Goal: Task Accomplishment & Management: Manage account settings

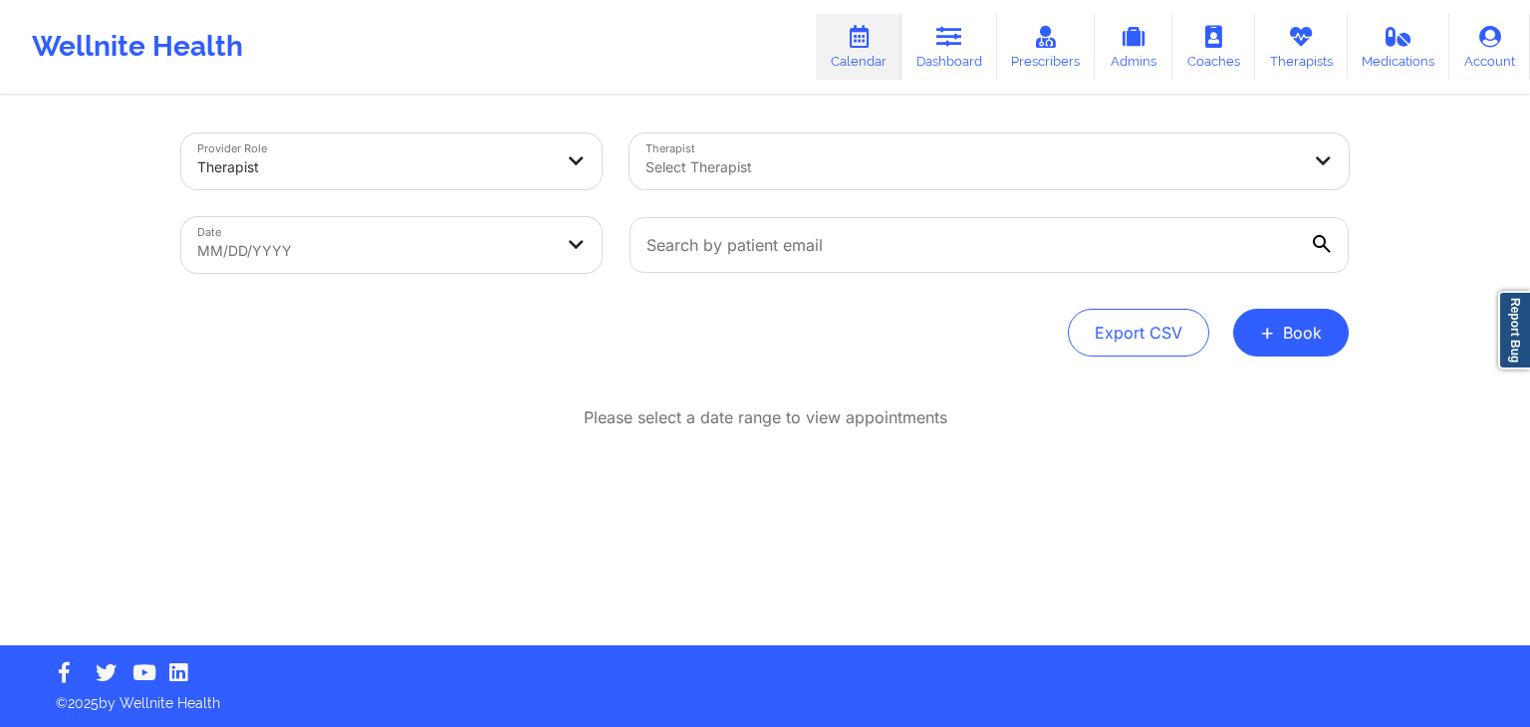
click at [606, 144] on div "Provider Role Therapist" at bounding box center [391, 162] width 448 height 84
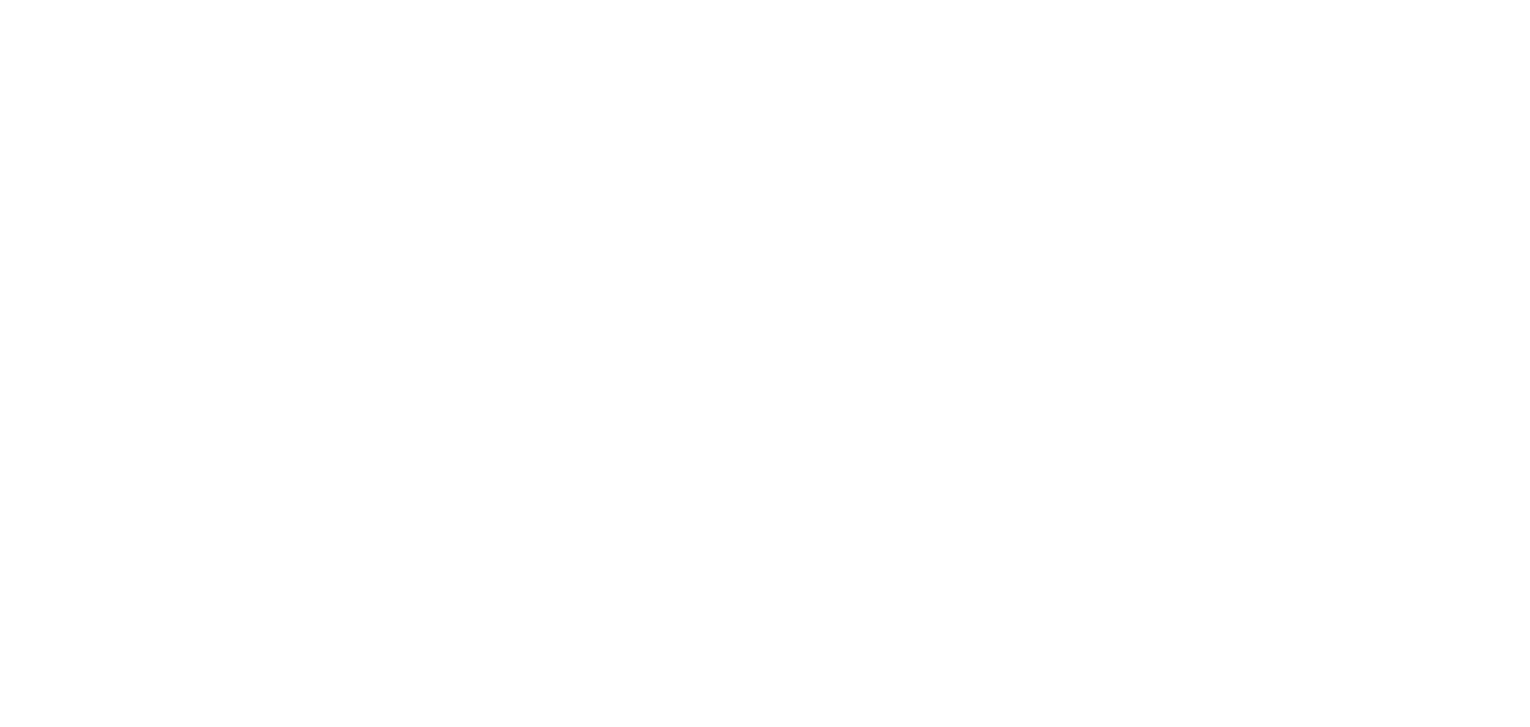
click at [614, 44] on body at bounding box center [765, 363] width 1530 height 727
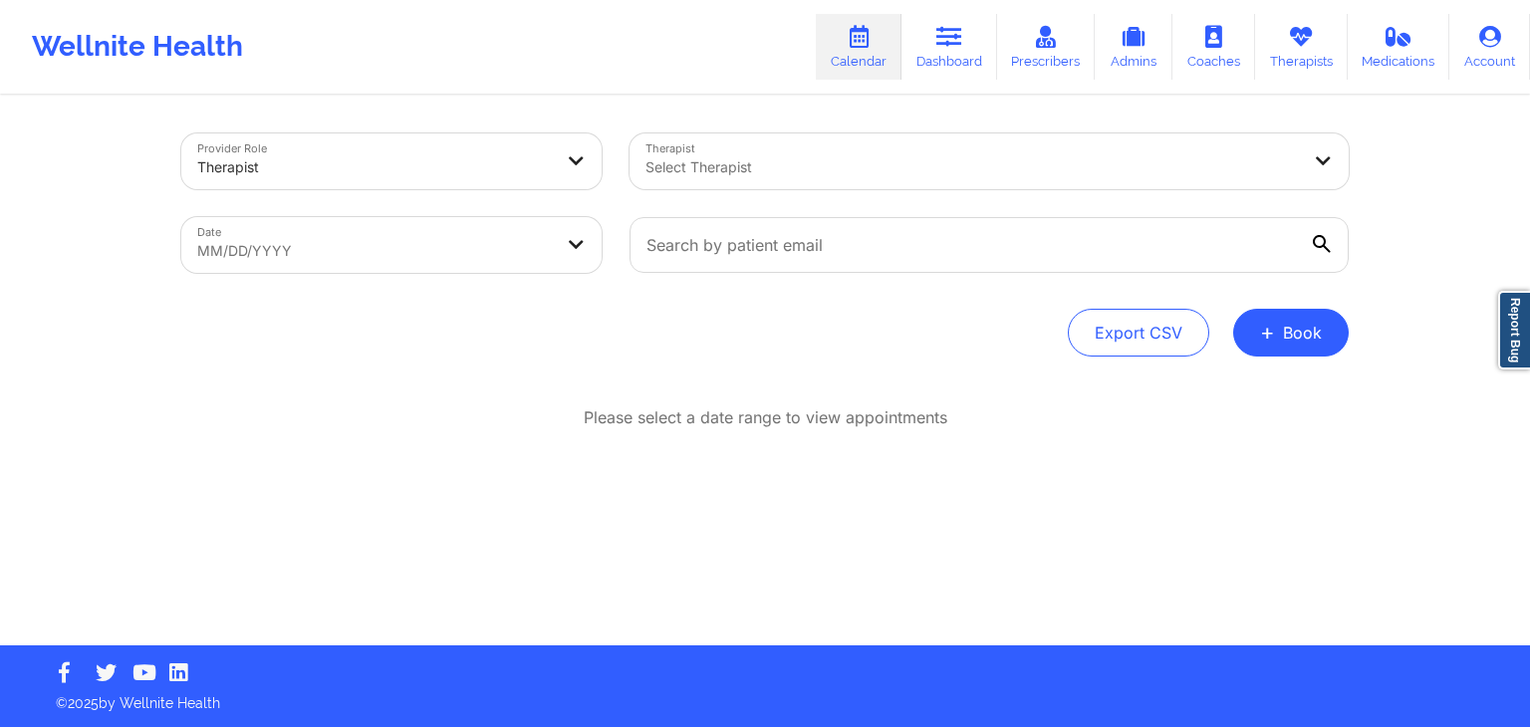
click at [743, 63] on div "Wellnite Health Calendar Dashboard Prescribers Admins Coaches Therapists Medica…" at bounding box center [765, 47] width 1530 height 80
select select "2025-7"
select select "2025-8"
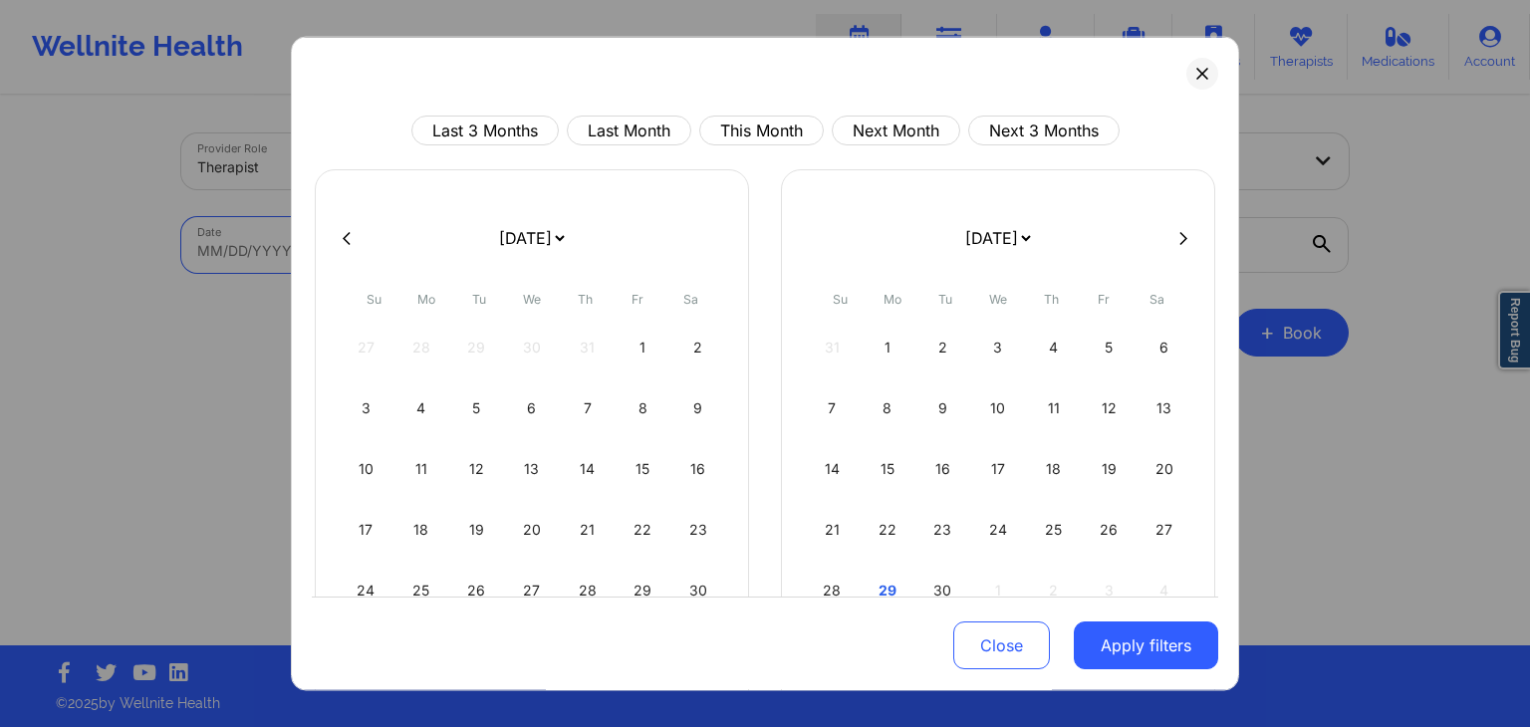
click at [518, 258] on body "Wellnite Health Calendar Dashboard Prescribers Admins Coaches Therapists Medica…" at bounding box center [765, 363] width 1530 height 727
click at [733, 122] on button "This Month" at bounding box center [761, 131] width 124 height 30
select select "2025-8"
select select "2025-9"
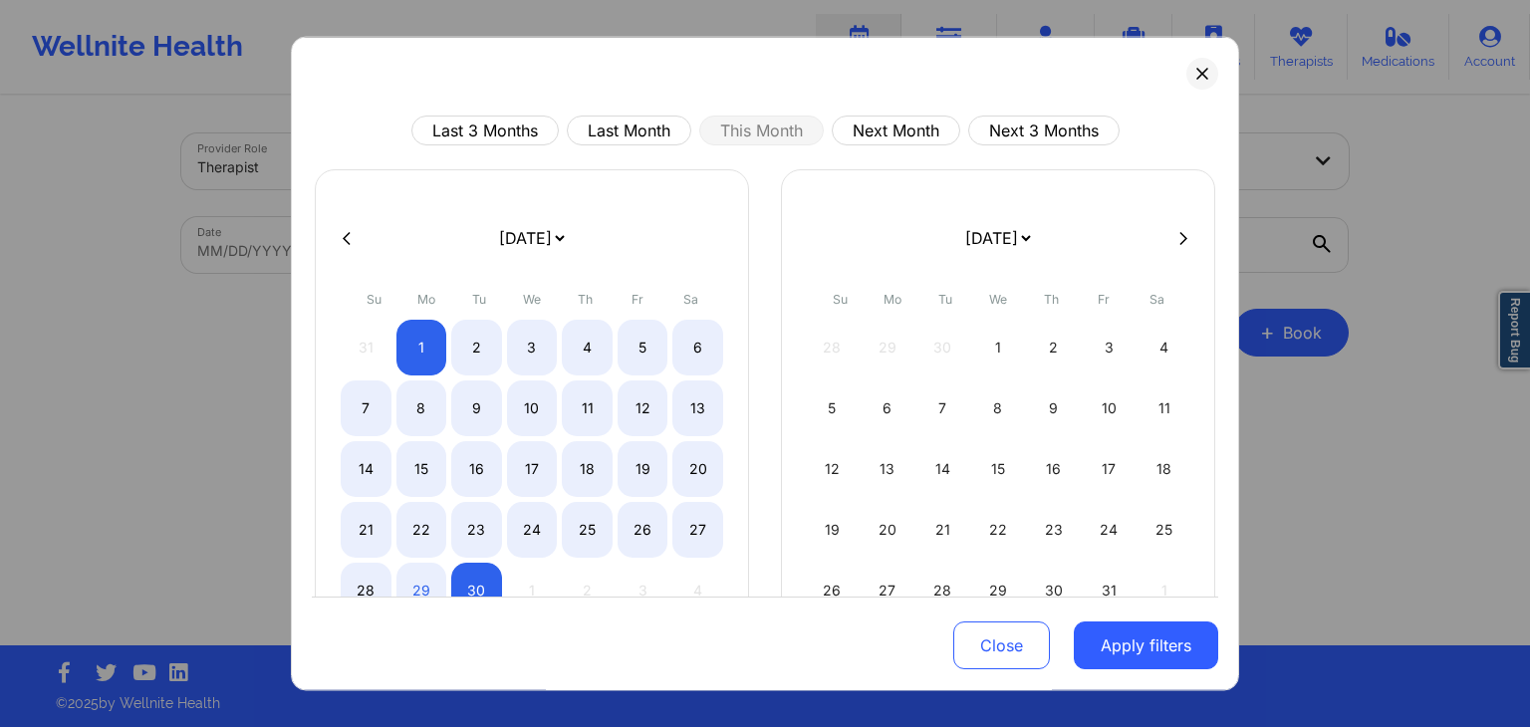
click at [861, 49] on div "Last 3 Months Last Month This Month Next Month Next 3 Months January 2019 Febru…" at bounding box center [765, 364] width 948 height 654
click at [889, 134] on button "Next Month" at bounding box center [896, 131] width 128 height 30
select select "2025-9"
select select "2025-10"
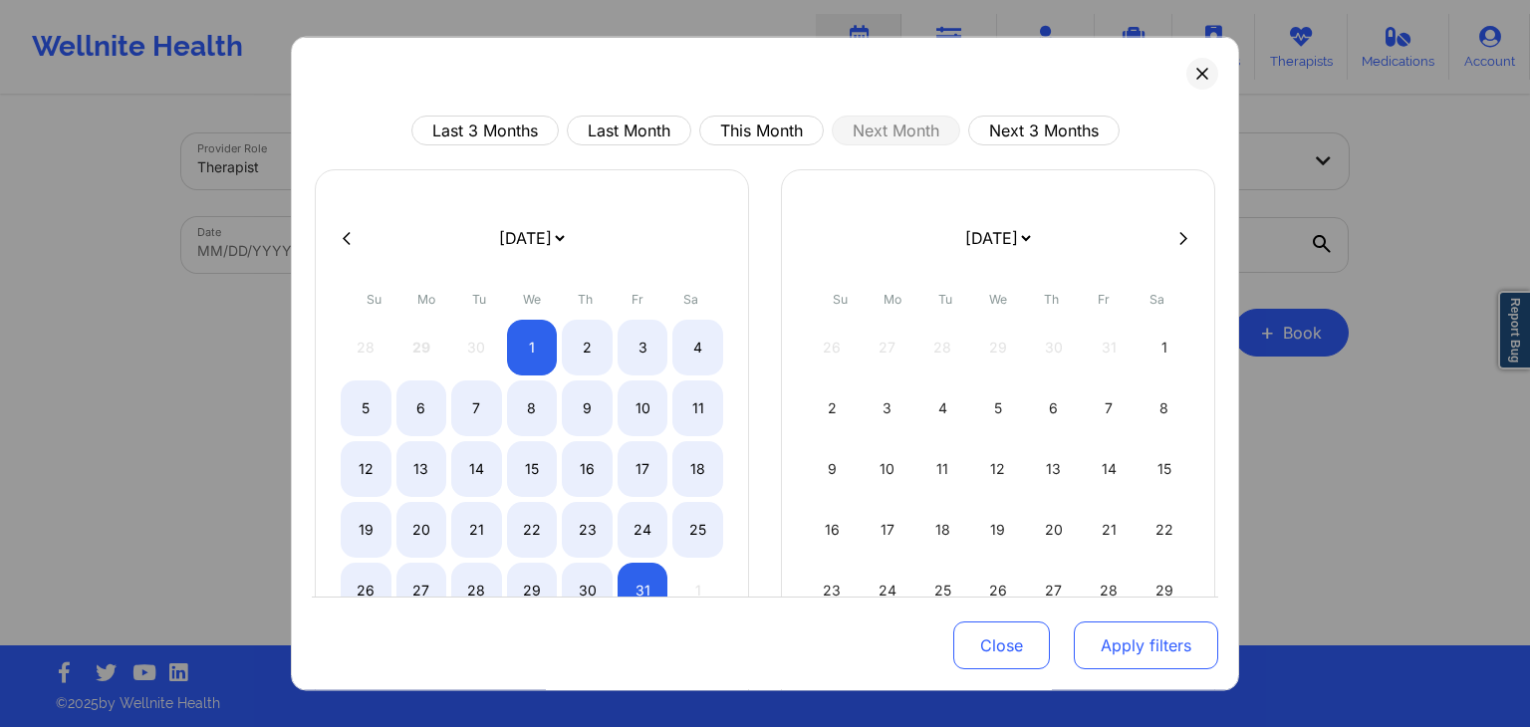
click at [1127, 648] on button "Apply filters" at bounding box center [1146, 646] width 144 height 48
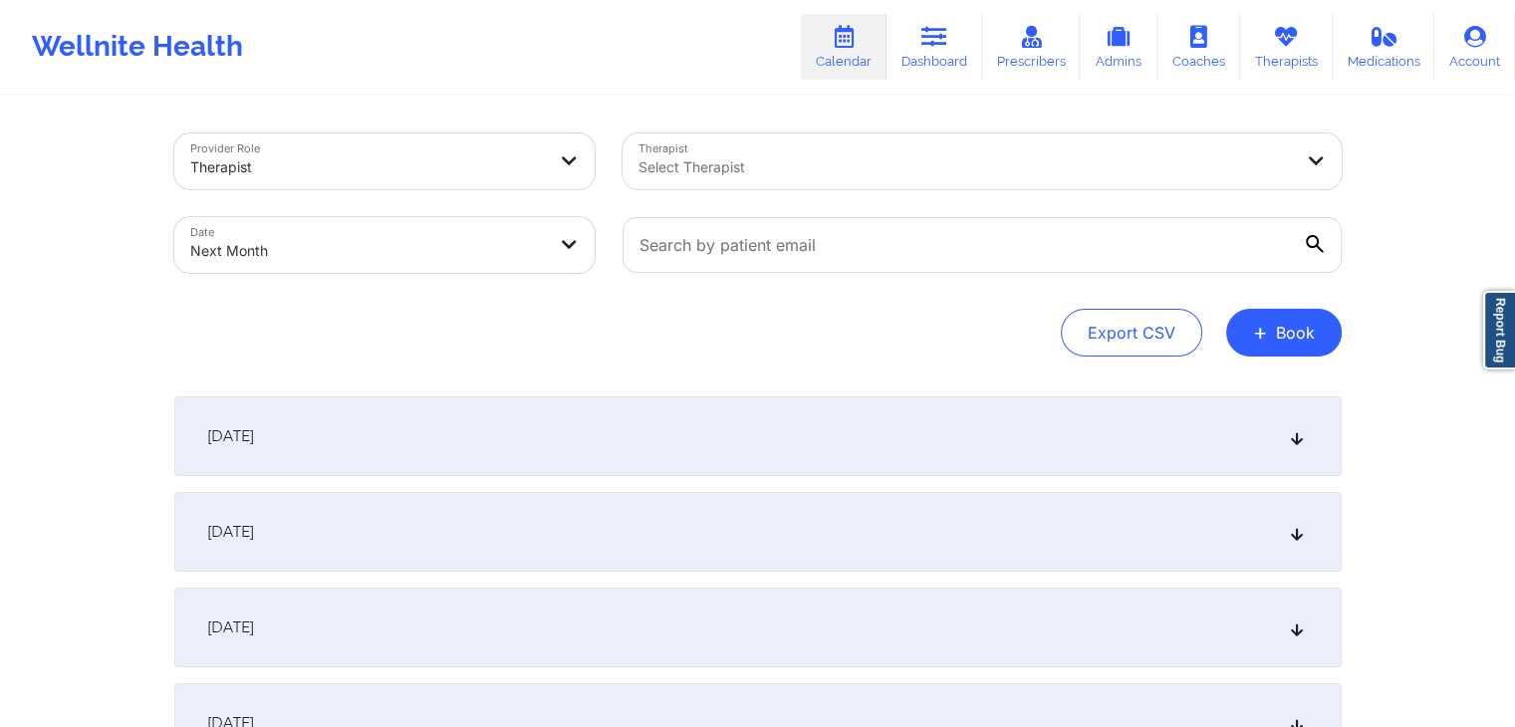
click at [749, 324] on div "Export CSV + Book" at bounding box center [757, 333] width 1167 height 48
click at [610, 316] on div "Export CSV + Book" at bounding box center [757, 333] width 1167 height 48
click at [610, 150] on div "Therapist Select Therapist" at bounding box center [982, 162] width 747 height 84
click at [598, 158] on div "Provider Role Therapist" at bounding box center [384, 162] width 448 height 84
click at [605, 152] on div "Provider Role Therapist" at bounding box center [384, 162] width 448 height 84
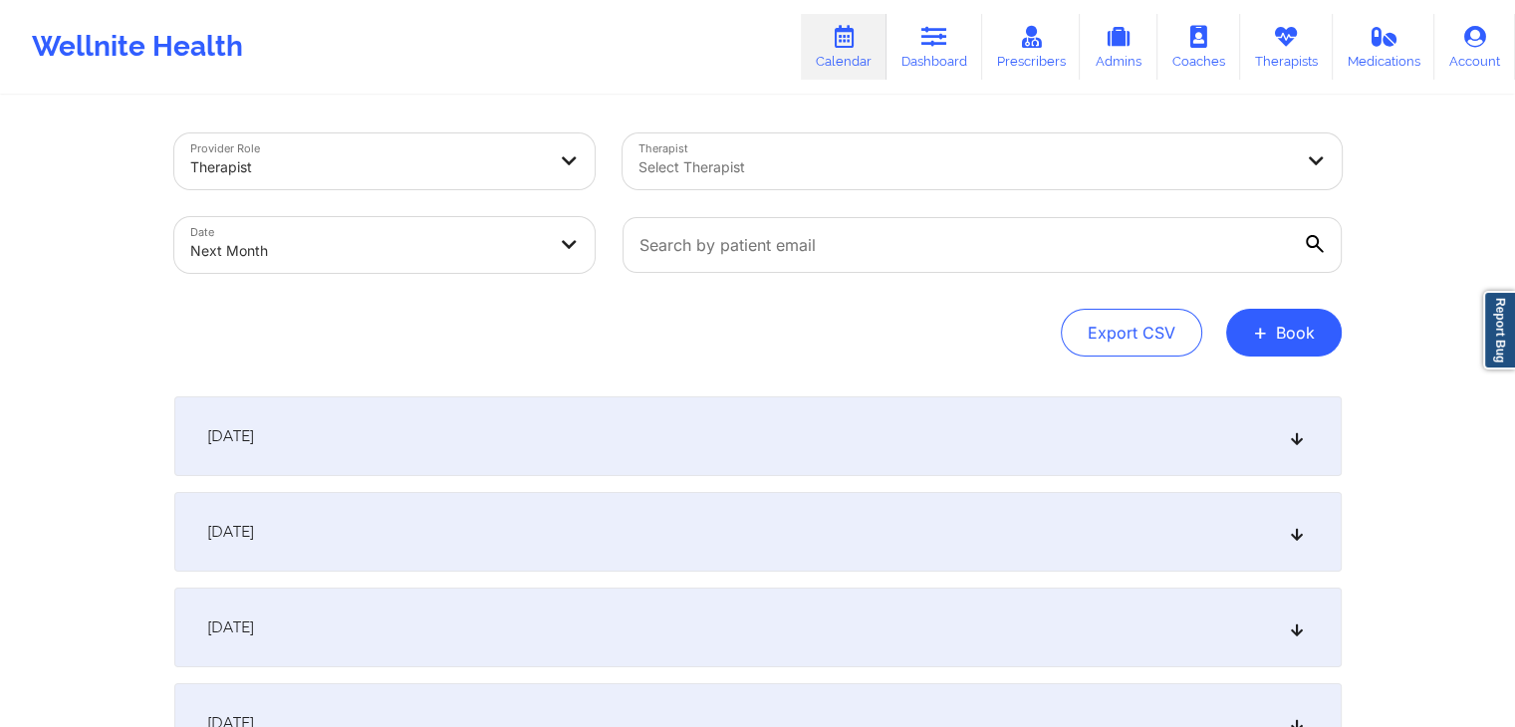
click at [602, 238] on div "Date Next Month" at bounding box center [384, 245] width 448 height 84
click at [602, 156] on div "Provider Role Therapist" at bounding box center [384, 162] width 448 height 84
click at [606, 232] on div "Date Next Month" at bounding box center [384, 245] width 448 height 84
click at [605, 156] on div "Provider Role Therapist" at bounding box center [384, 162] width 448 height 84
click at [1351, 146] on div "Therapist Select Therapist" at bounding box center [982, 162] width 747 height 84
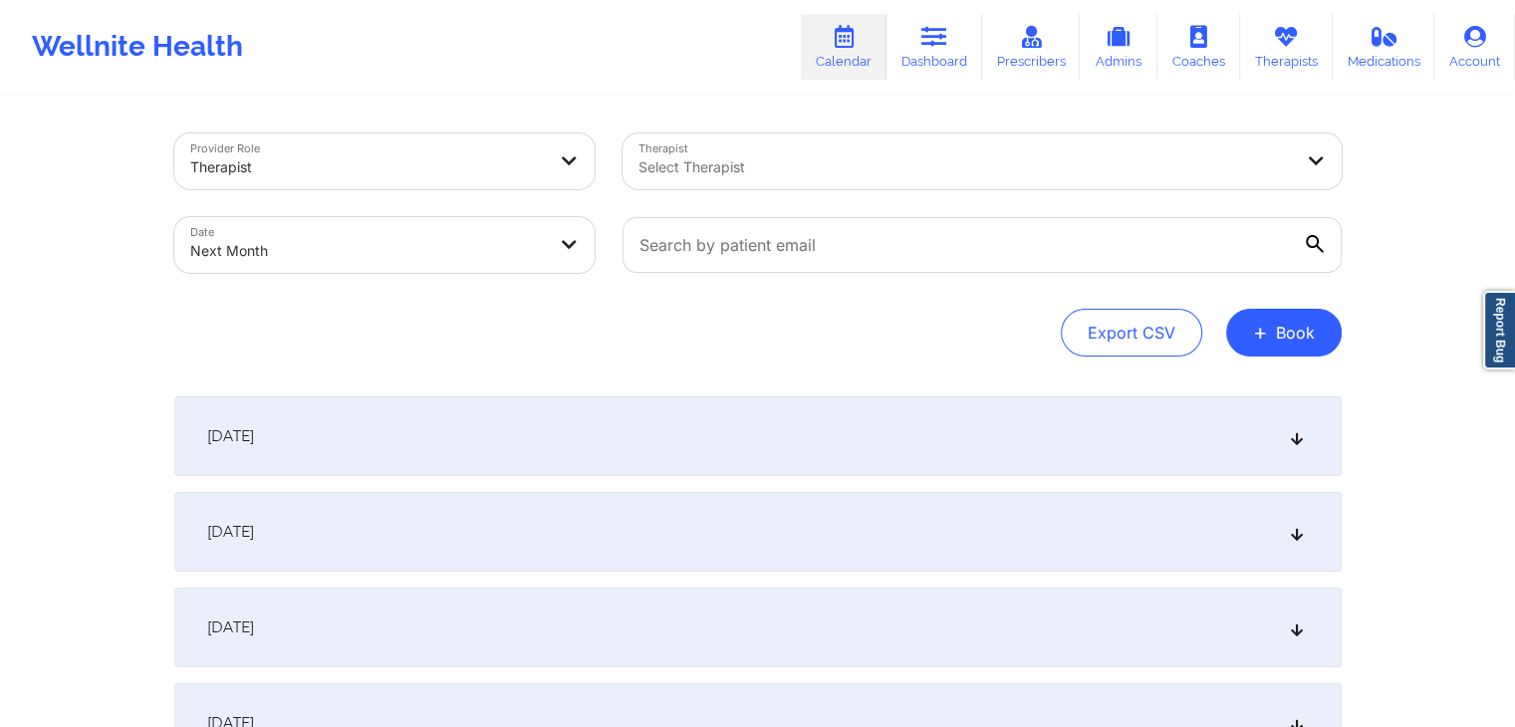
click at [801, 438] on div "[DATE]" at bounding box center [757, 436] width 1167 height 80
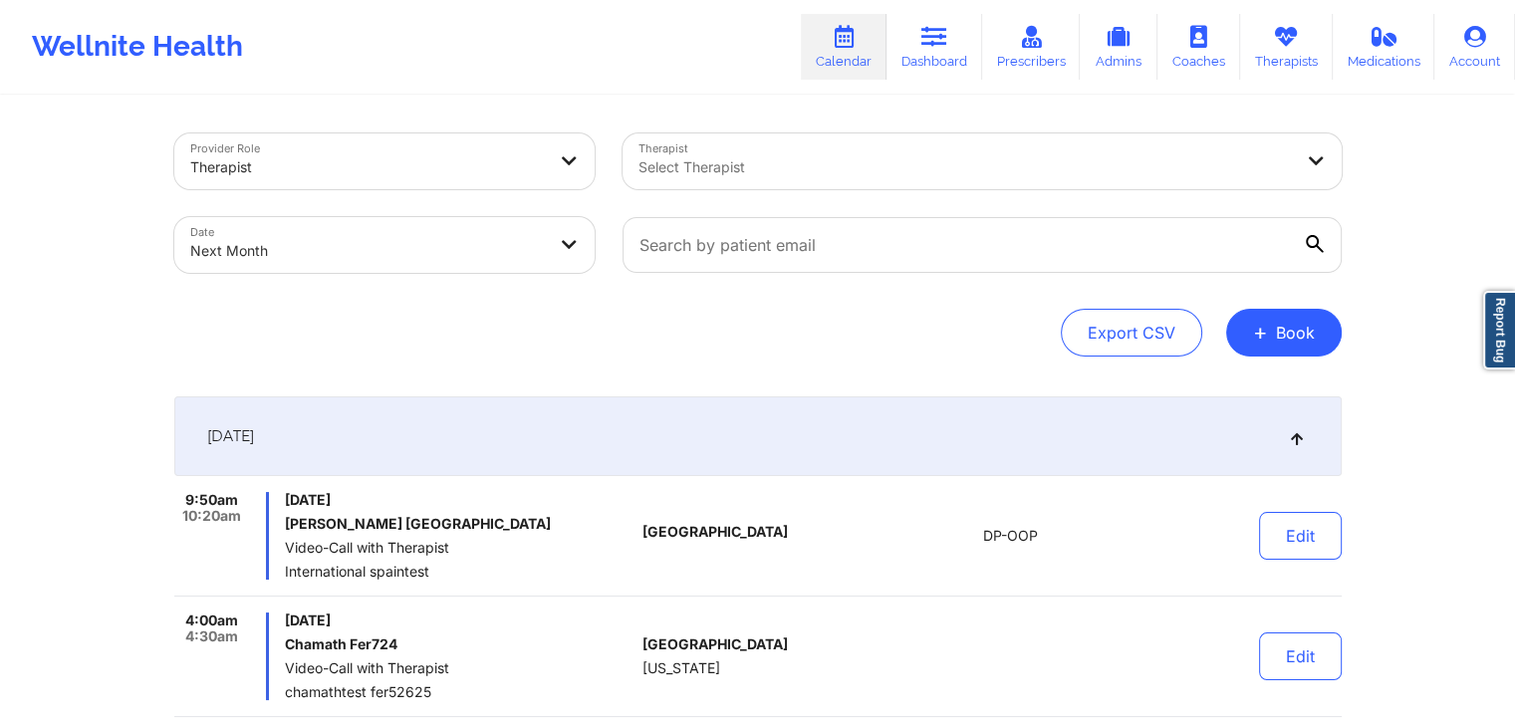
click at [1248, 340] on button "+ Book" at bounding box center [1284, 333] width 116 height 48
click at [1246, 385] on button "Therapy Session" at bounding box center [1249, 395] width 152 height 33
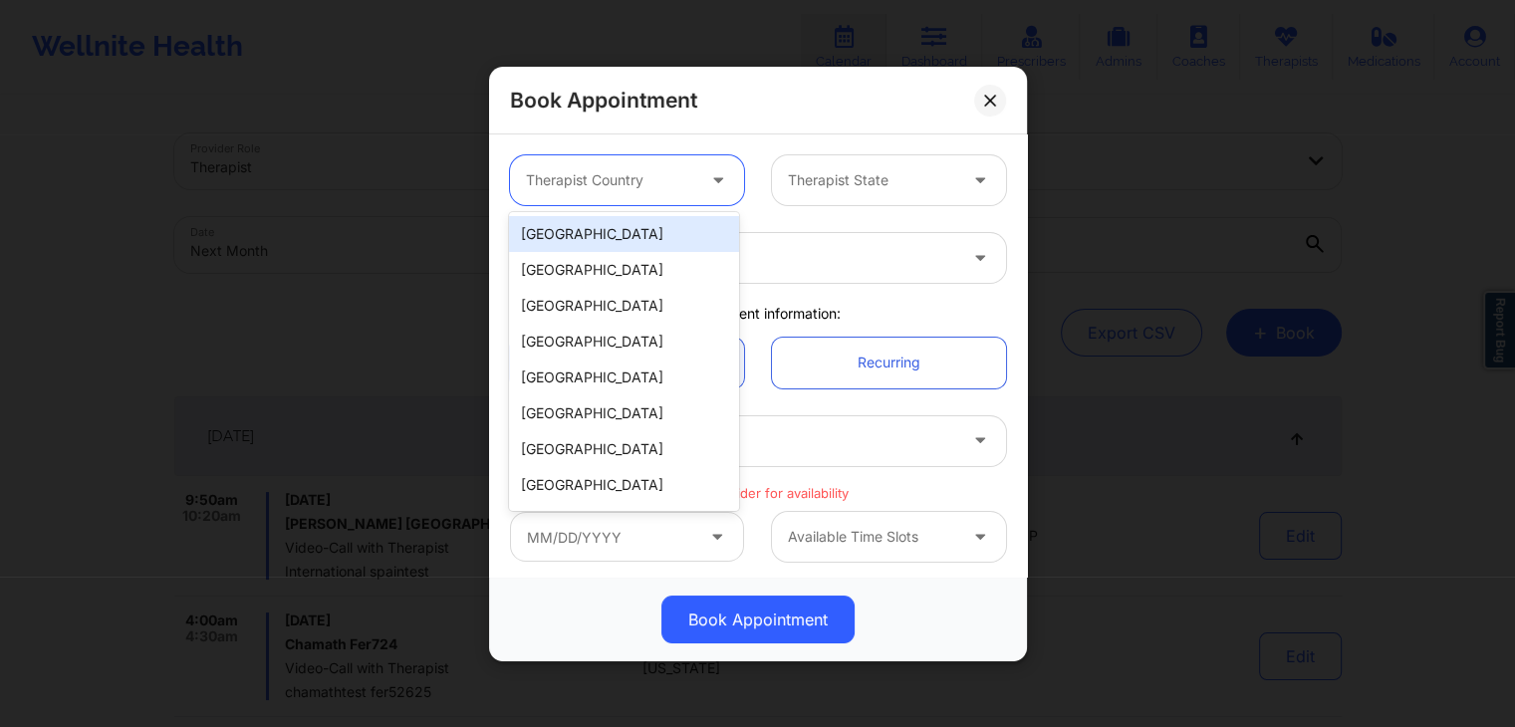
click at [698, 189] on div at bounding box center [720, 180] width 48 height 50
click at [630, 229] on div "[GEOGRAPHIC_DATA]" at bounding box center [623, 234] width 229 height 36
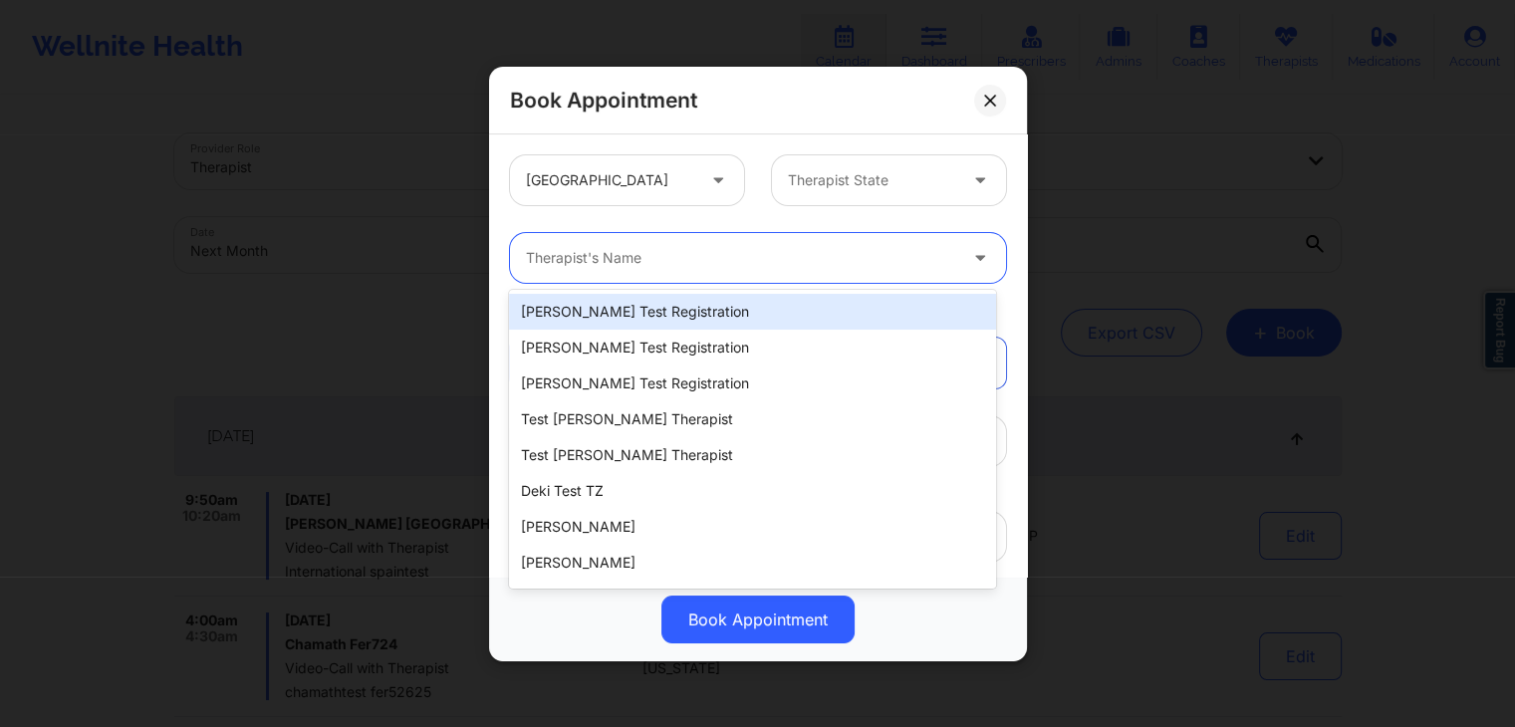
click at [681, 253] on div at bounding box center [741, 258] width 430 height 24
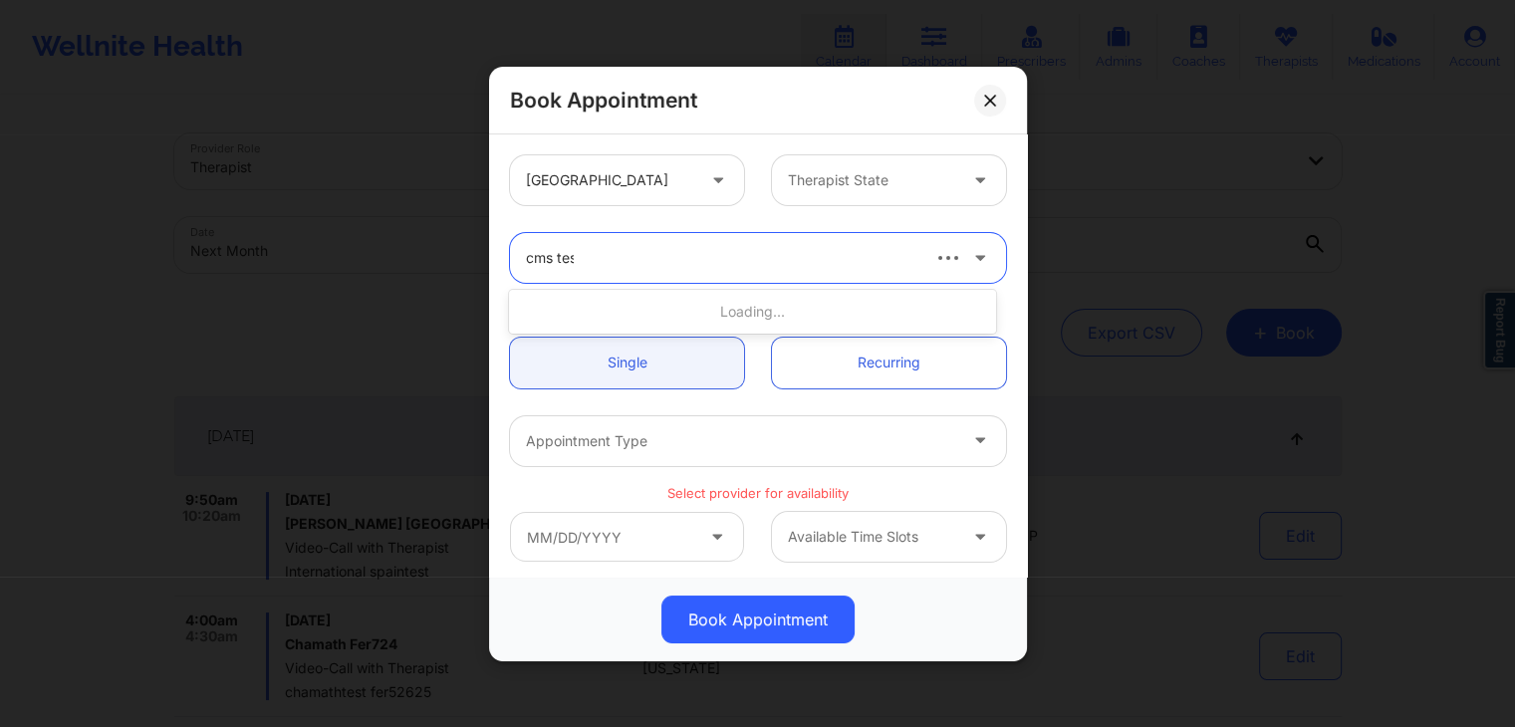
type input "cms test"
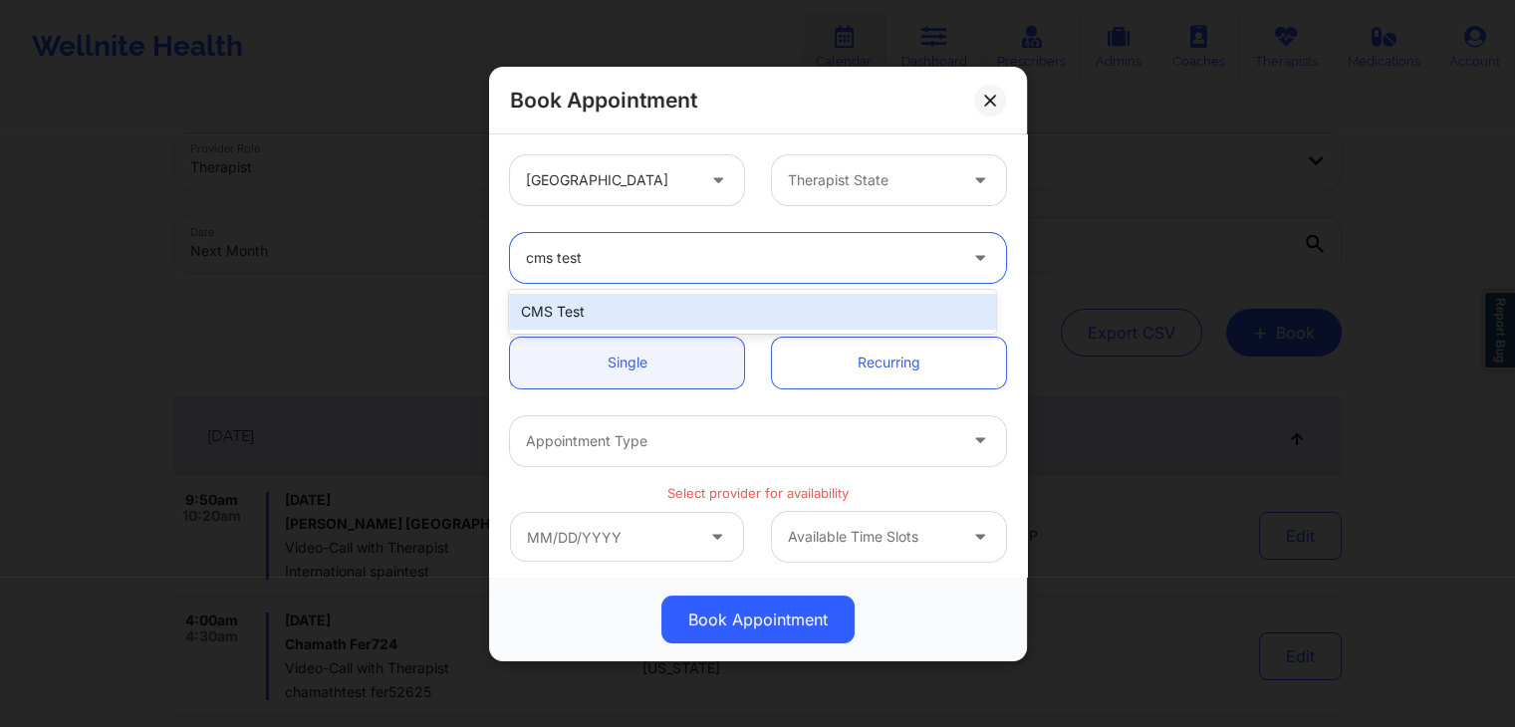
click at [668, 308] on div "CMS Test" at bounding box center [752, 312] width 486 height 36
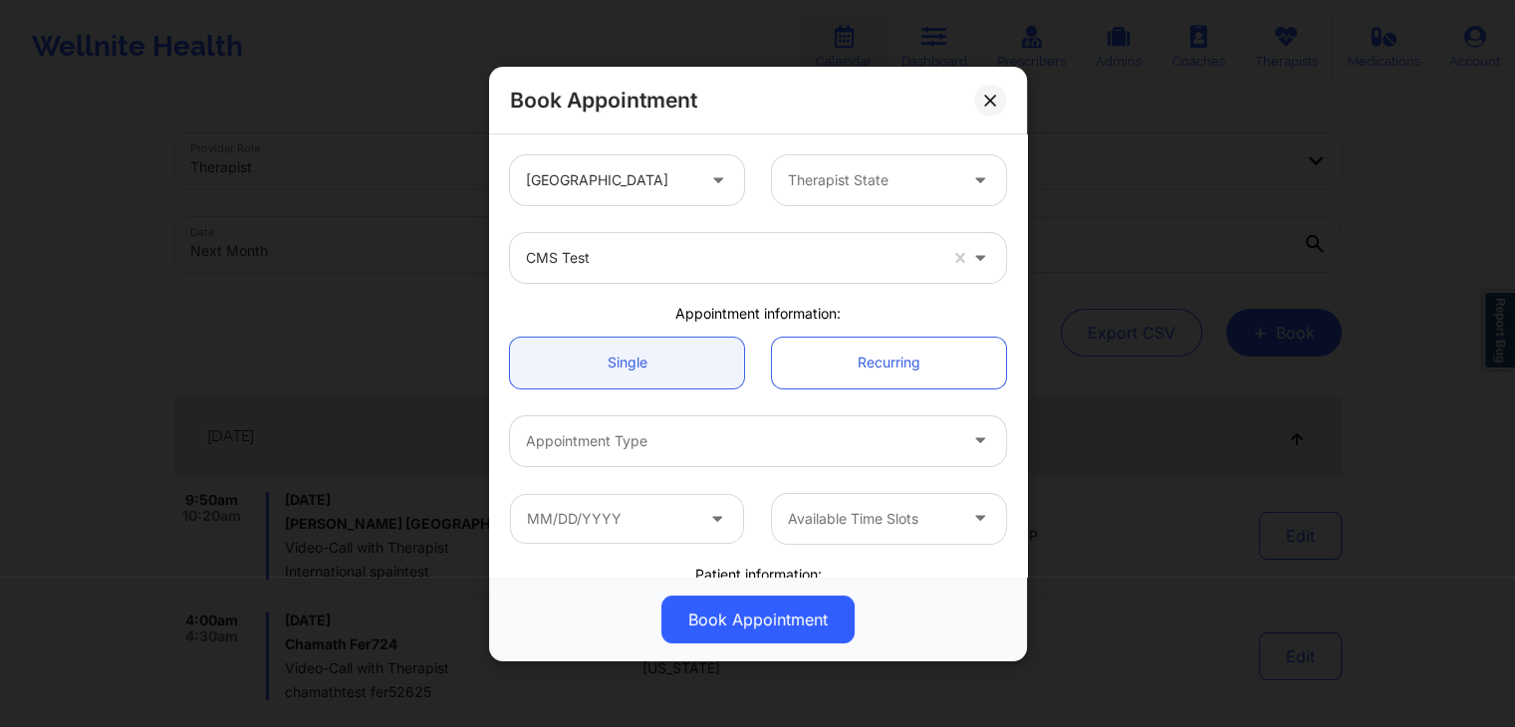
click at [685, 308] on div "Appointment information:" at bounding box center [758, 314] width 524 height 20
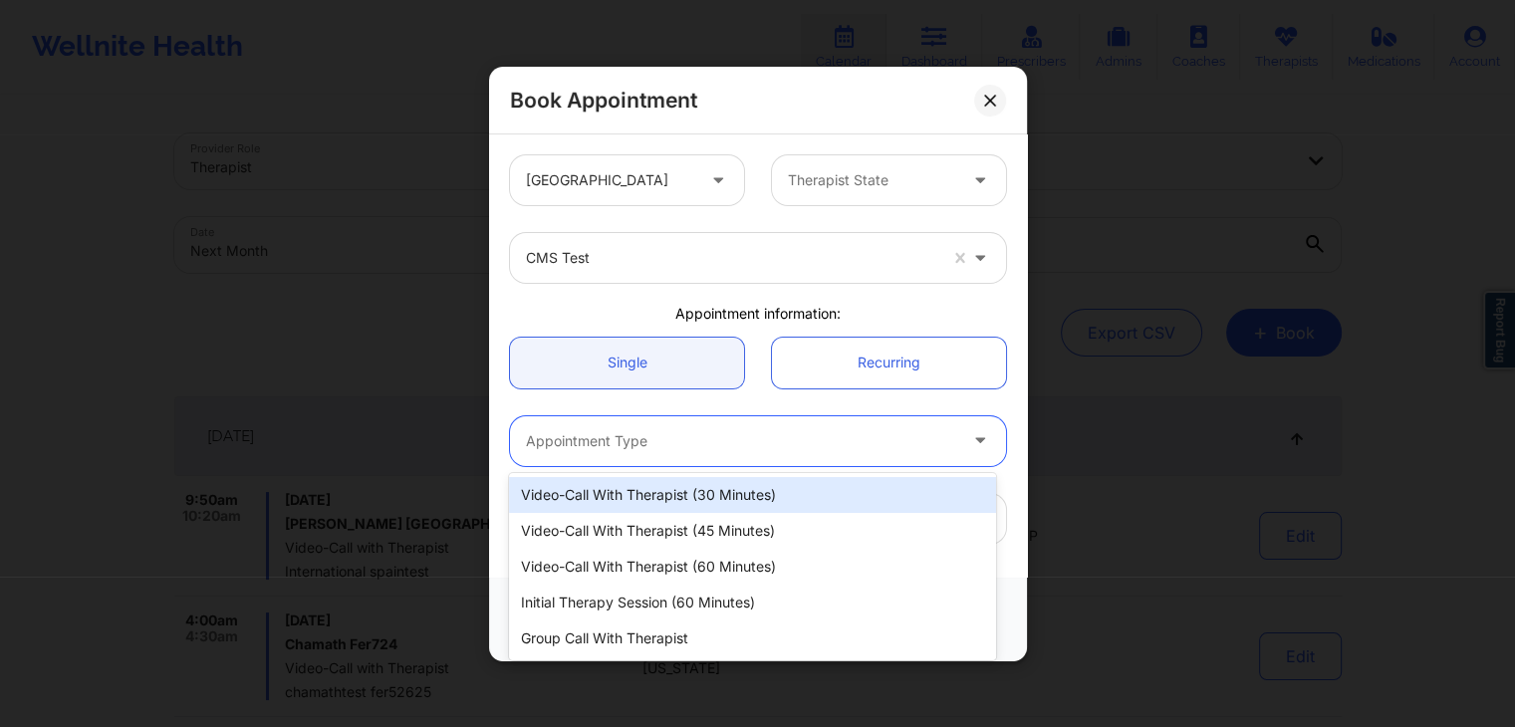
click at [716, 427] on div "Appointment Type" at bounding box center [734, 440] width 448 height 50
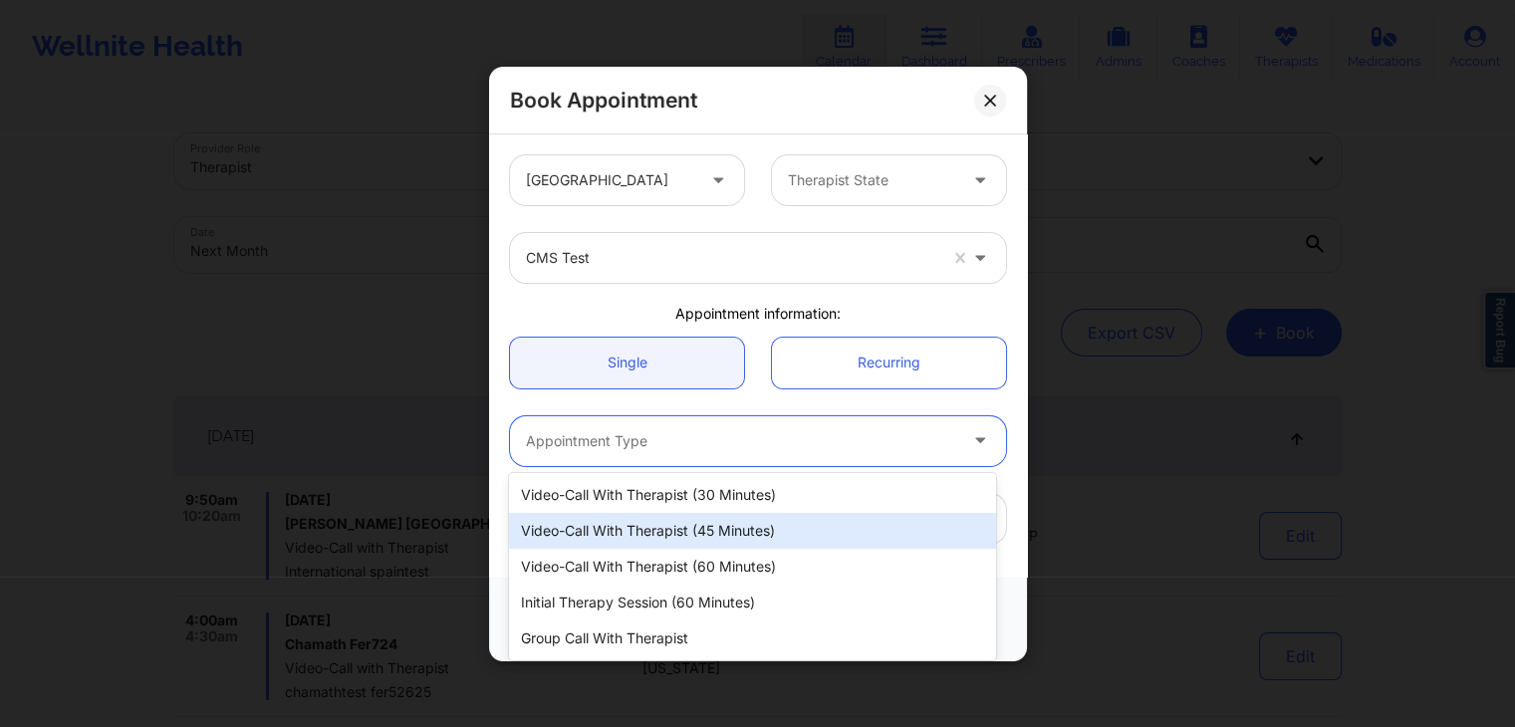
click at [725, 520] on div "Video-Call with Therapist (45 minutes)" at bounding box center [752, 531] width 486 height 36
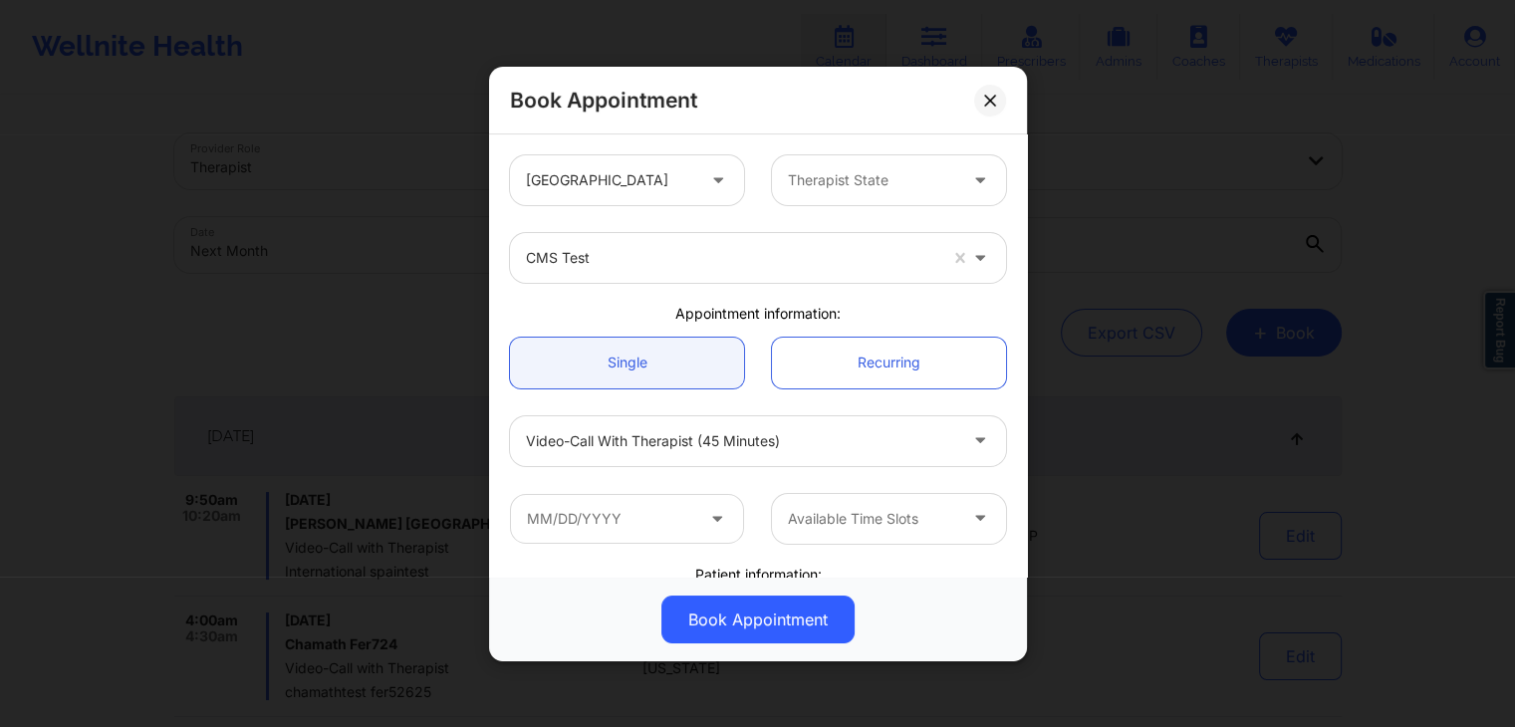
click at [786, 485] on div "Available Time Slots" at bounding box center [758, 518] width 524 height 78
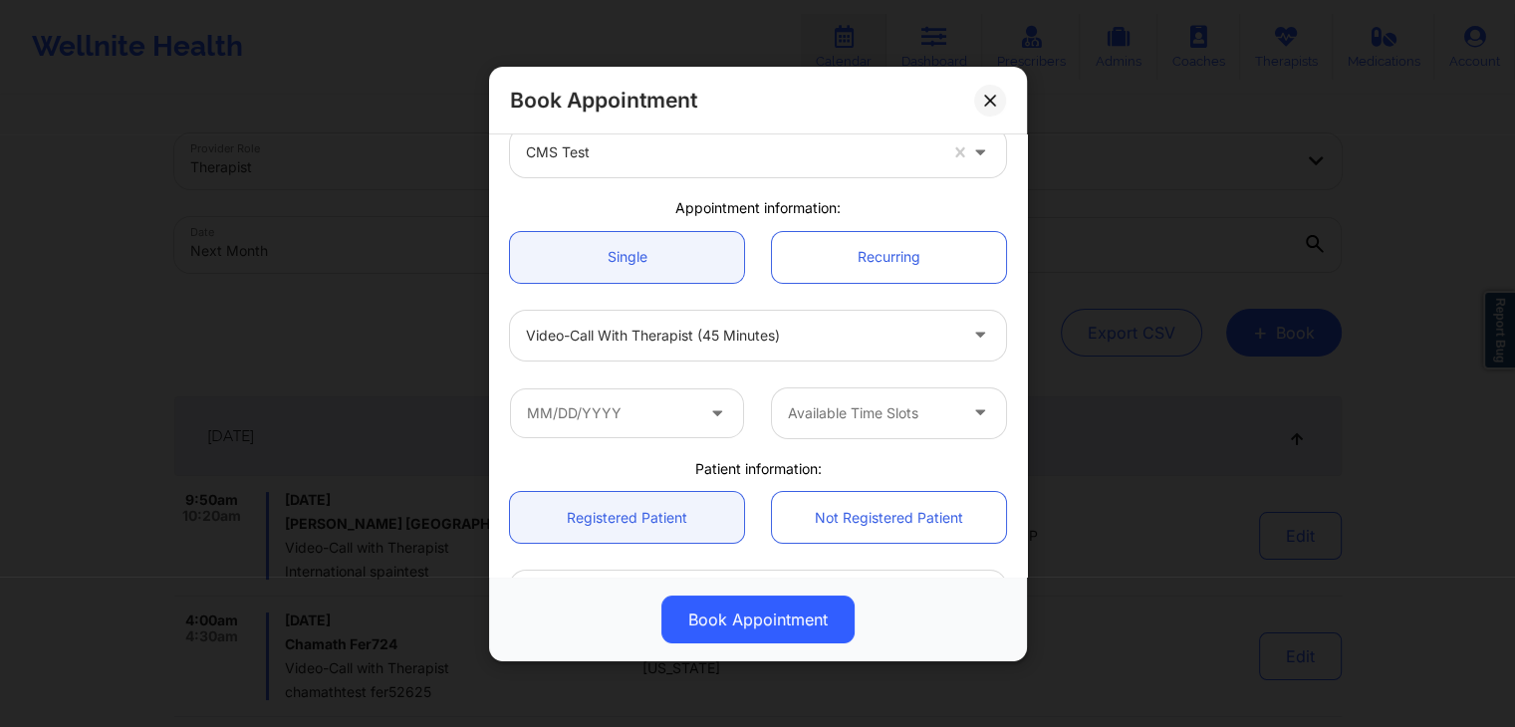
scroll to position [114, 0]
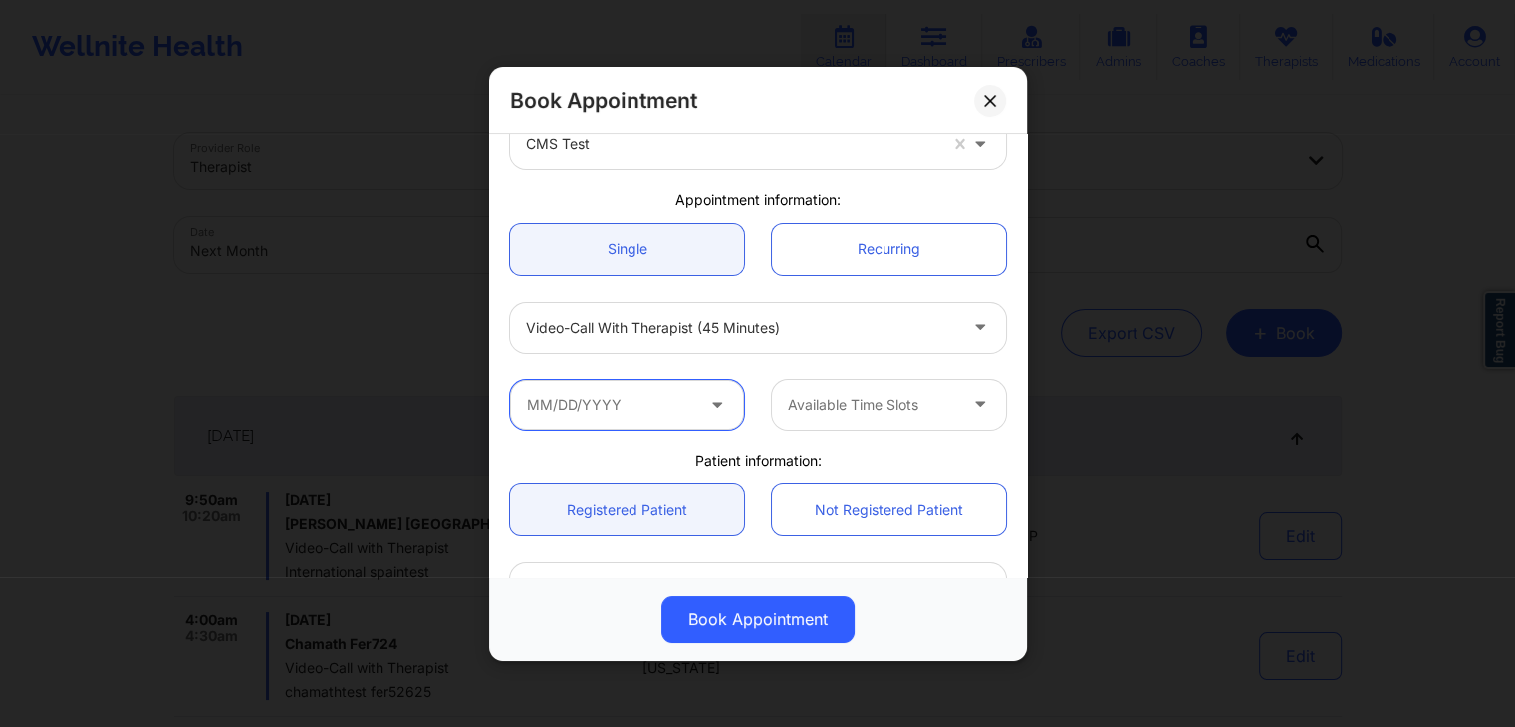
click at [680, 417] on input "text" at bounding box center [627, 404] width 234 height 50
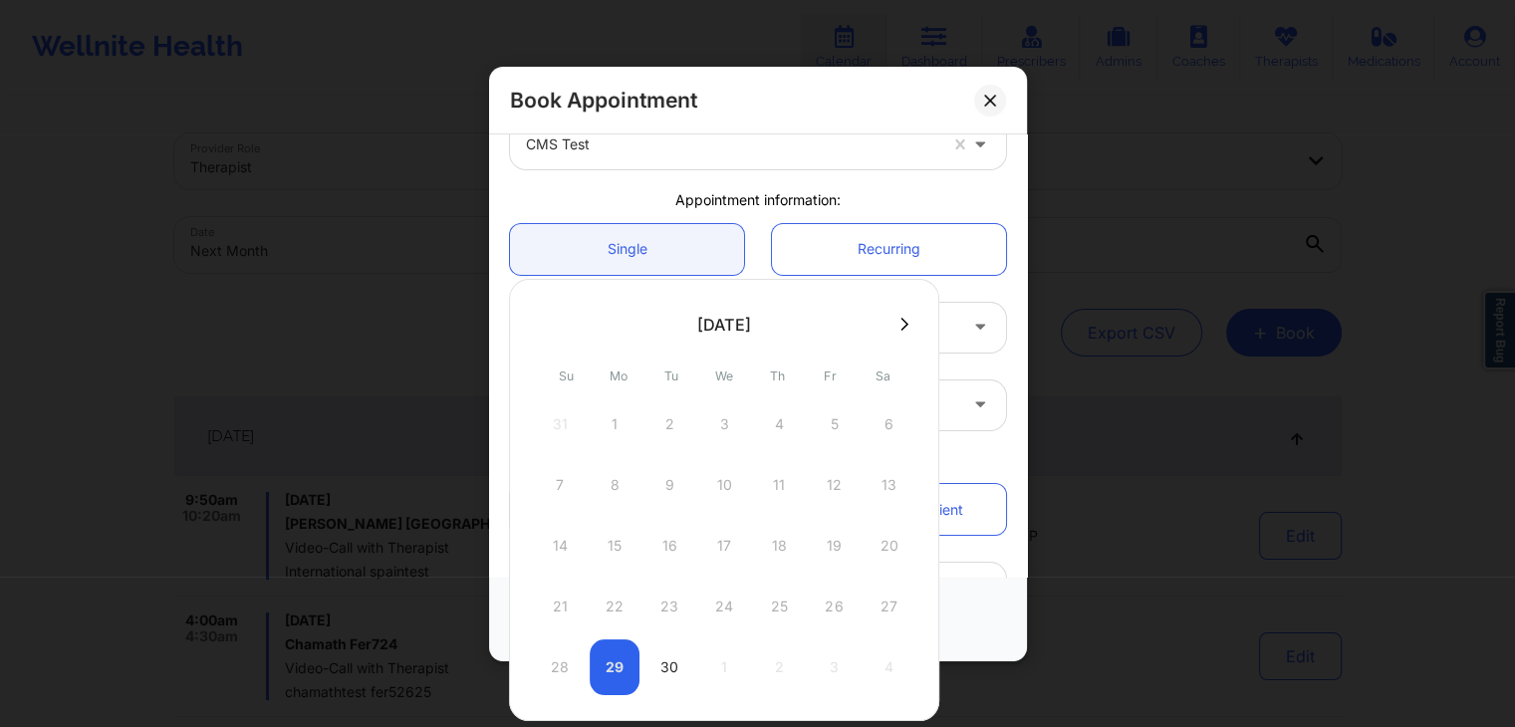
click at [894, 317] on button at bounding box center [904, 324] width 20 height 17
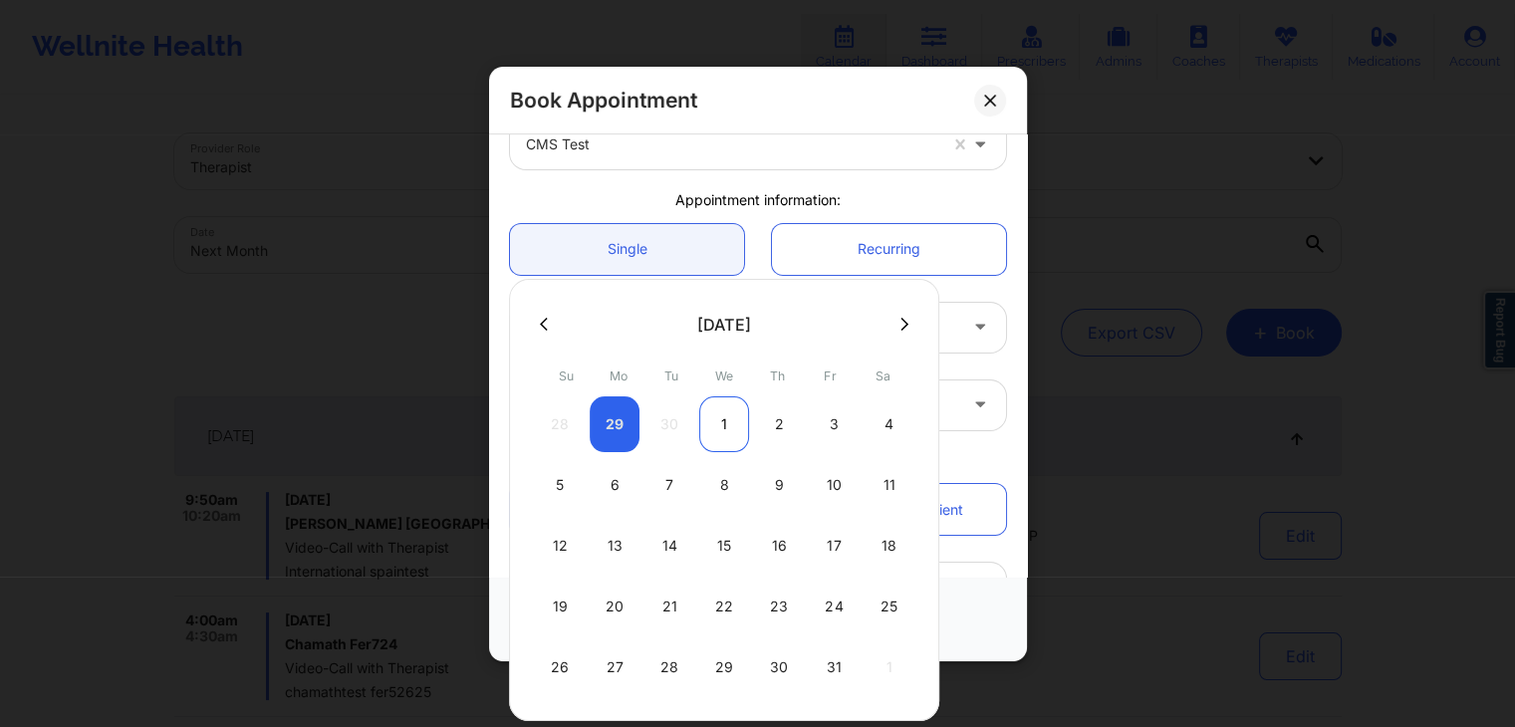
click at [714, 417] on div "1" at bounding box center [724, 424] width 50 height 56
type input "10/01/2025"
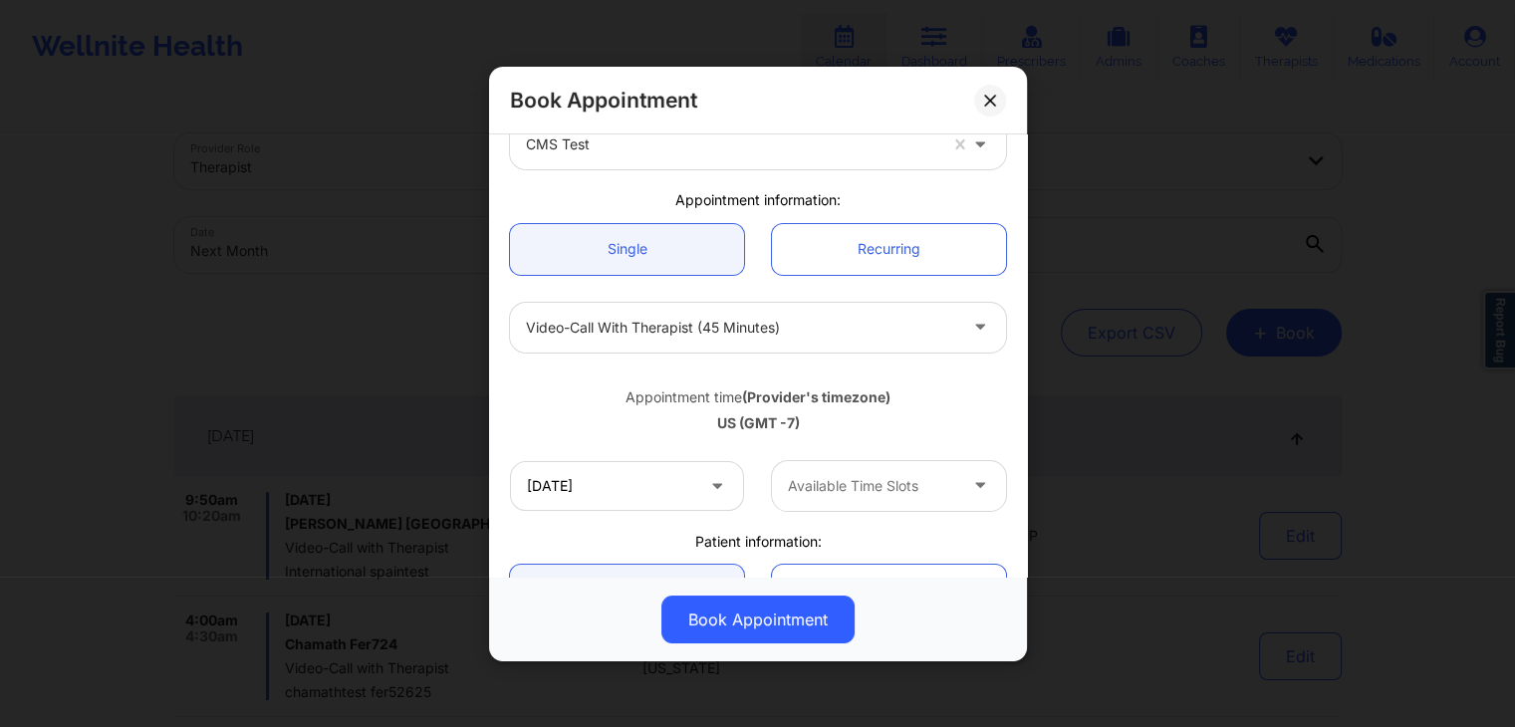
click at [765, 396] on b "(Provider's timezone)" at bounding box center [816, 395] width 148 height 17
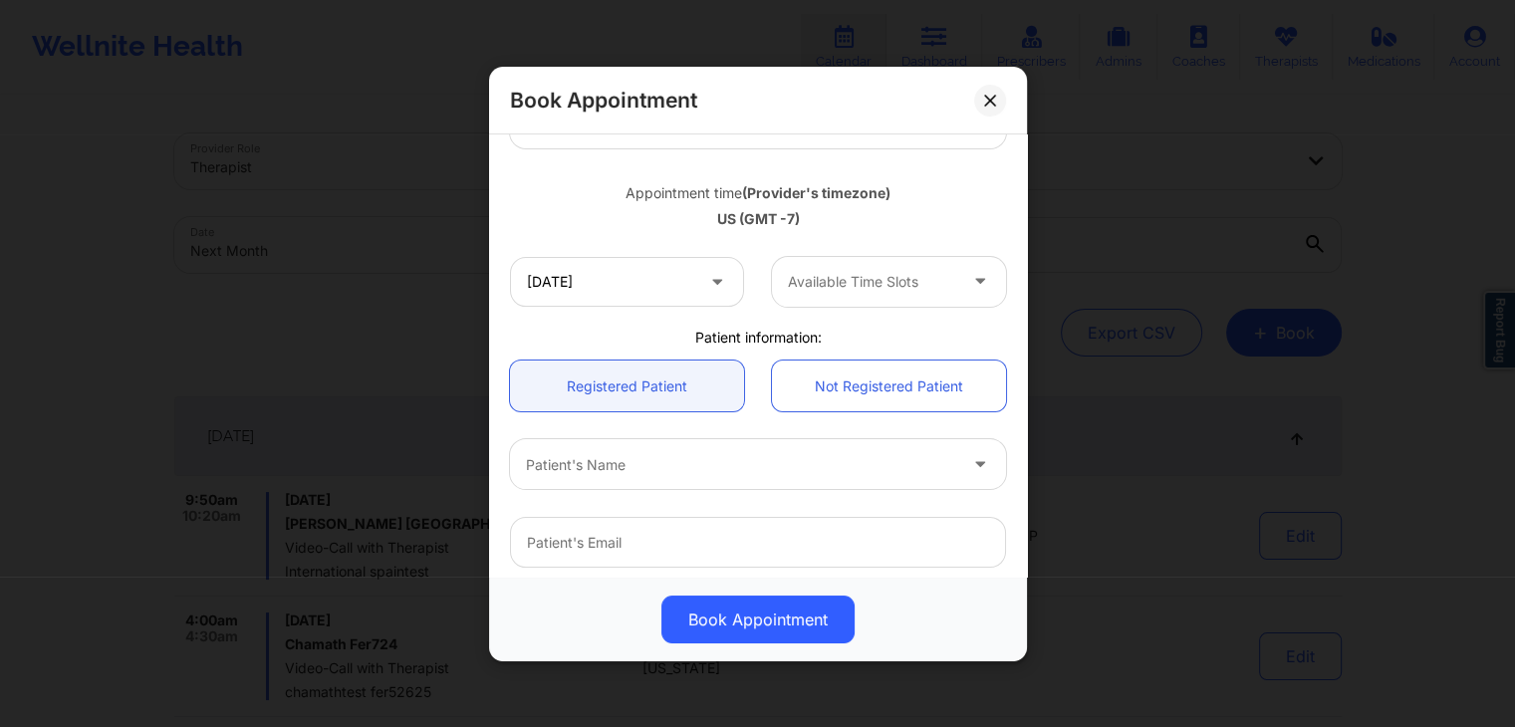
scroll to position [319, 0]
click at [864, 213] on div "US (GMT -7)" at bounding box center [758, 218] width 496 height 20
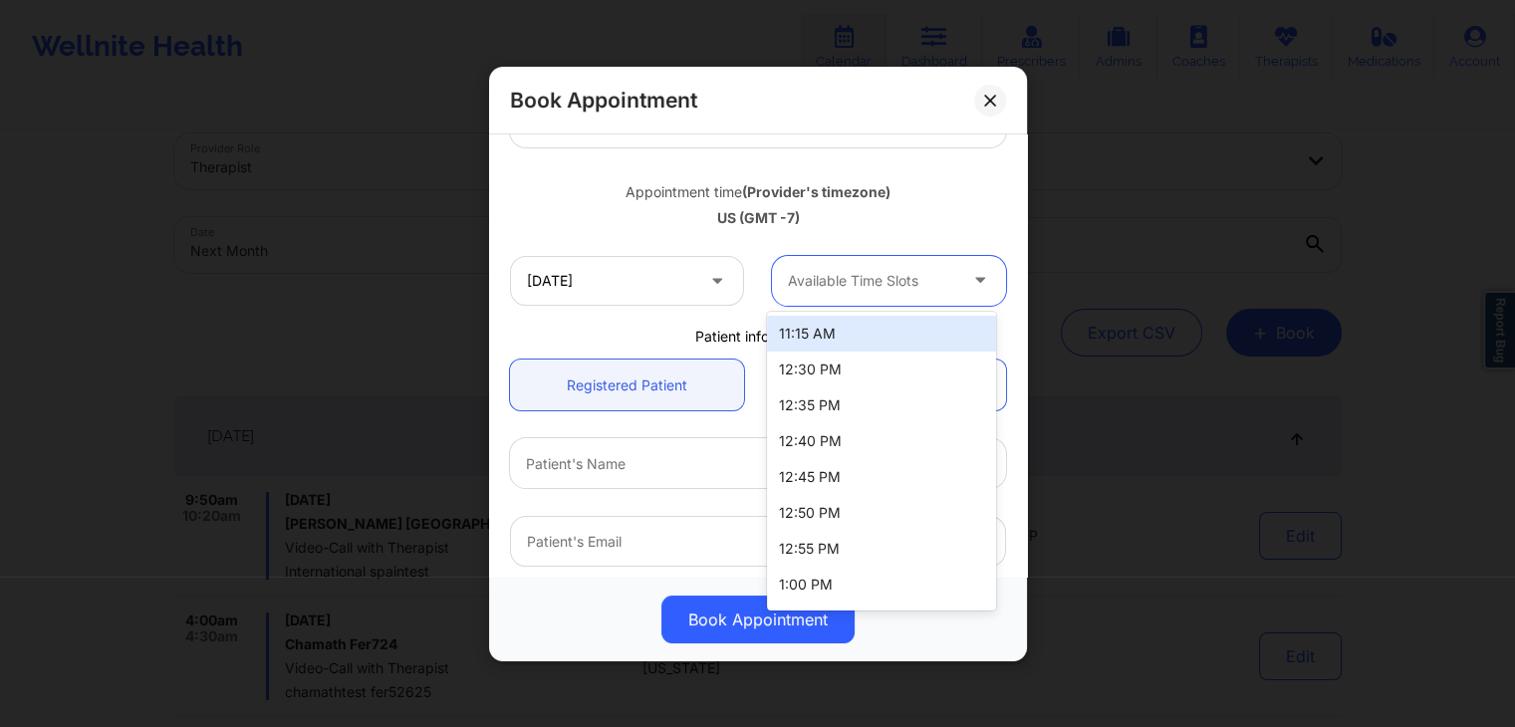
click at [872, 274] on div at bounding box center [872, 280] width 168 height 24
click at [833, 337] on div "11:15 AM" at bounding box center [881, 334] width 229 height 36
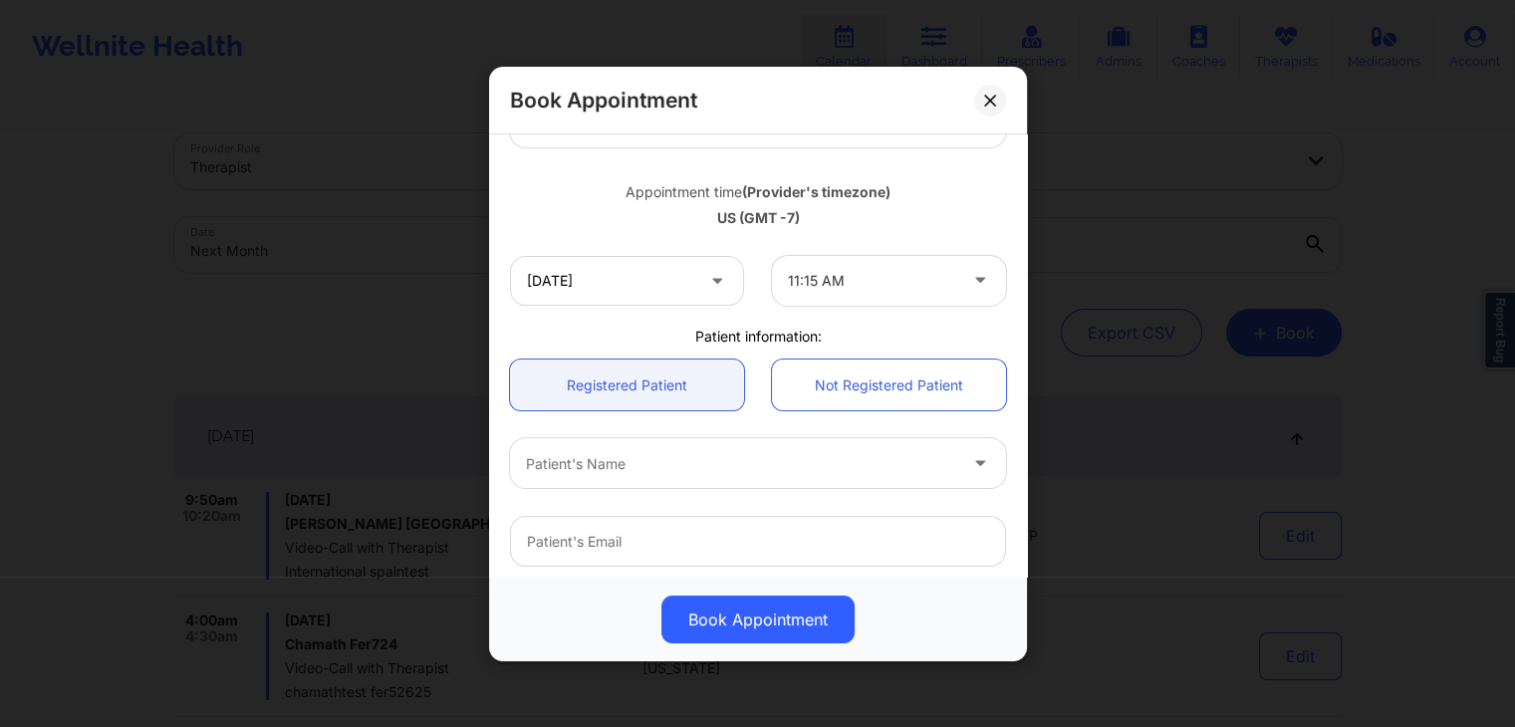
click at [753, 339] on div "Patient information:" at bounding box center [758, 336] width 524 height 20
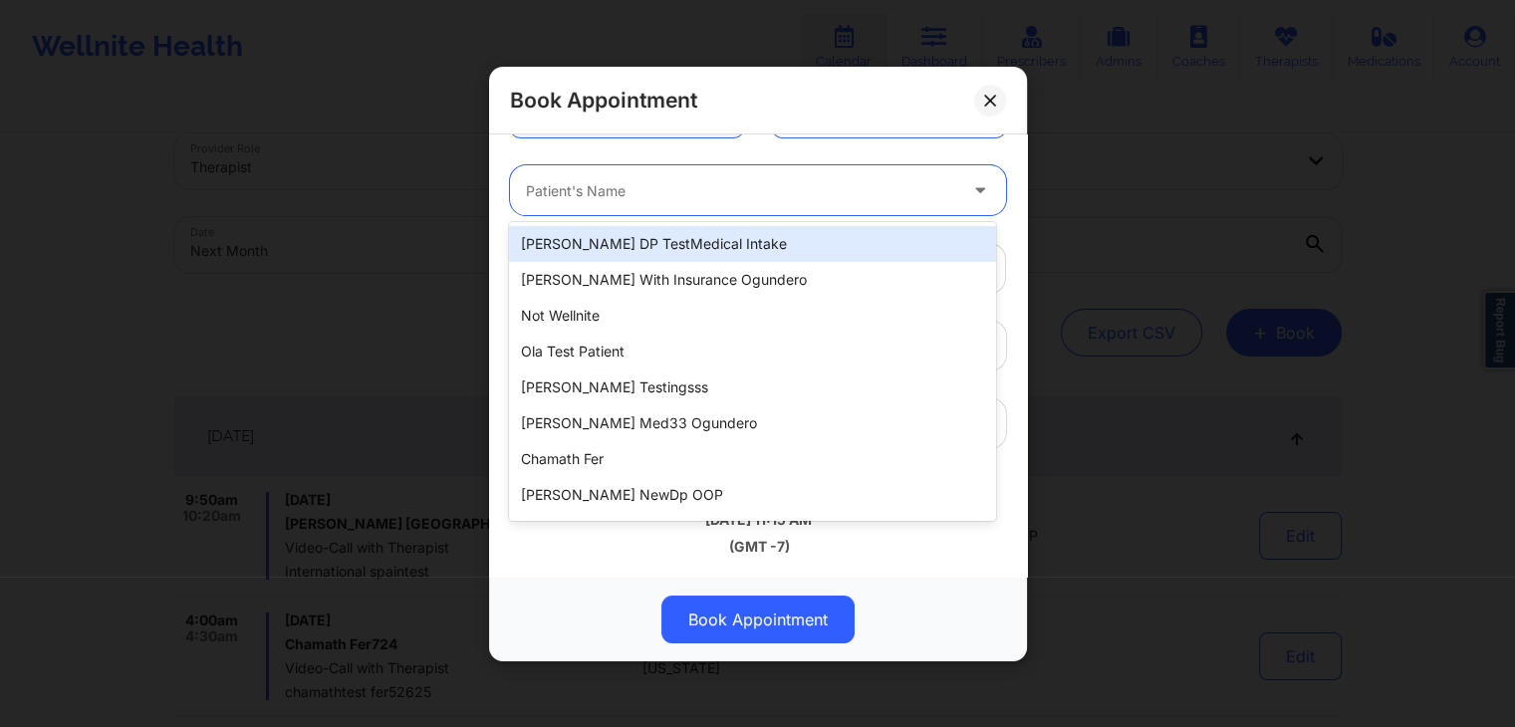
click at [723, 166] on div "Patient's Name" at bounding box center [734, 190] width 448 height 50
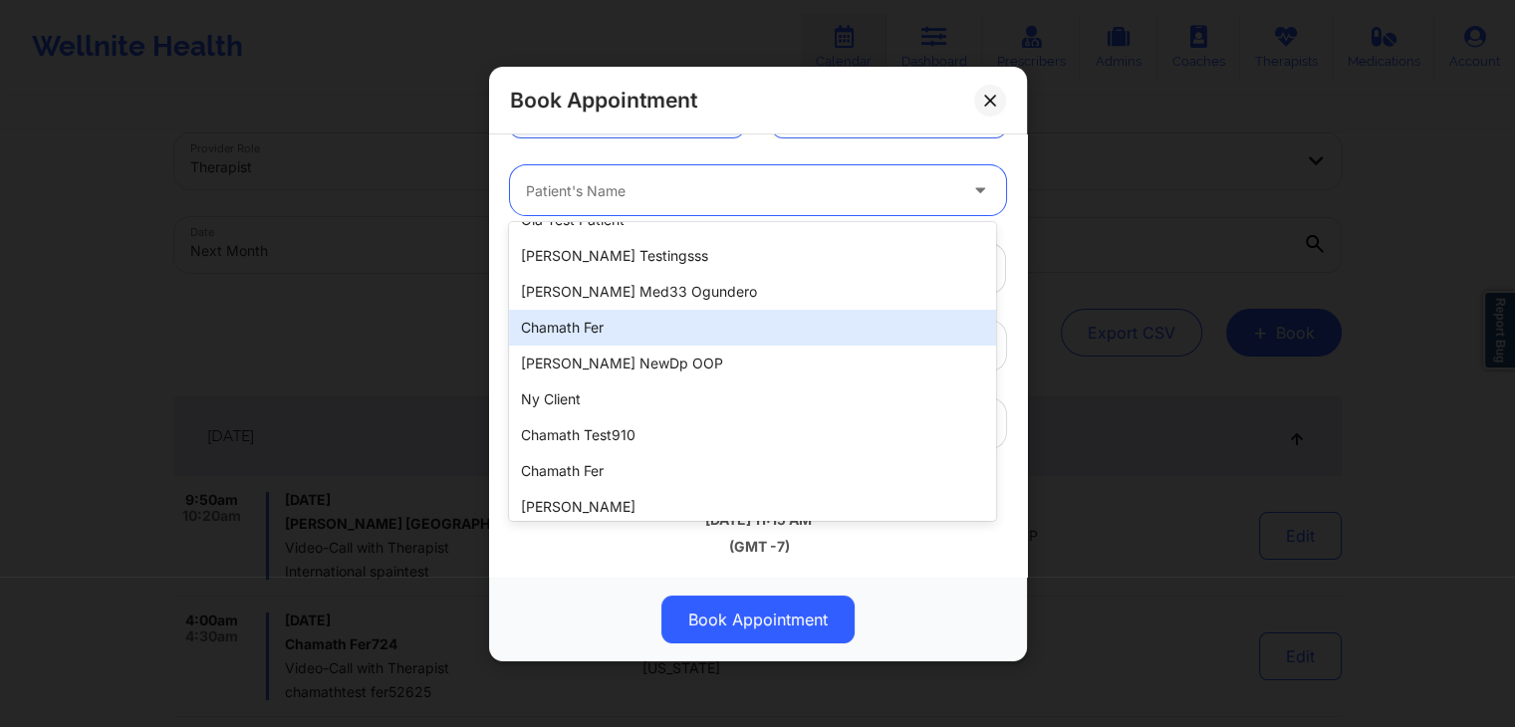
scroll to position [175, 0]
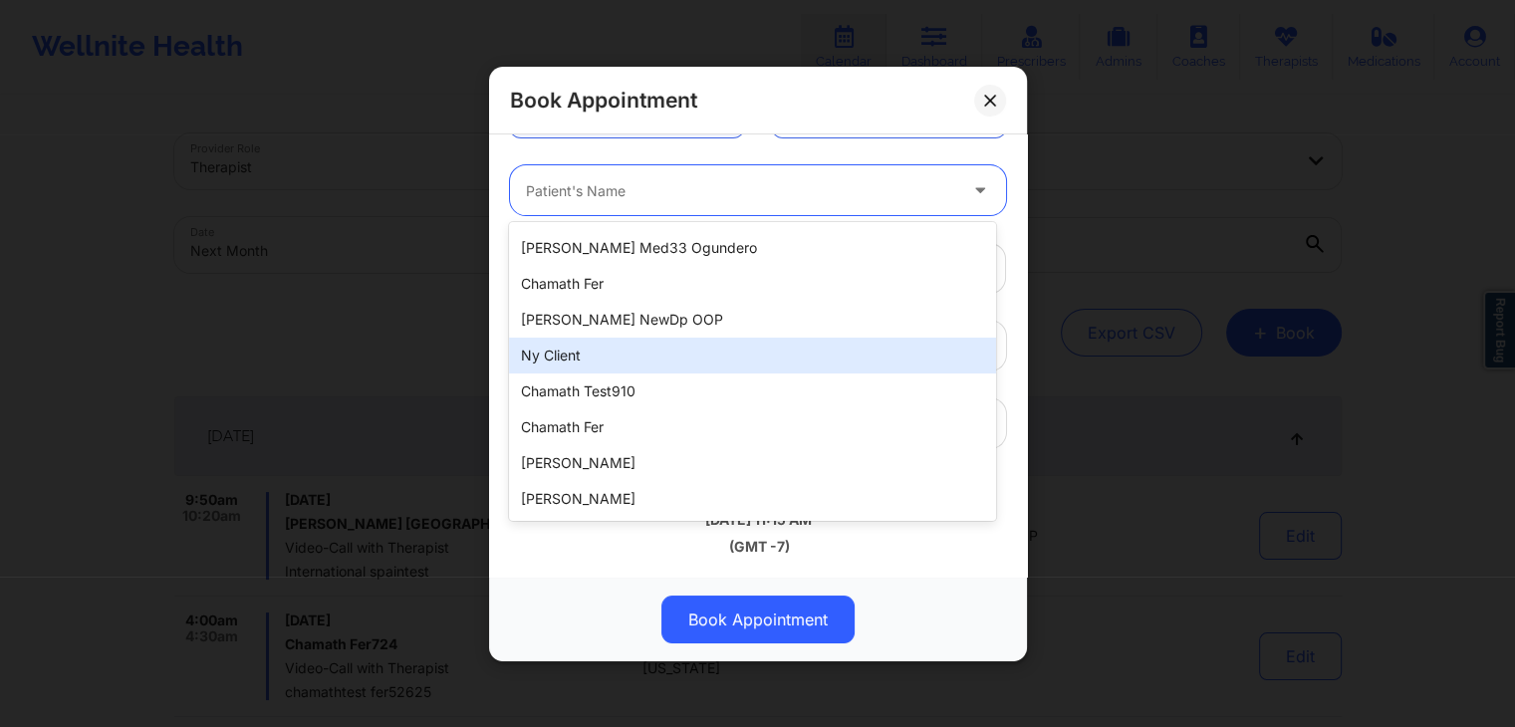
click at [622, 353] on div "ny client" at bounding box center [752, 356] width 486 height 36
type input "[EMAIL_ADDRESS][DOMAIN_NAME]"
type input "[PHONE_NUMBER]"
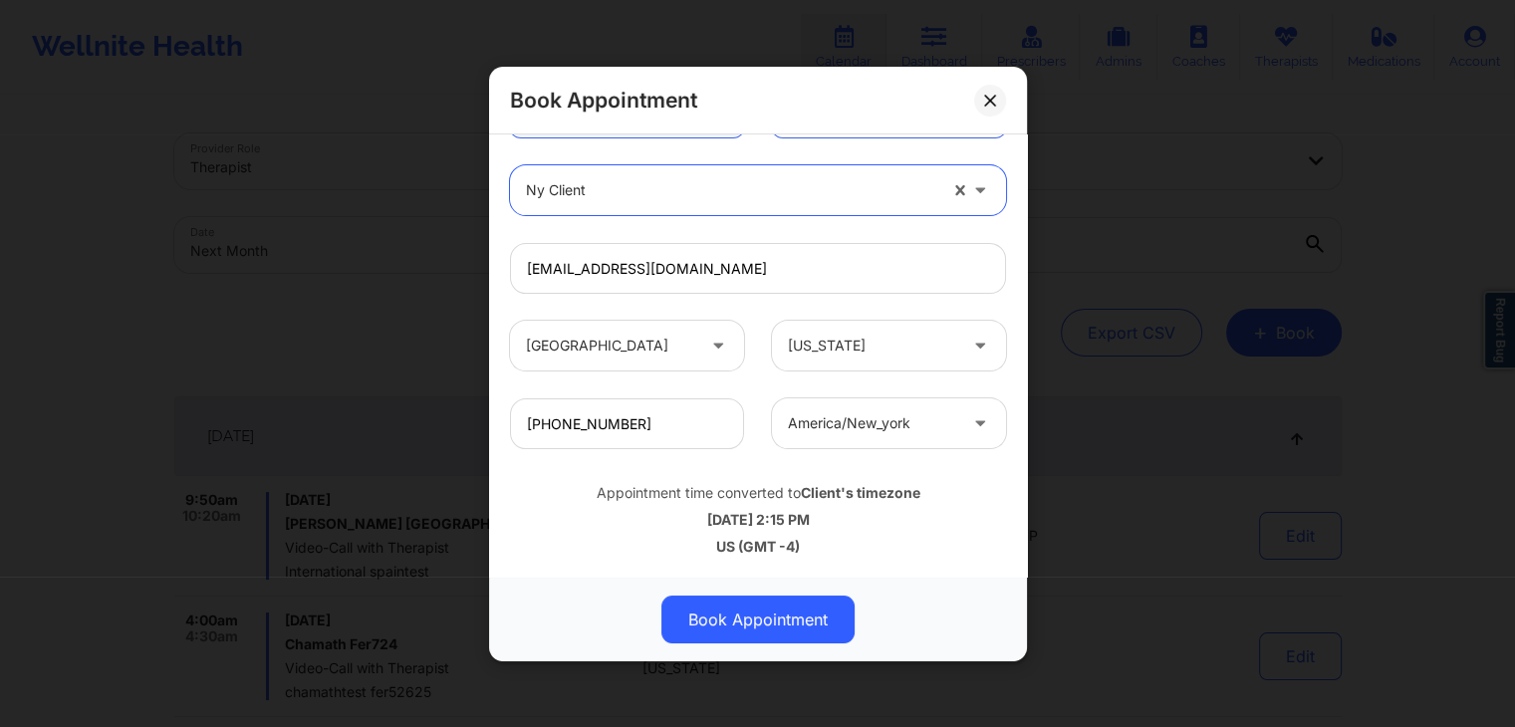
click at [582, 512] on div "10/01/2025 2:15 PM" at bounding box center [758, 519] width 496 height 20
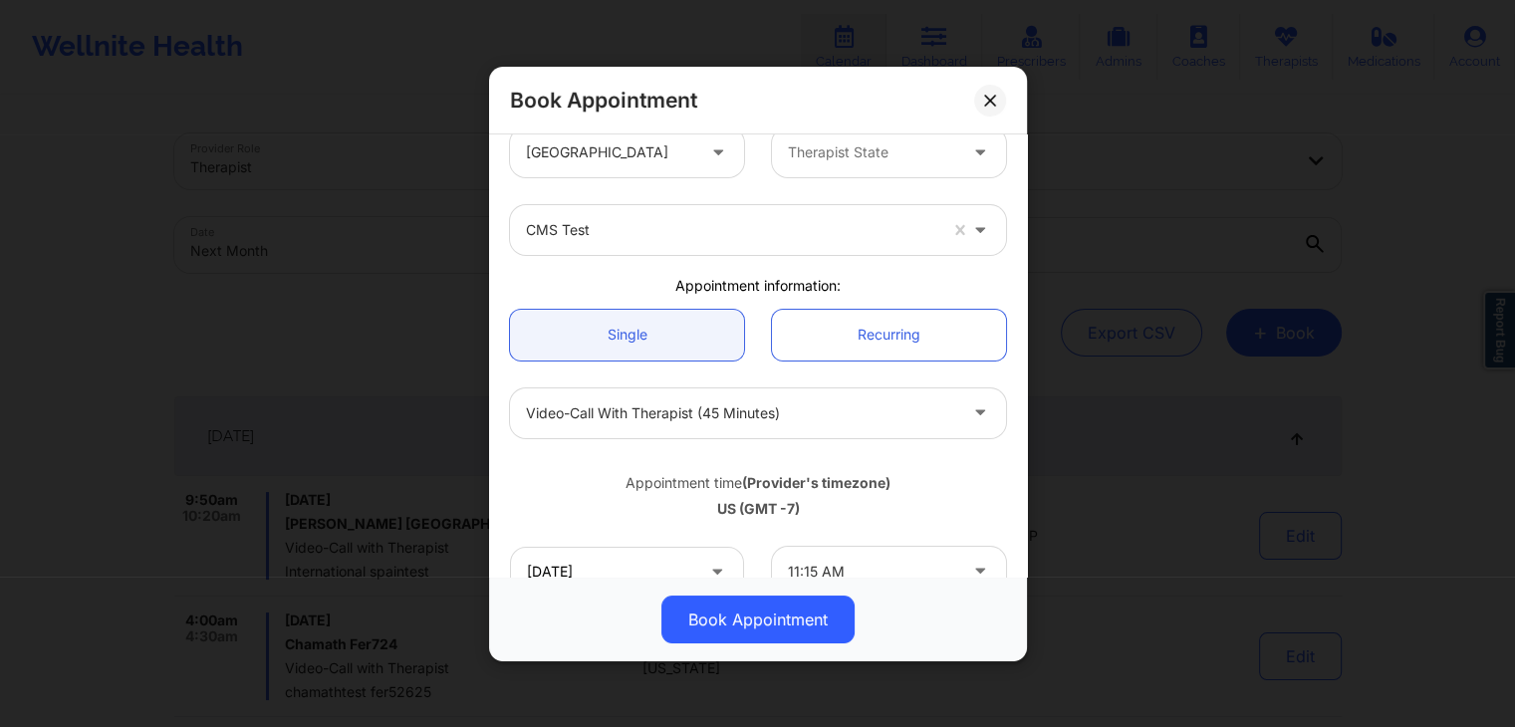
scroll to position [0, 0]
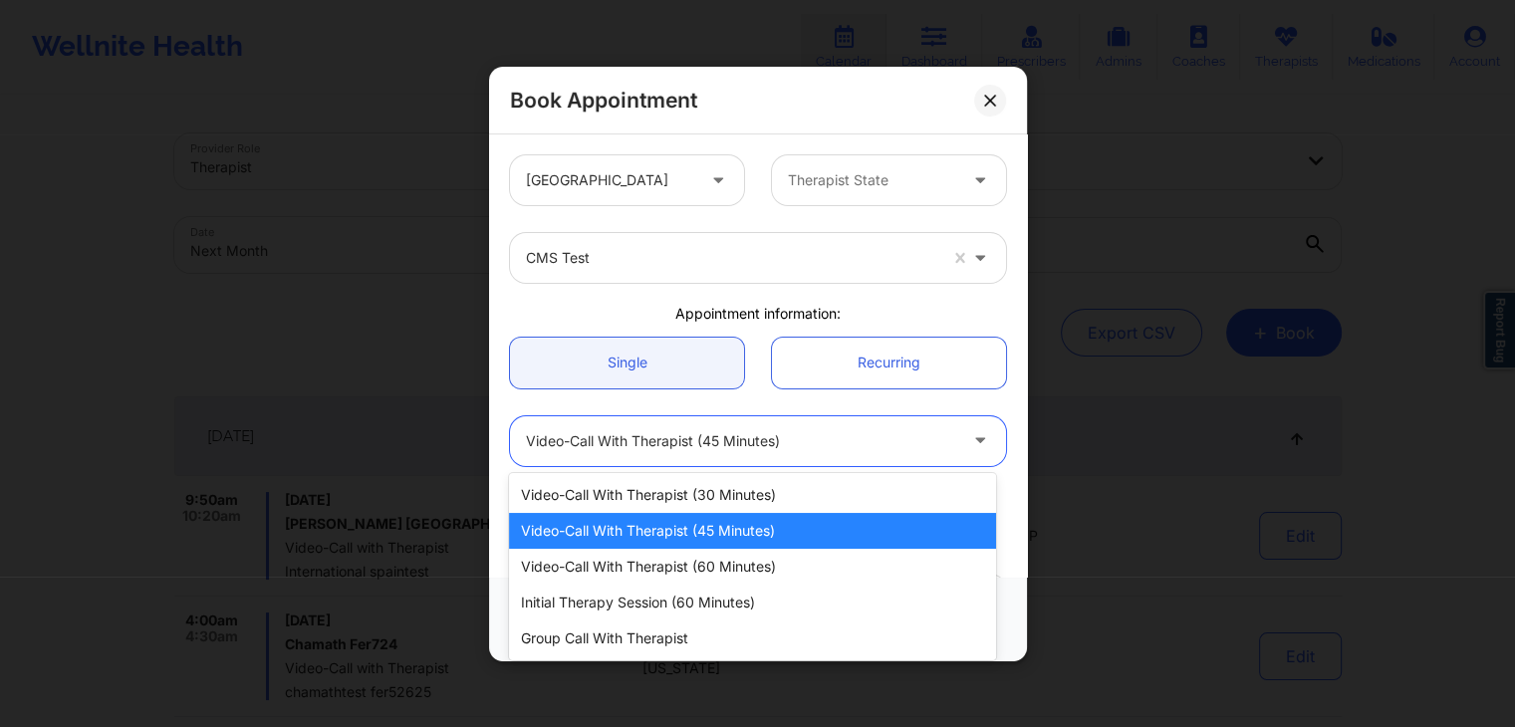
click at [807, 443] on div at bounding box center [741, 440] width 430 height 24
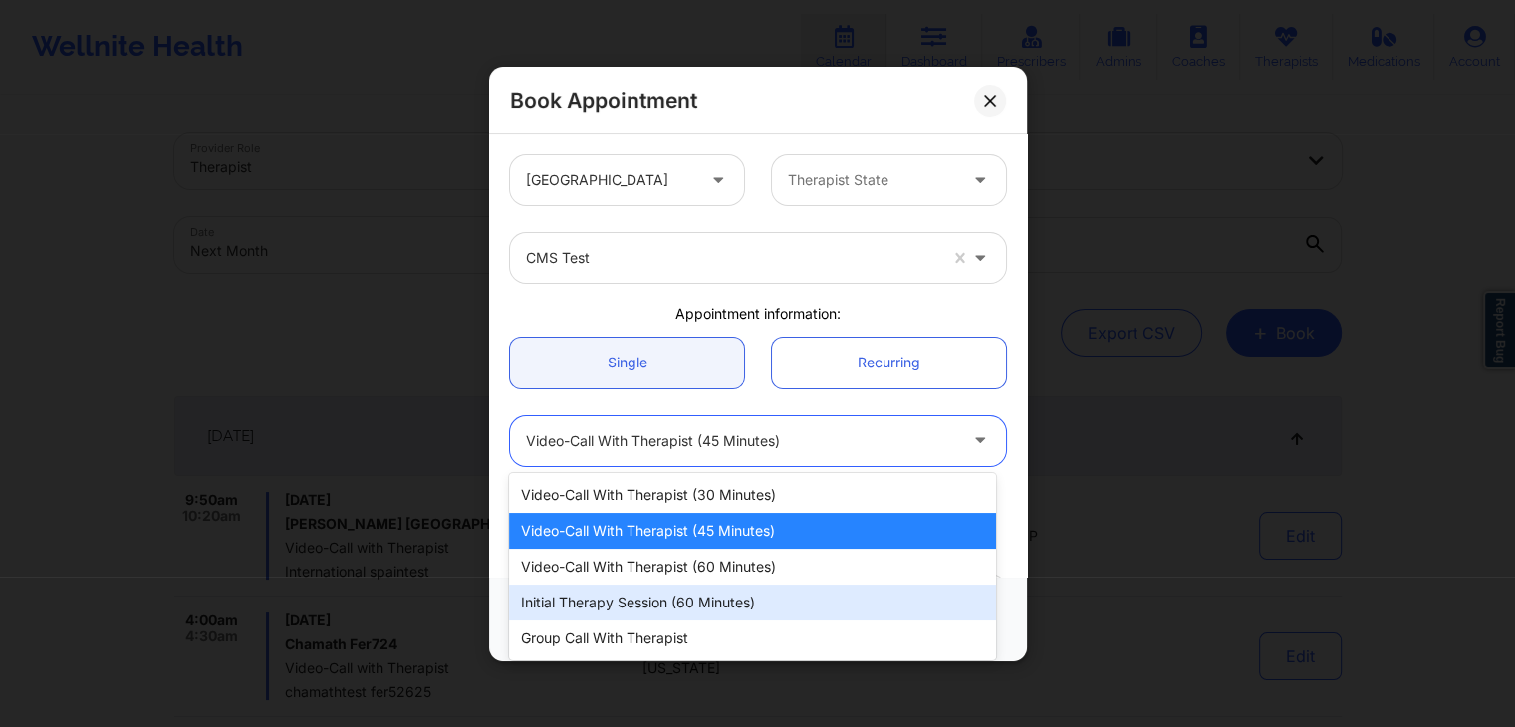
click at [722, 596] on div "Initial Therapy Session (60 minutes)" at bounding box center [752, 603] width 486 height 36
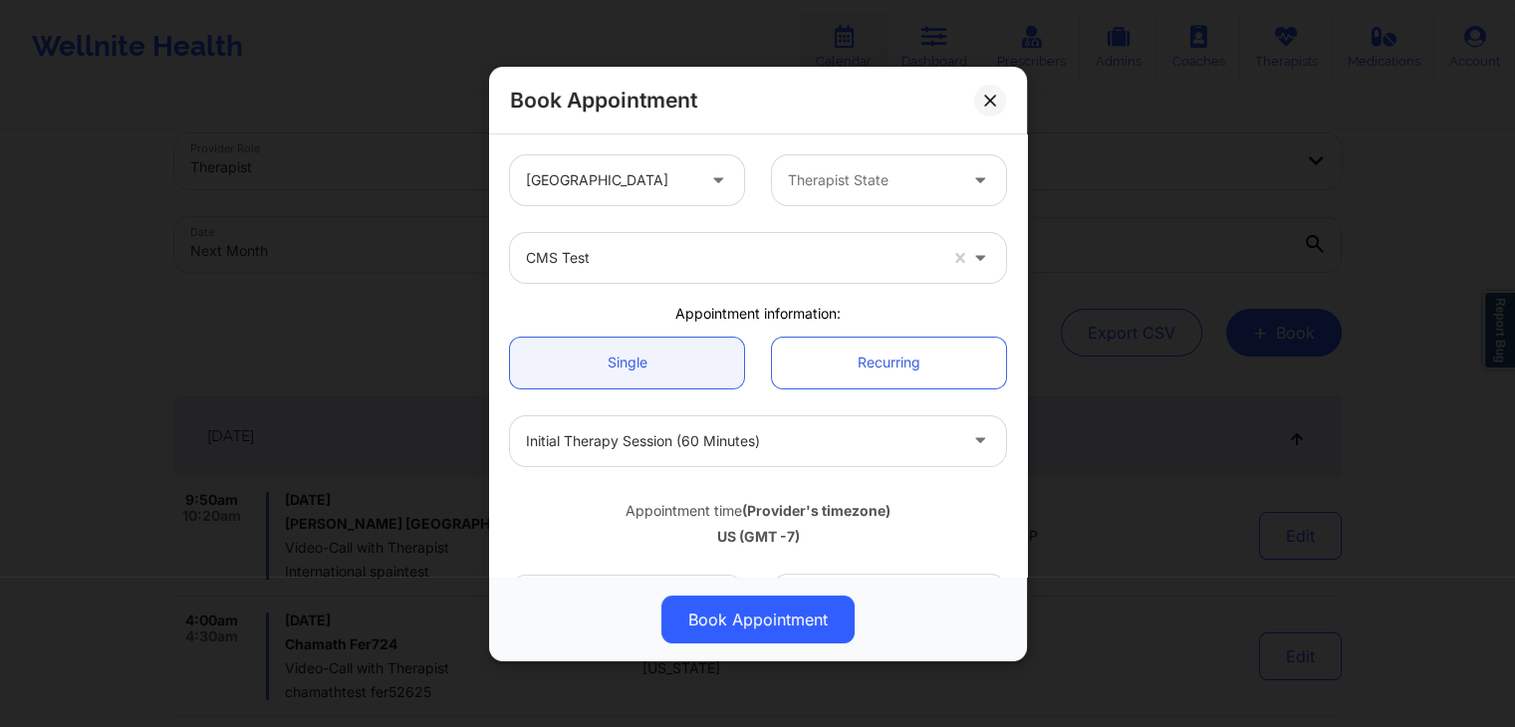
click at [751, 383] on div "Single" at bounding box center [627, 362] width 262 height 51
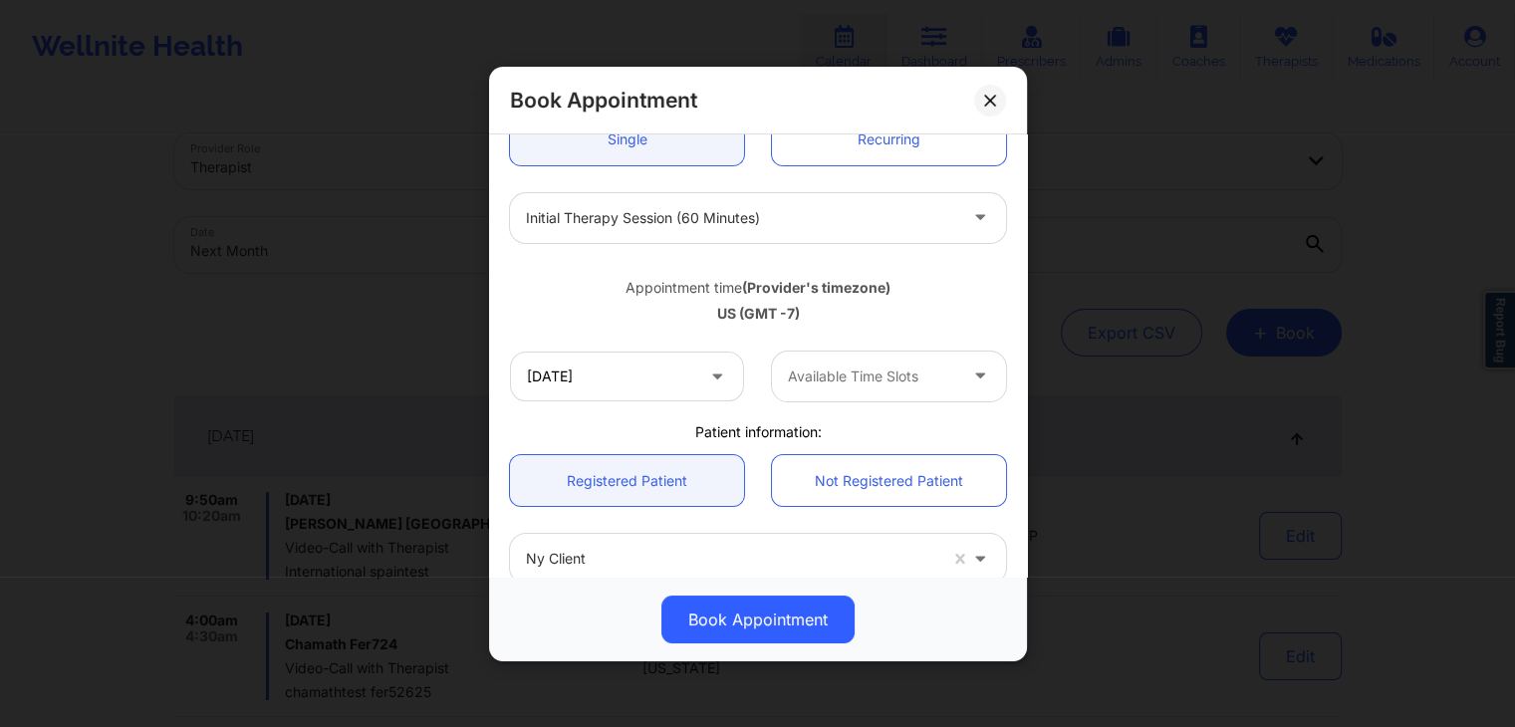
scroll to position [225, 0]
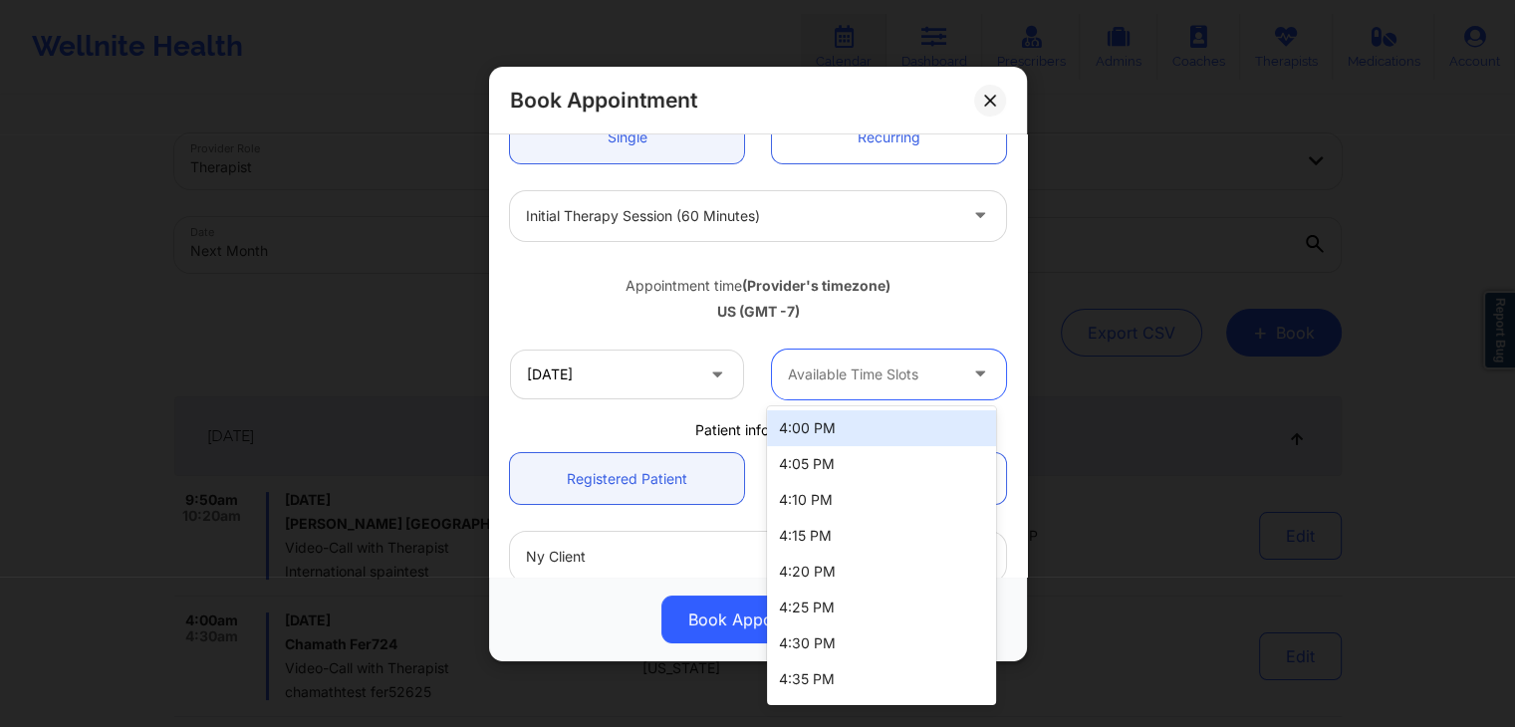
click at [797, 362] on div at bounding box center [872, 374] width 168 height 24
click at [819, 430] on div "4:00 PM" at bounding box center [881, 428] width 229 height 36
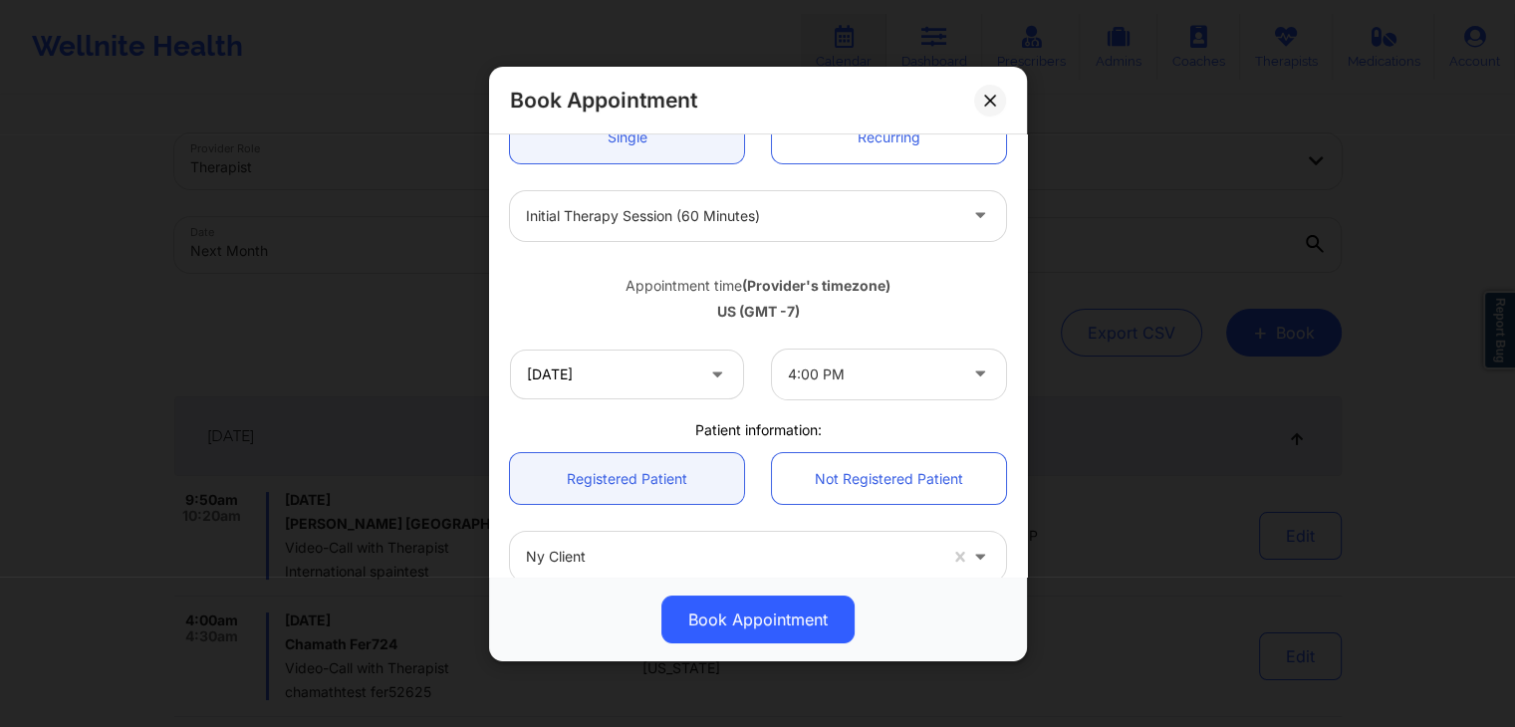
click at [819, 430] on div "Patient information:" at bounding box center [758, 429] width 524 height 20
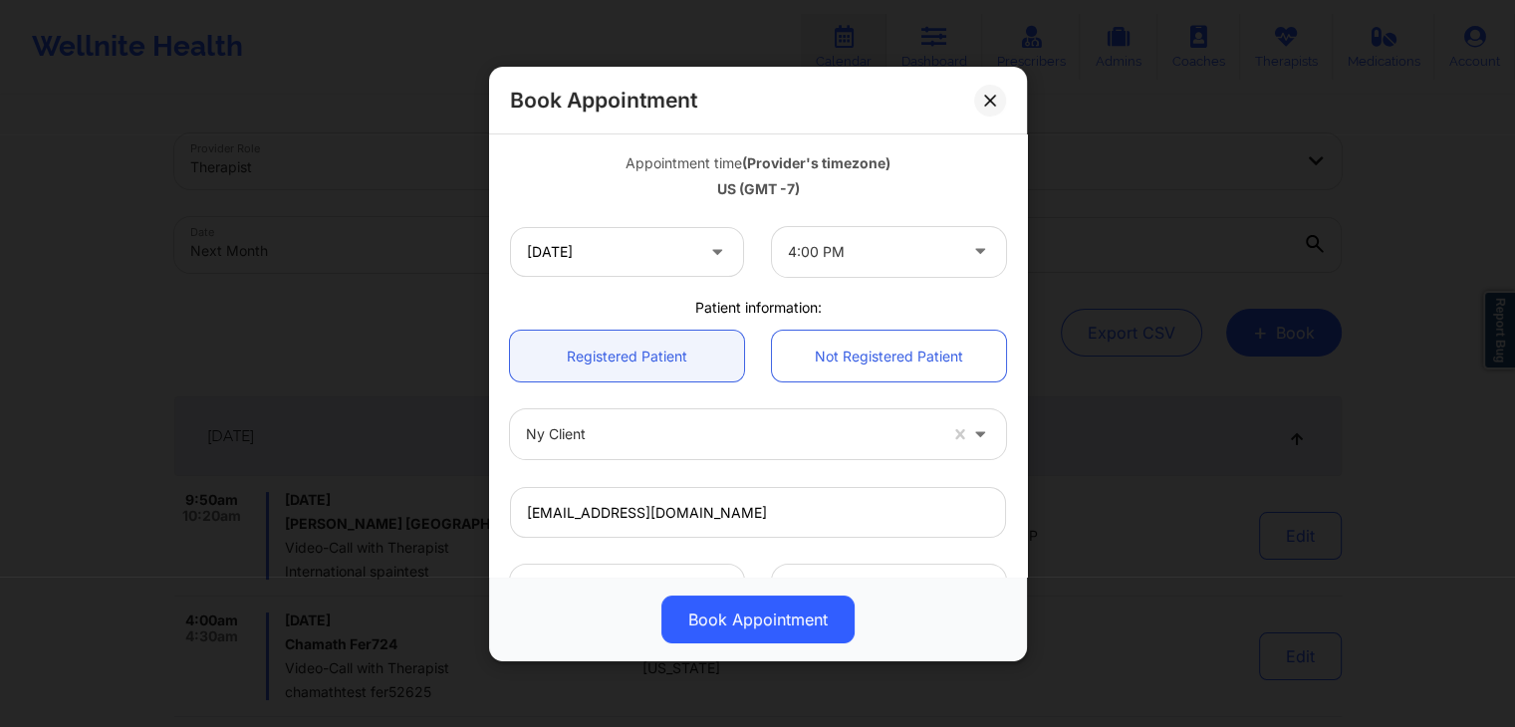
scroll to position [339, 0]
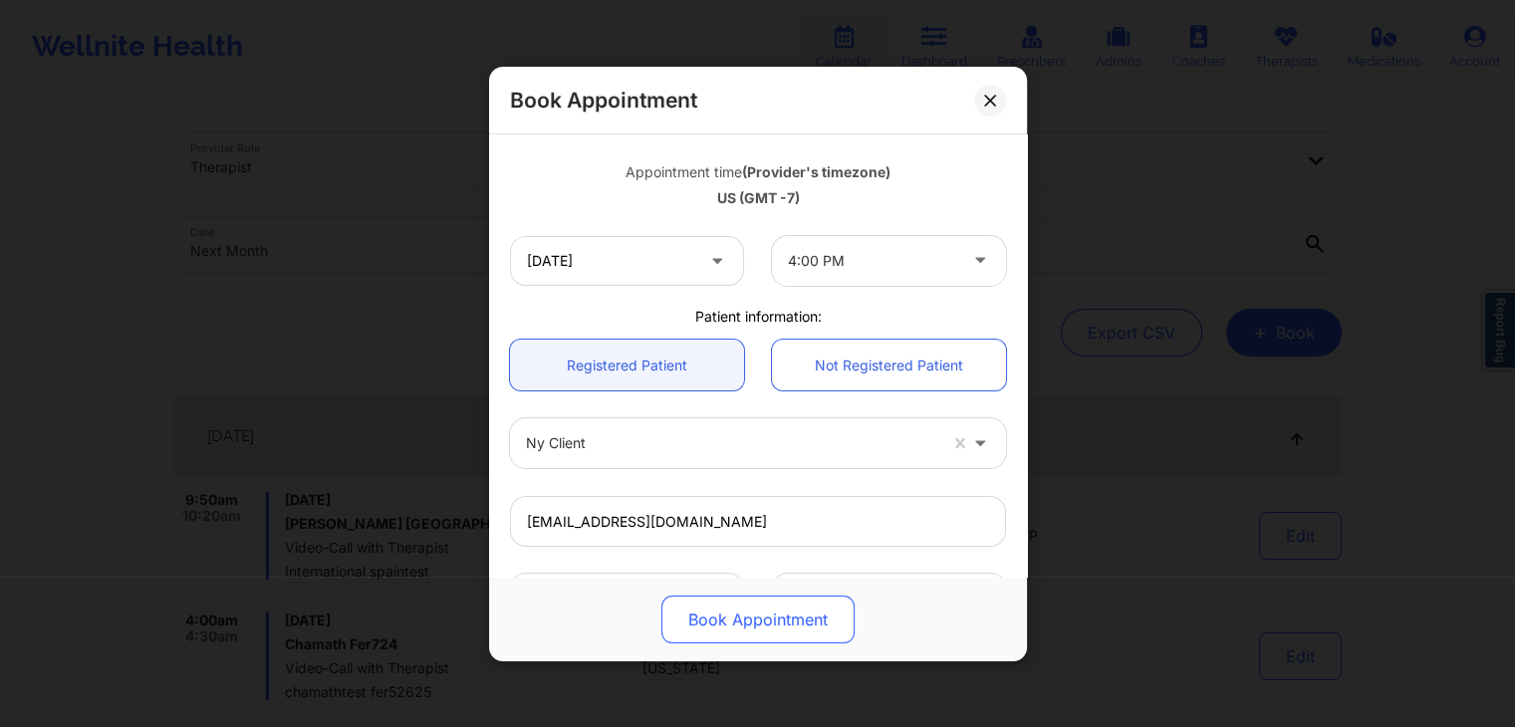
click at [749, 623] on button "Book Appointment" at bounding box center [757, 620] width 193 height 48
click at [733, 99] on div "Book Appointment" at bounding box center [758, 101] width 538 height 68
click at [801, 312] on div "Patient information:" at bounding box center [758, 316] width 524 height 20
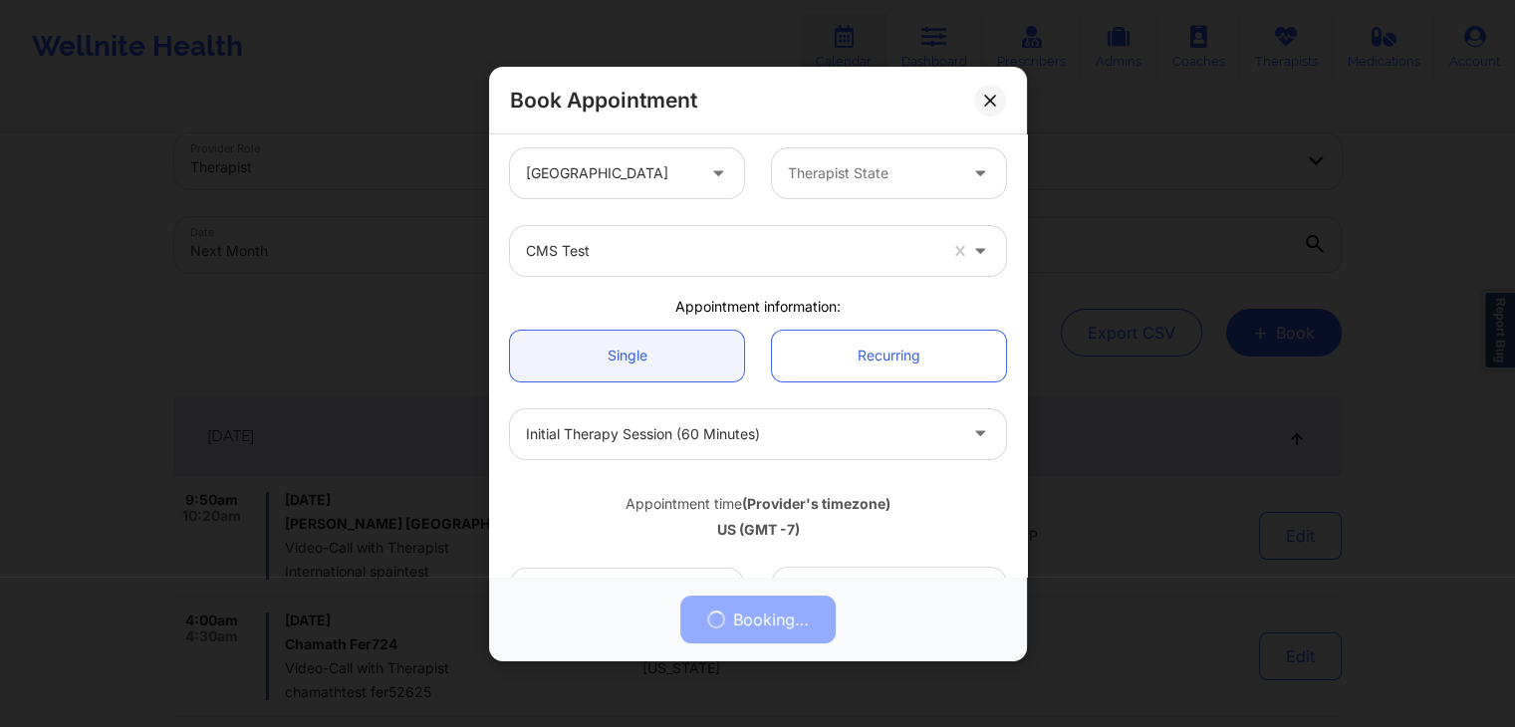
scroll to position [6, 0]
click at [749, 181] on div "[GEOGRAPHIC_DATA]" at bounding box center [627, 174] width 262 height 50
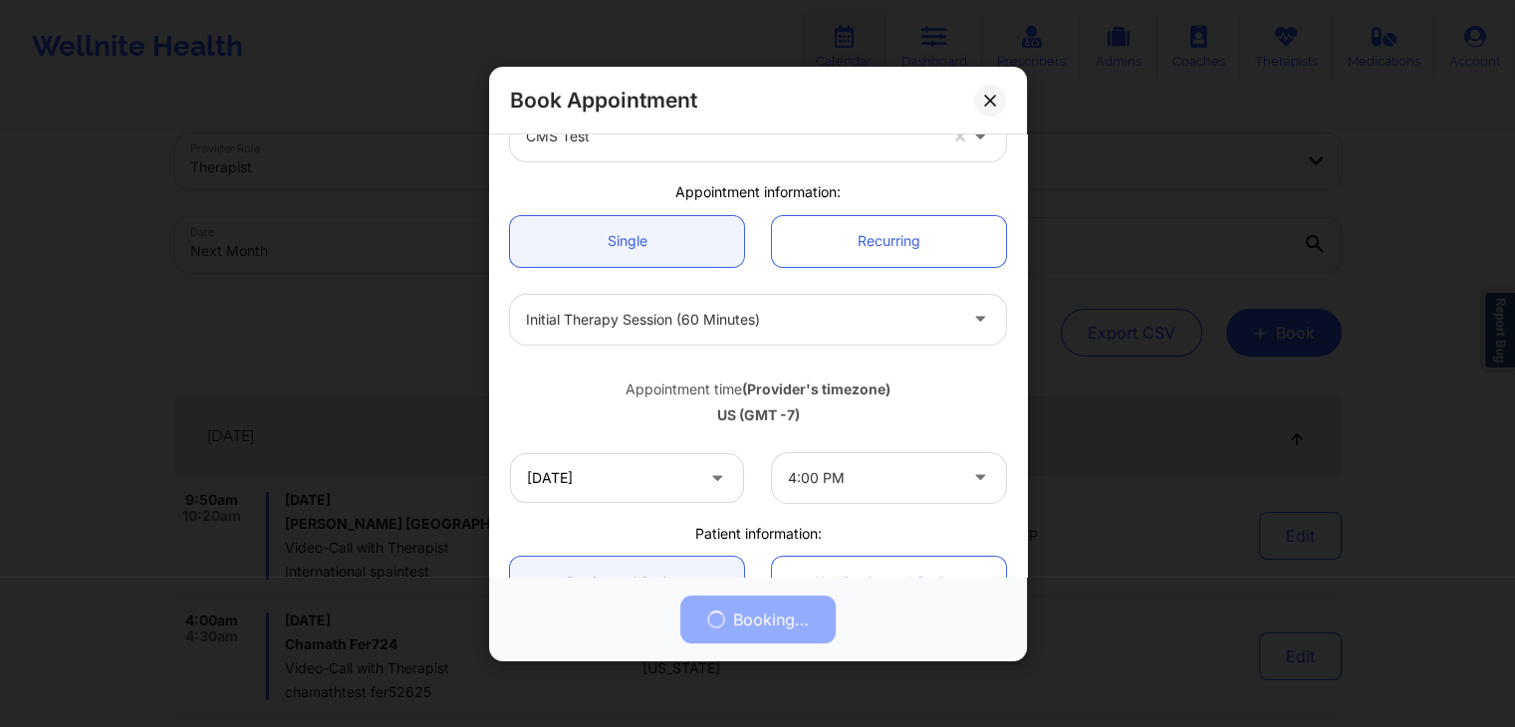
scroll to position [0, 0]
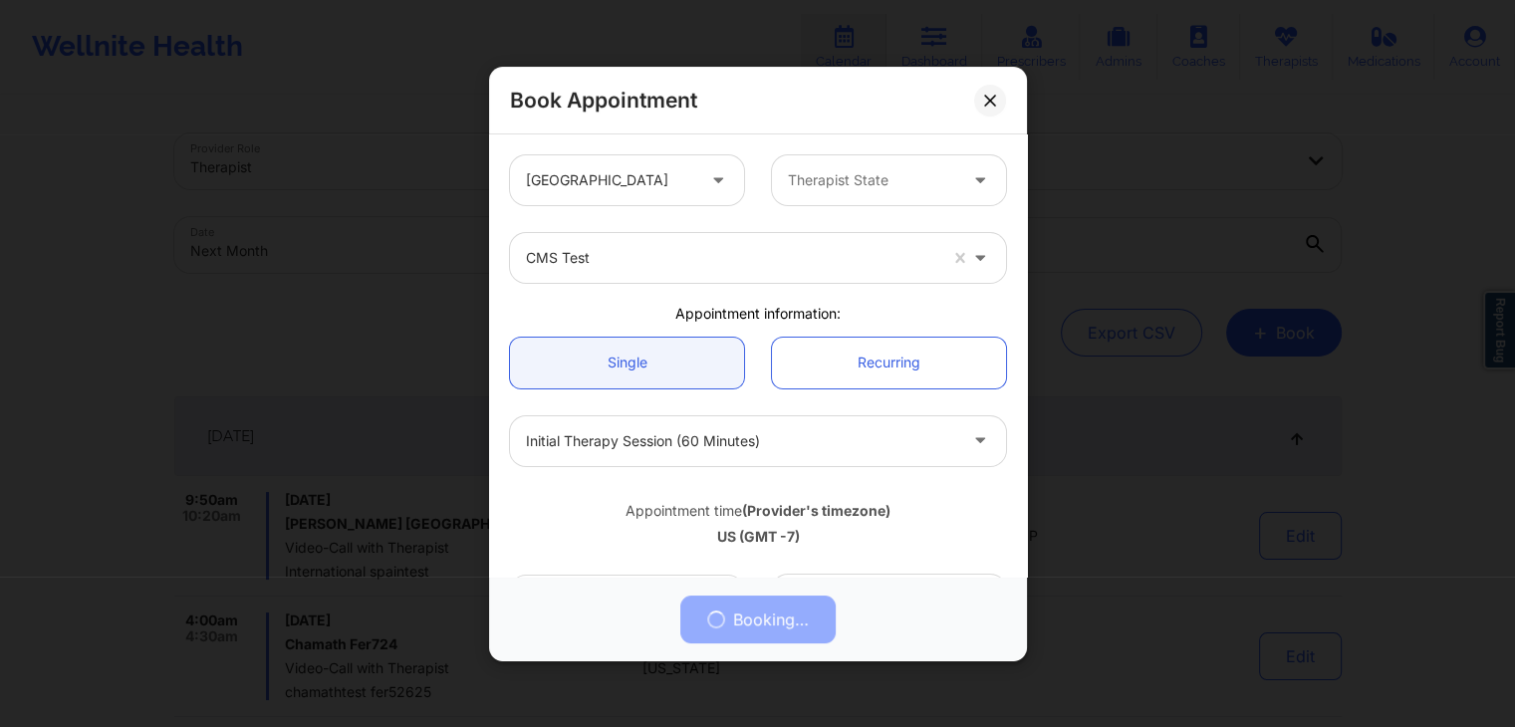
click at [749, 181] on div "[GEOGRAPHIC_DATA]" at bounding box center [627, 180] width 262 height 50
click at [758, 174] on div "Therapist State" at bounding box center [889, 180] width 262 height 50
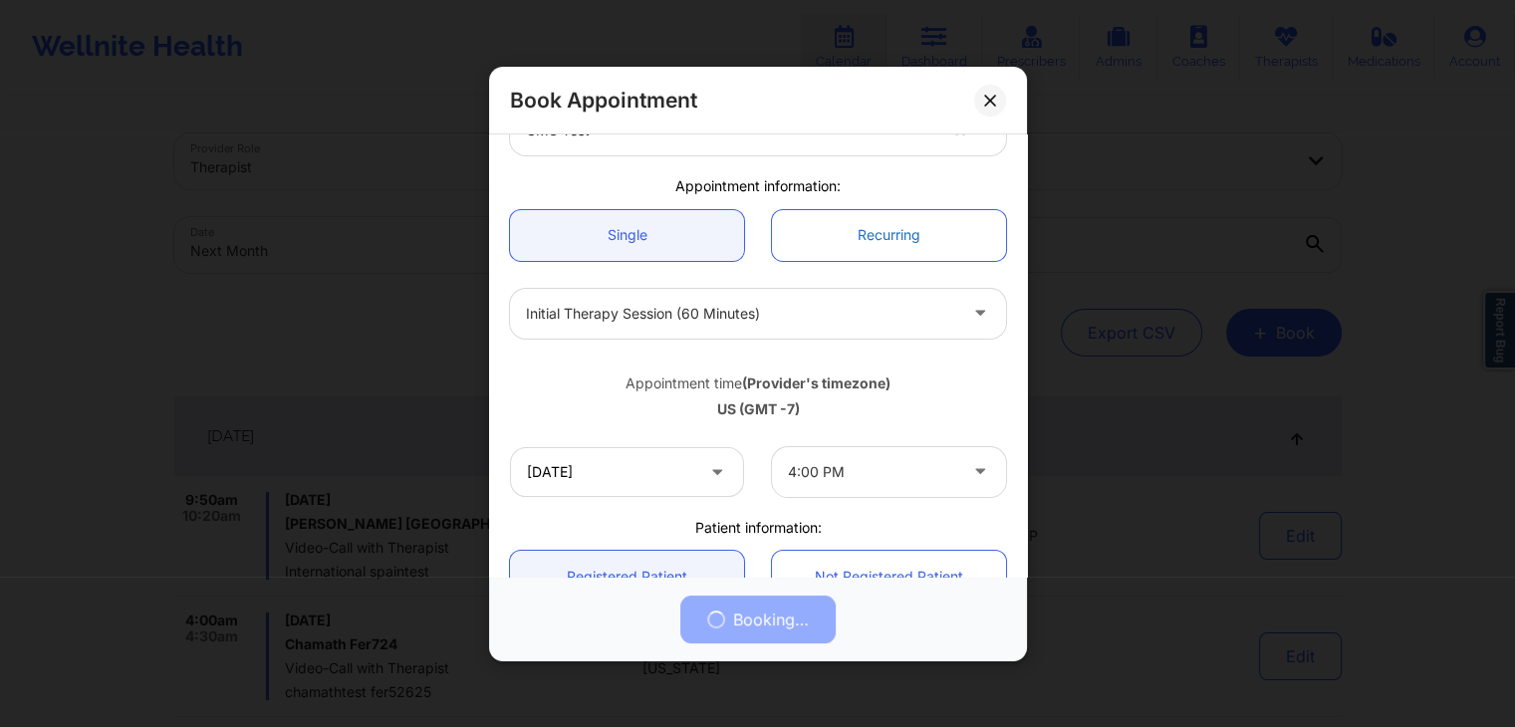
scroll to position [131, 0]
click at [735, 370] on div "Appointment time (Provider's timezone)" at bounding box center [758, 379] width 496 height 20
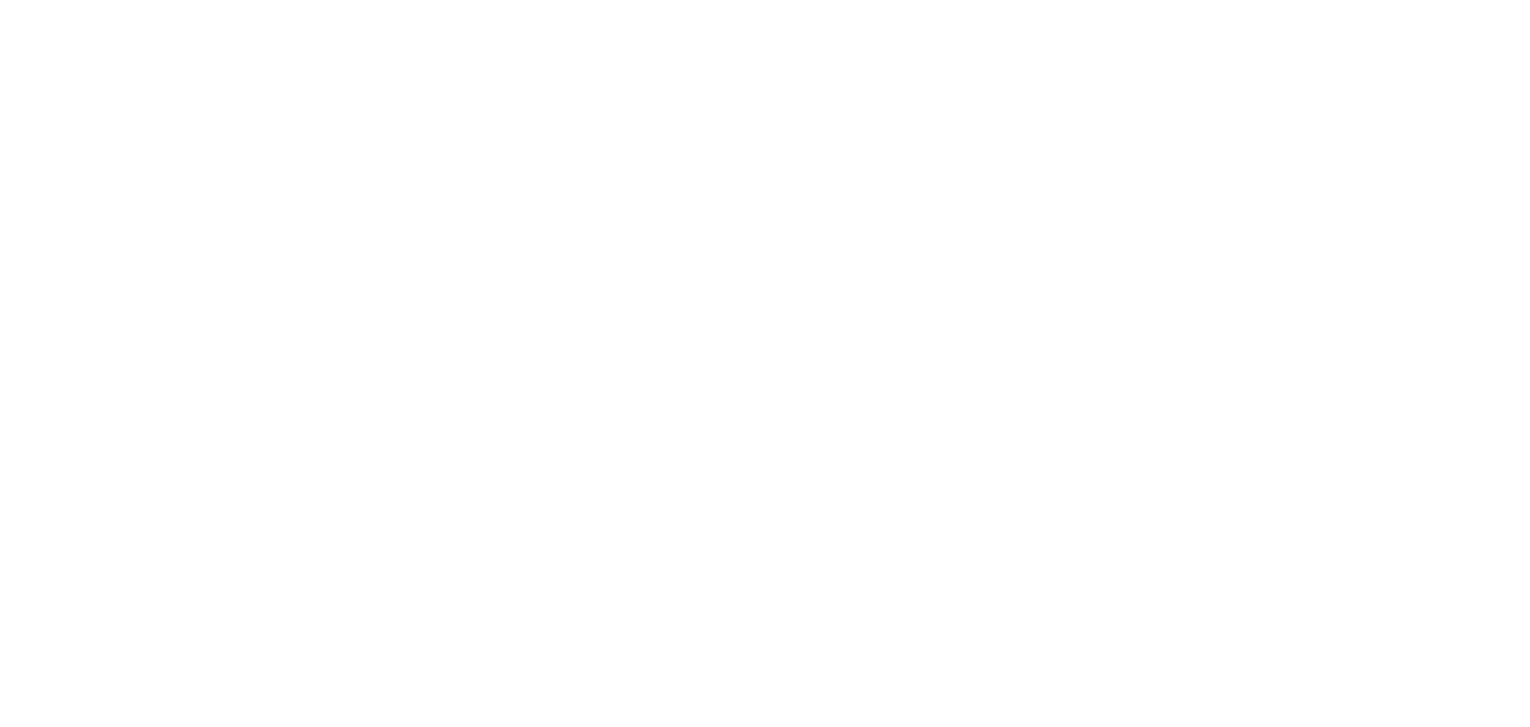
click at [807, 14] on body at bounding box center [765, 363] width 1530 height 727
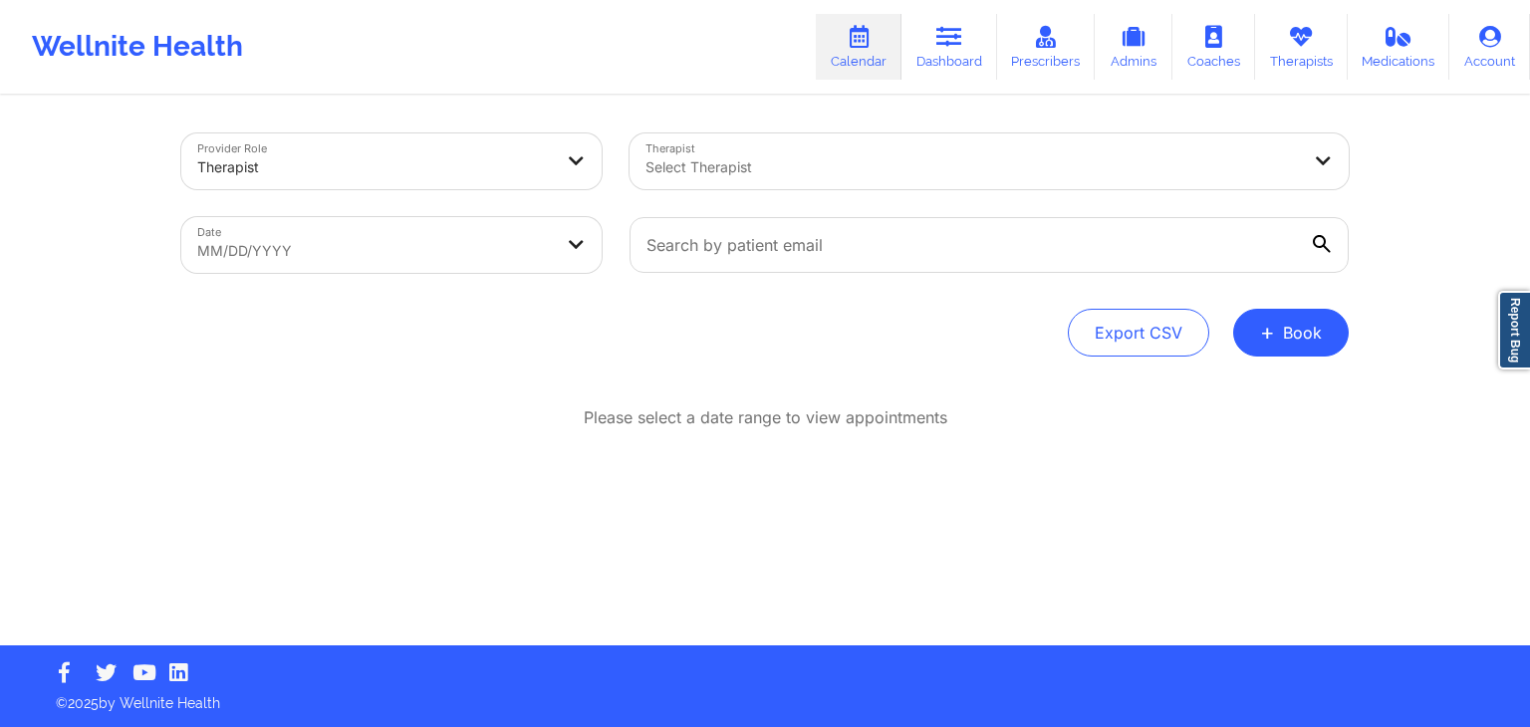
click at [757, 48] on div "Wellnite Health Calendar Dashboard Prescribers Admins Coaches Therapists Medica…" at bounding box center [765, 47] width 1530 height 80
select select "2025-7"
select select "2025-8"
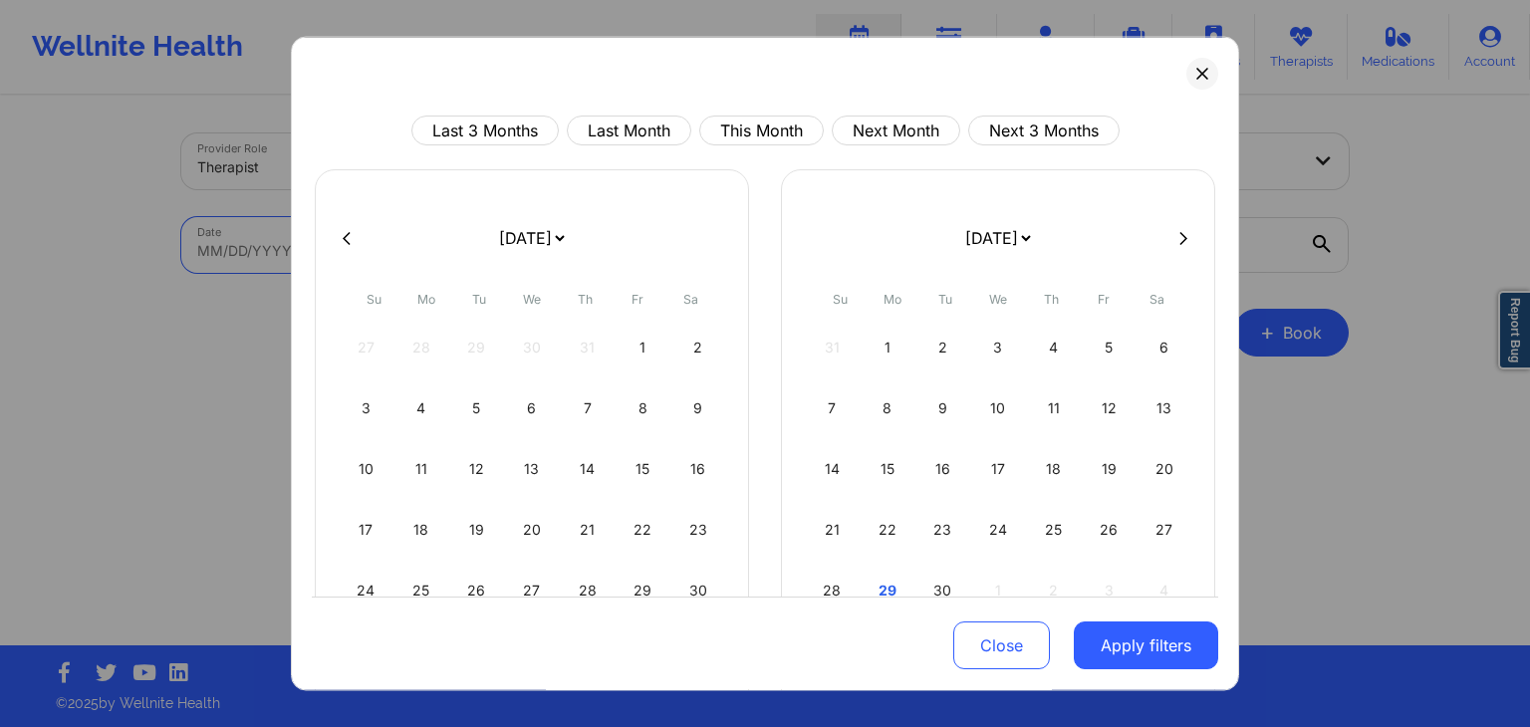
click at [490, 268] on body "Wellnite Health Calendar Dashboard Prescribers Admins Coaches Therapists Medica…" at bounding box center [765, 363] width 1530 height 727
click at [867, 121] on button "Next Month" at bounding box center [896, 131] width 128 height 30
select select "2025-9"
select select "2025-10"
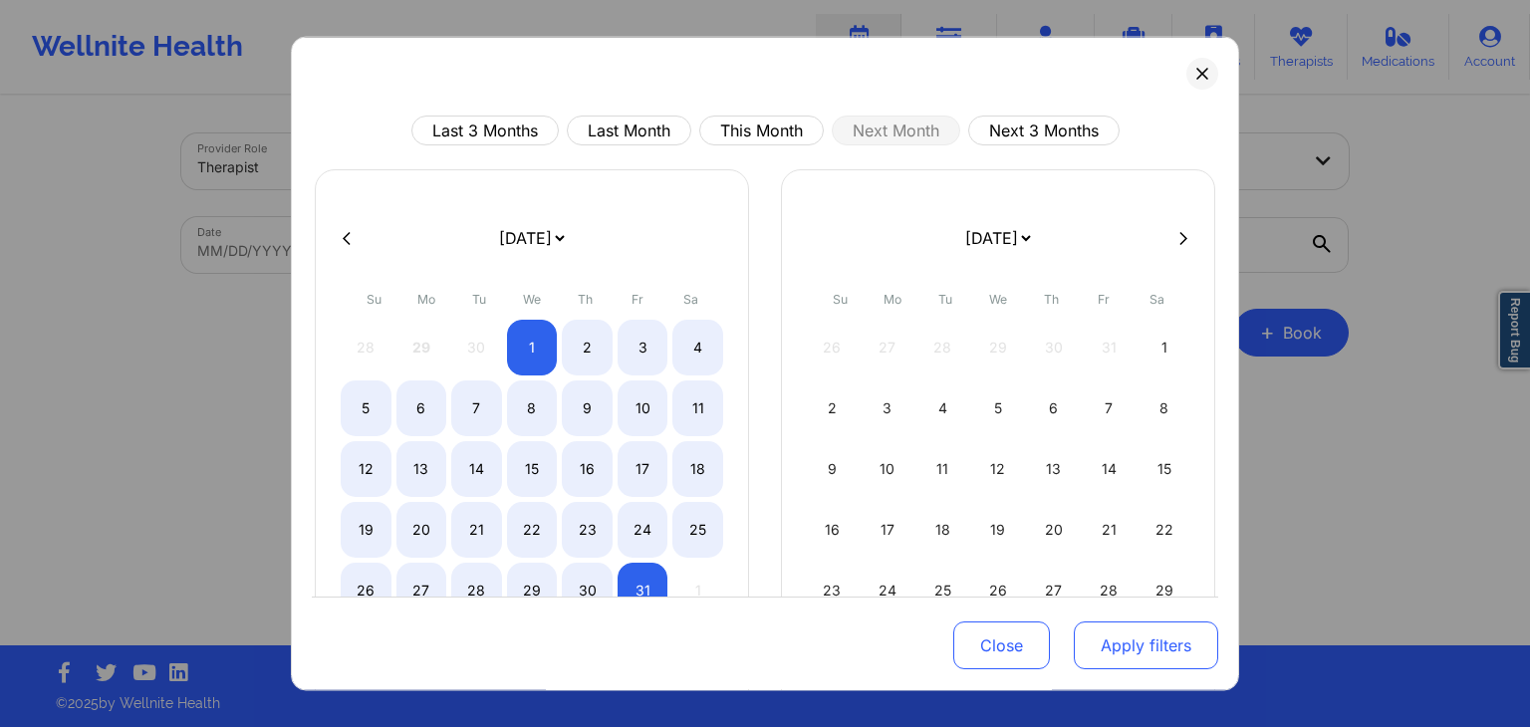
click at [1167, 643] on button "Apply filters" at bounding box center [1146, 646] width 144 height 48
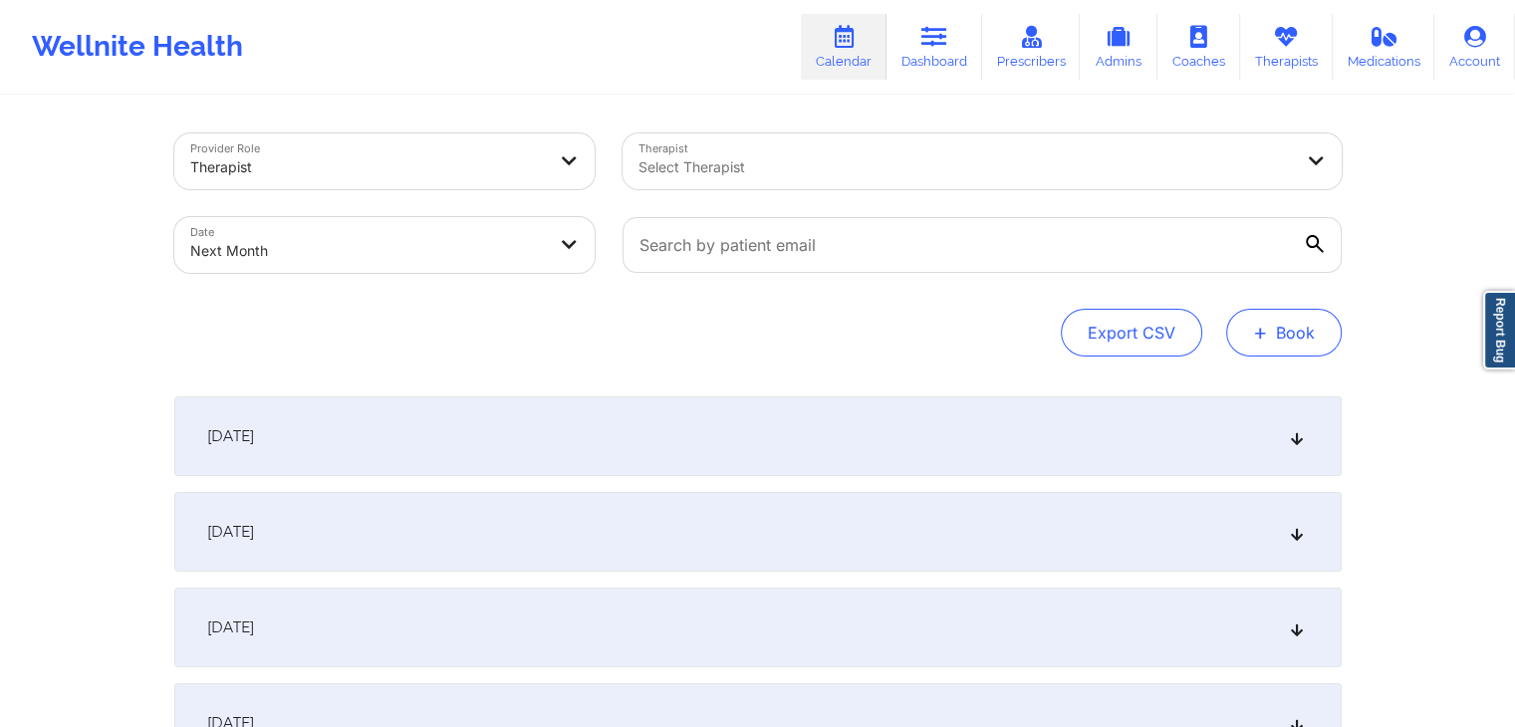
click at [1281, 338] on button "+ Book" at bounding box center [1284, 333] width 116 height 48
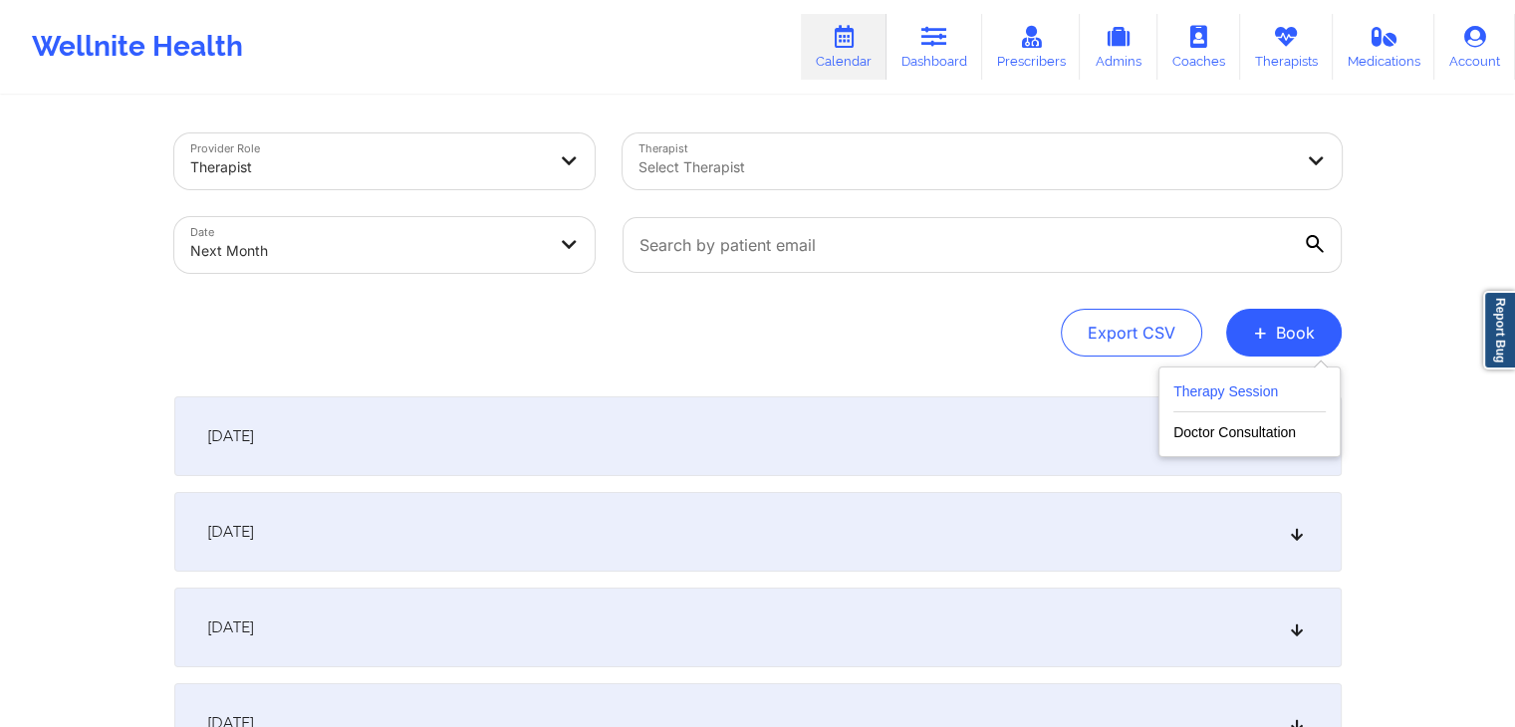
click at [1224, 401] on button "Therapy Session" at bounding box center [1249, 395] width 152 height 33
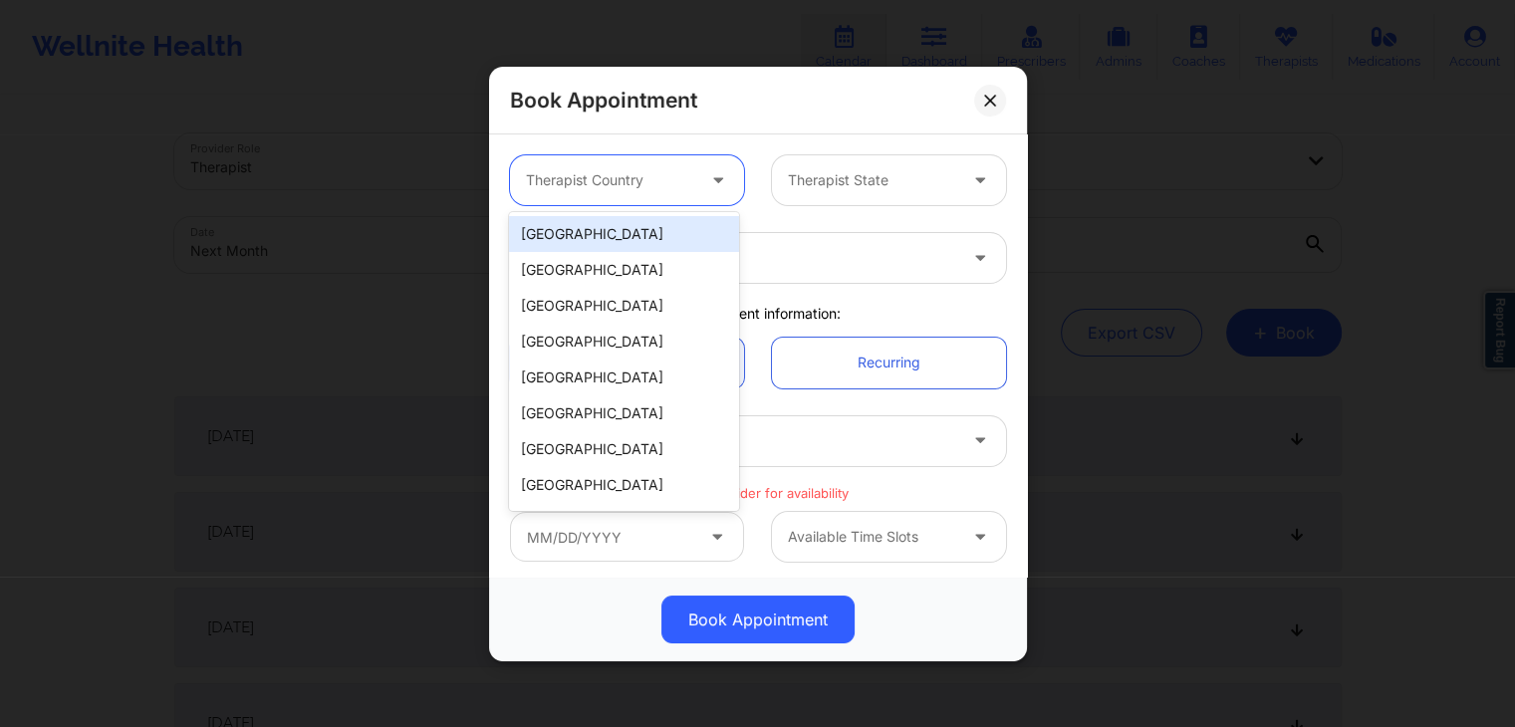
click at [667, 165] on div "Therapist Country" at bounding box center [603, 180] width 186 height 50
click at [629, 236] on div "[GEOGRAPHIC_DATA]" at bounding box center [623, 234] width 229 height 36
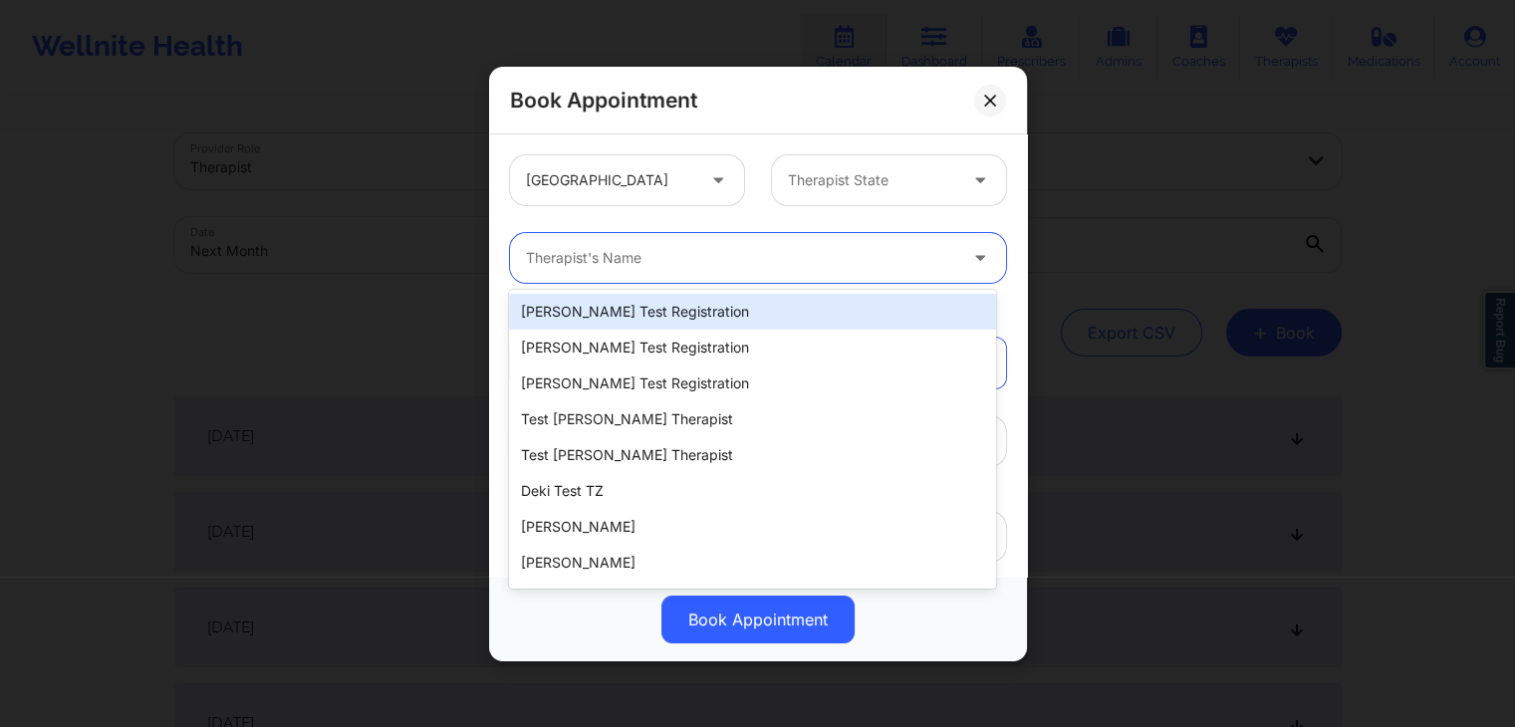
click at [658, 279] on div "Therapist's Name" at bounding box center [734, 258] width 448 height 50
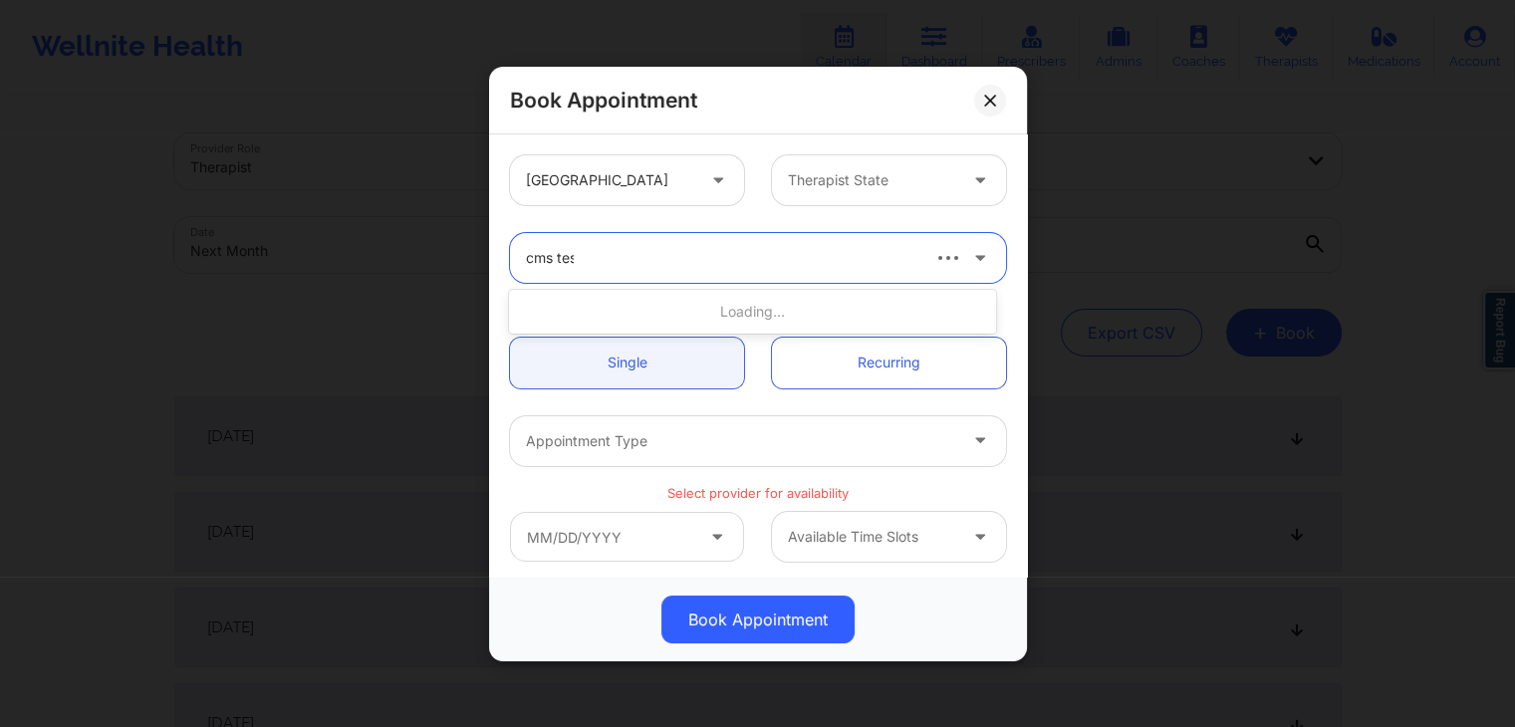
type input "cms test"
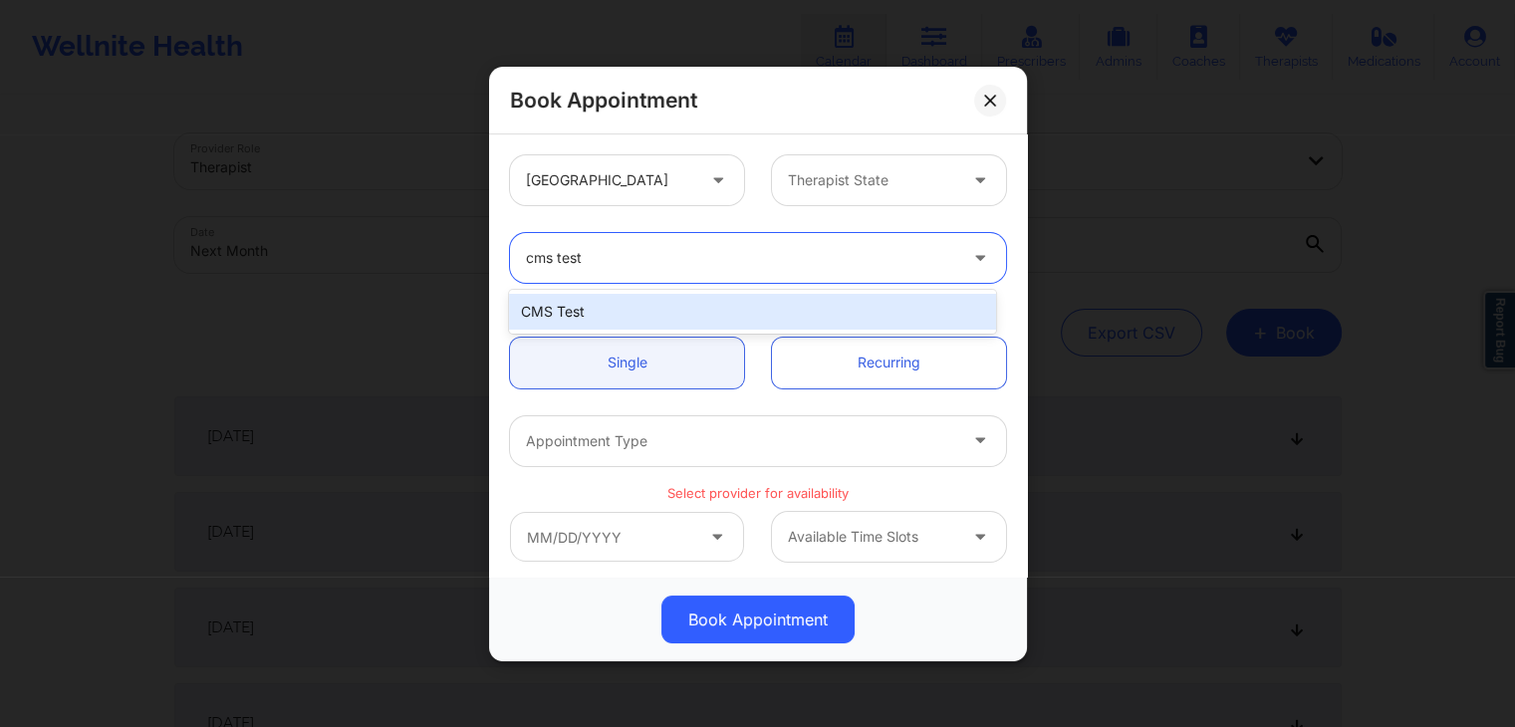
click at [655, 312] on div "CMS Test" at bounding box center [752, 312] width 486 height 36
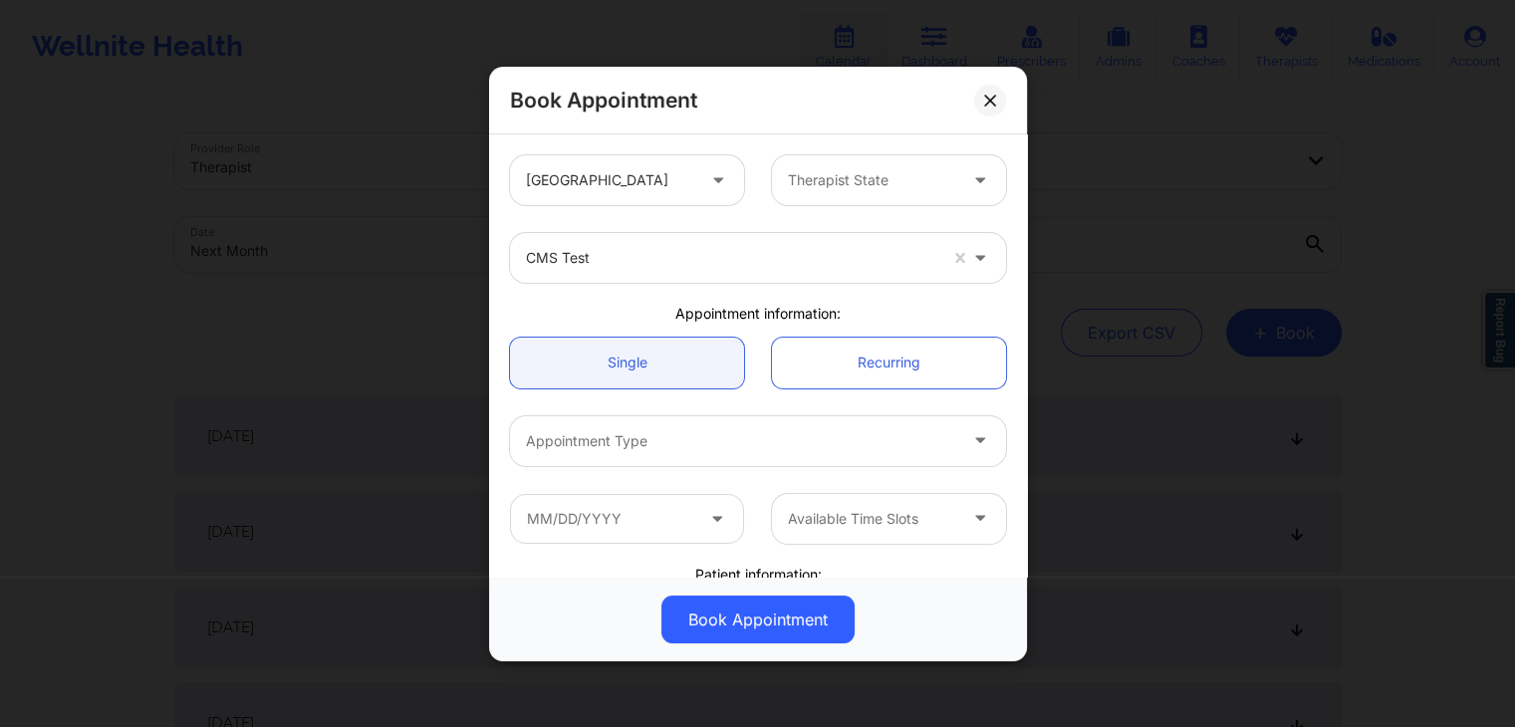
click at [757, 317] on div "Appointment information:" at bounding box center [758, 314] width 524 height 20
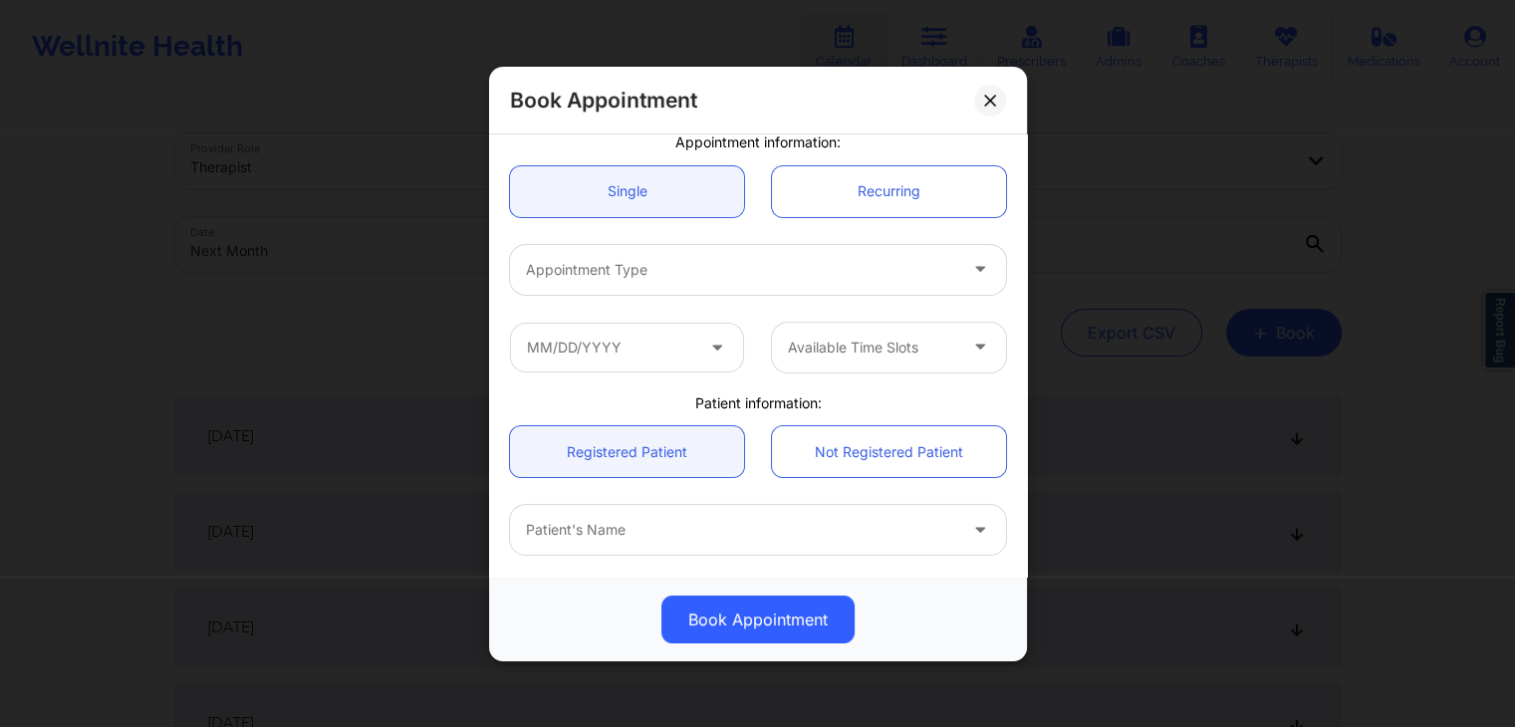
scroll to position [171, 0]
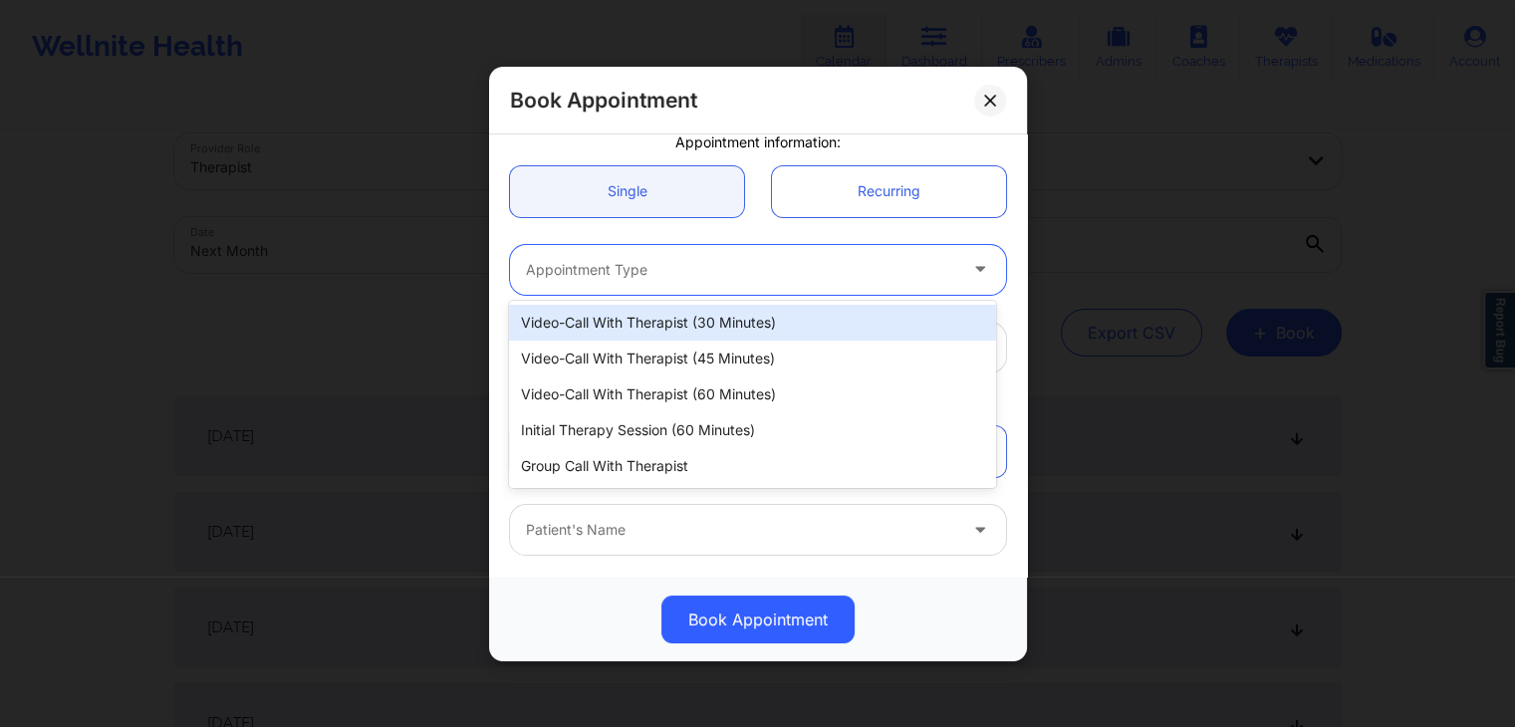
click at [737, 282] on div "Appointment Type" at bounding box center [734, 269] width 448 height 50
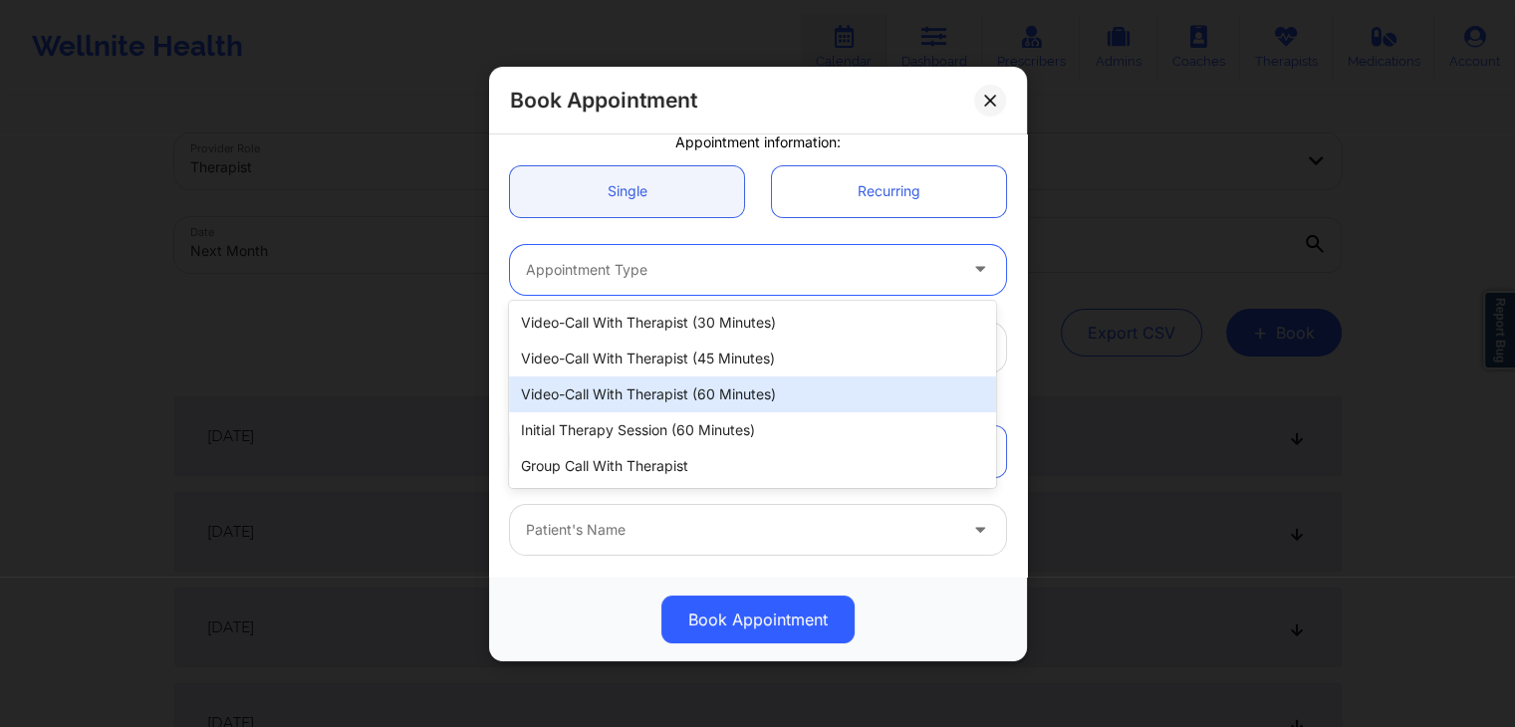
click at [717, 395] on div "Video-Call with Therapist (60 minutes)" at bounding box center [752, 394] width 486 height 36
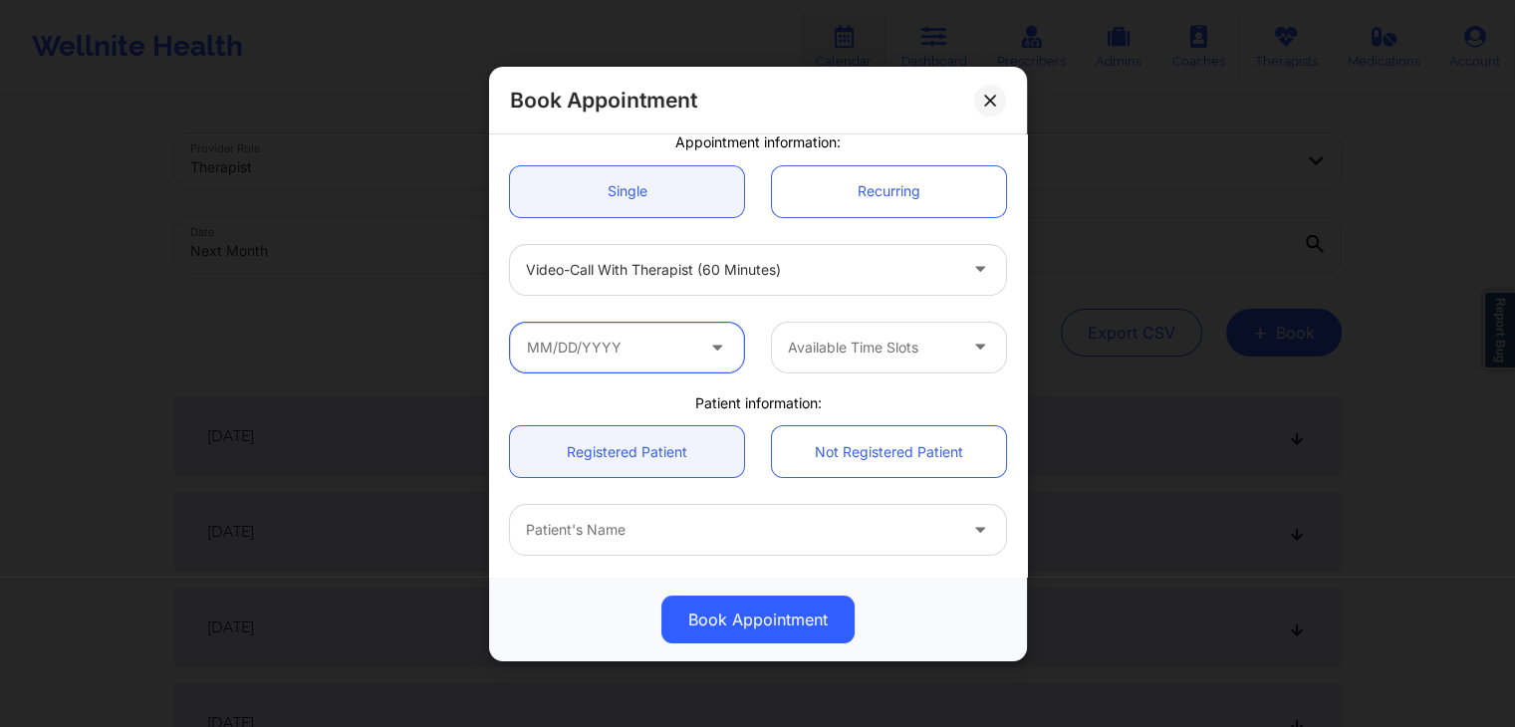
click at [642, 360] on input "text" at bounding box center [627, 347] width 234 height 50
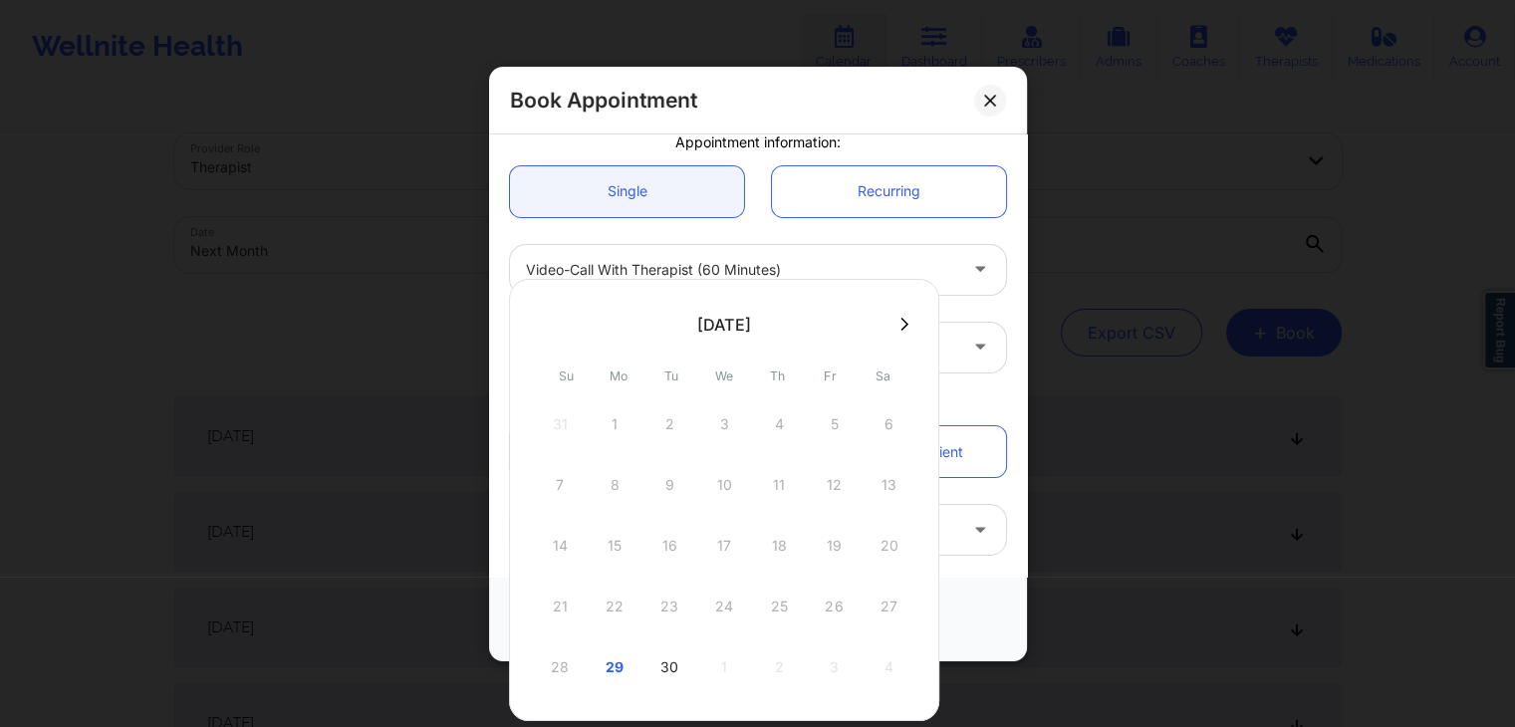
click at [901, 316] on button at bounding box center [904, 324] width 20 height 17
click at [781, 418] on div "2" at bounding box center [779, 424] width 50 height 56
type input "[DATE]"
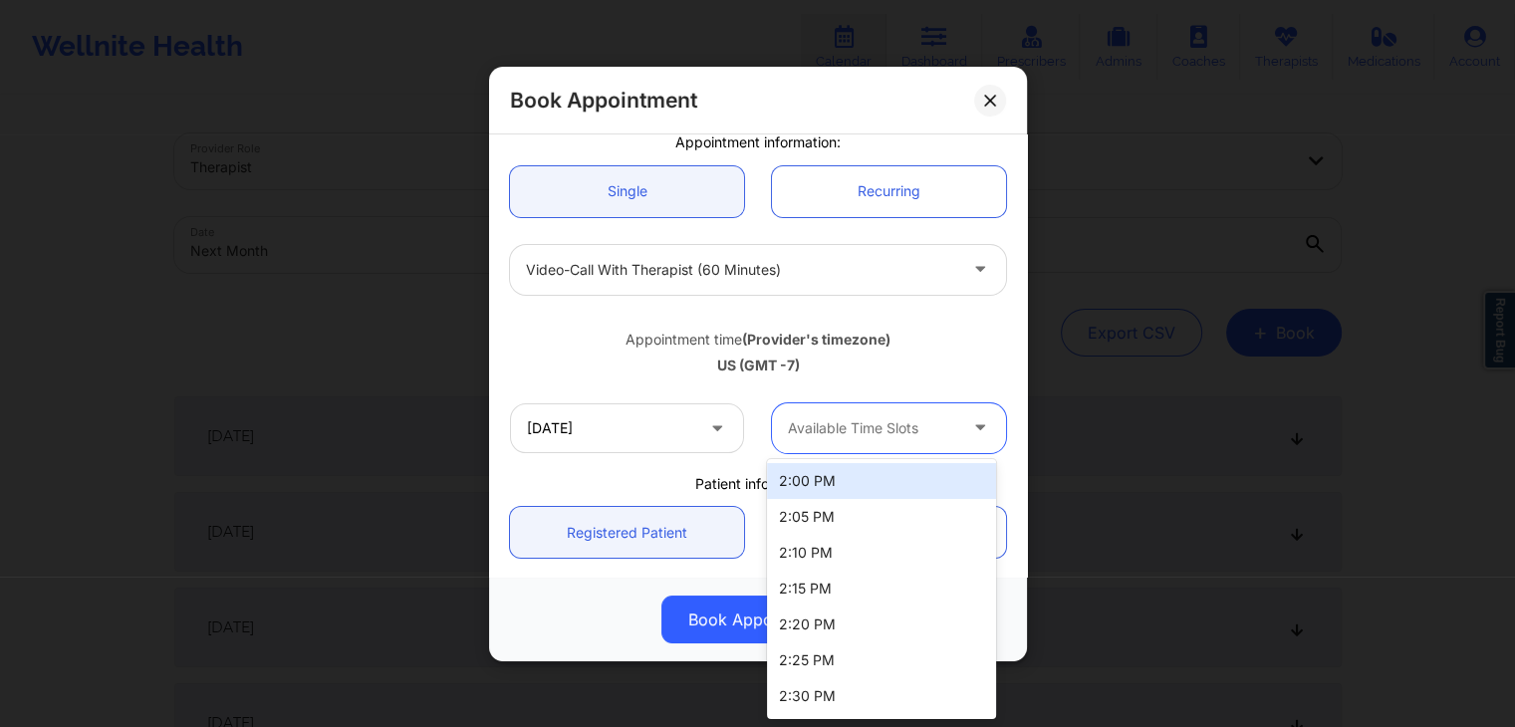
click at [887, 405] on div "Available Time Slots" at bounding box center [865, 427] width 186 height 50
click at [851, 473] on div "2:00 PM" at bounding box center [881, 481] width 229 height 36
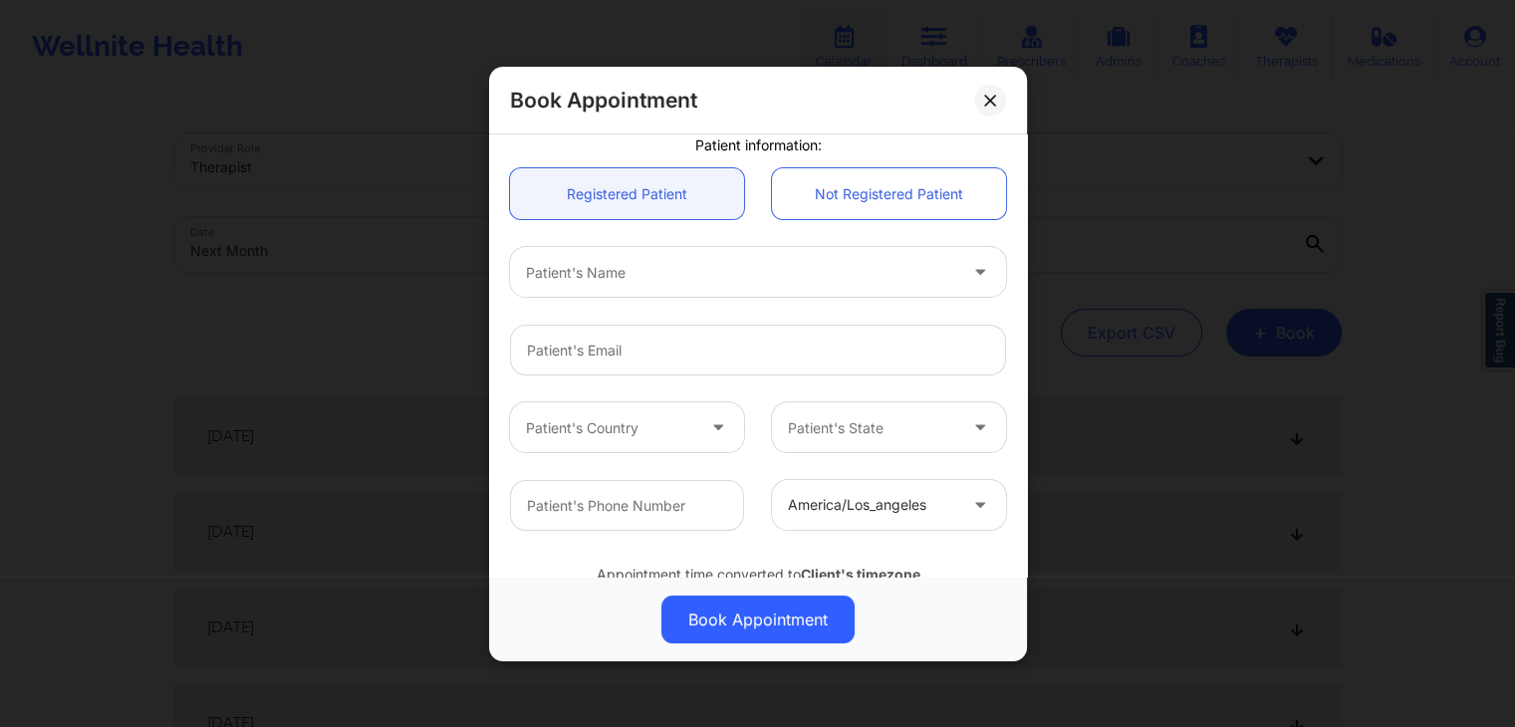
scroll to position [510, 0]
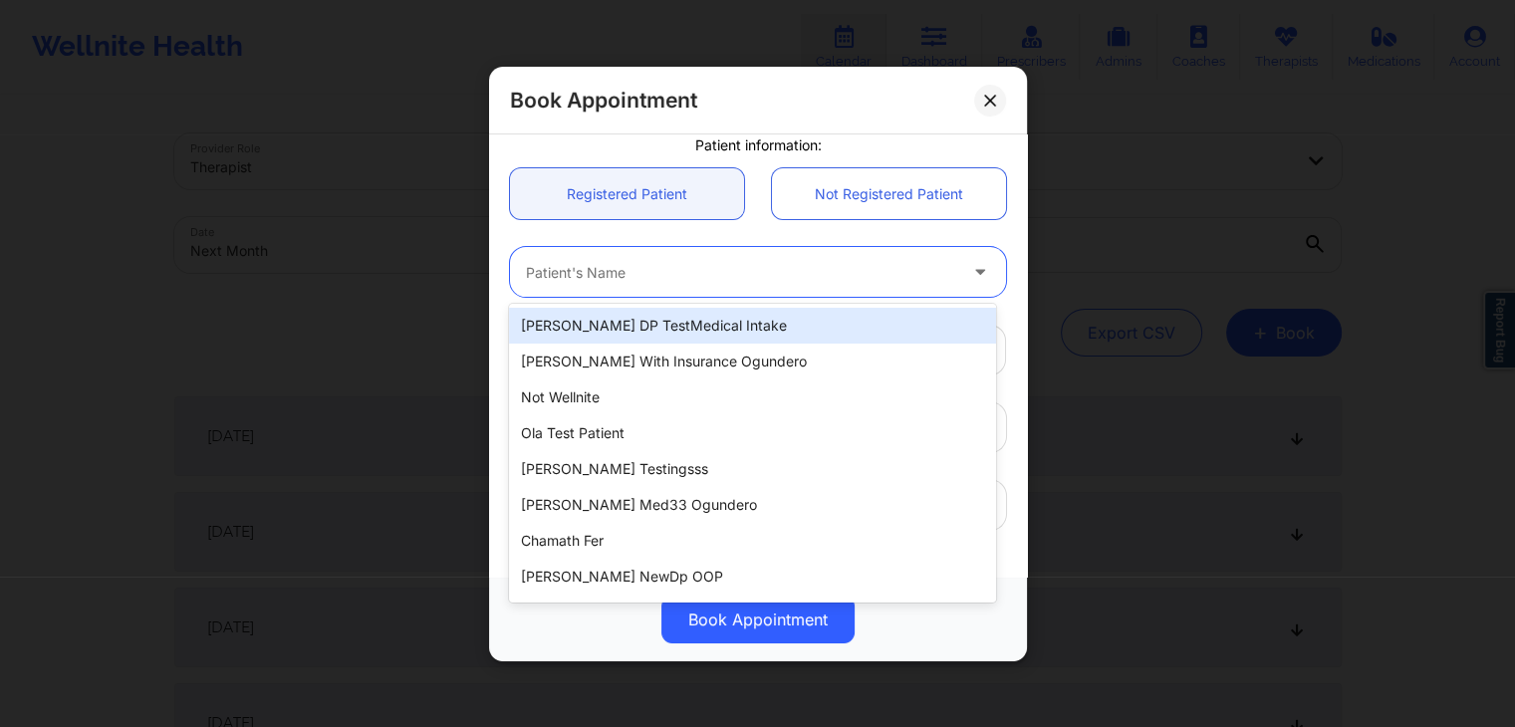
click at [681, 274] on div at bounding box center [741, 272] width 430 height 24
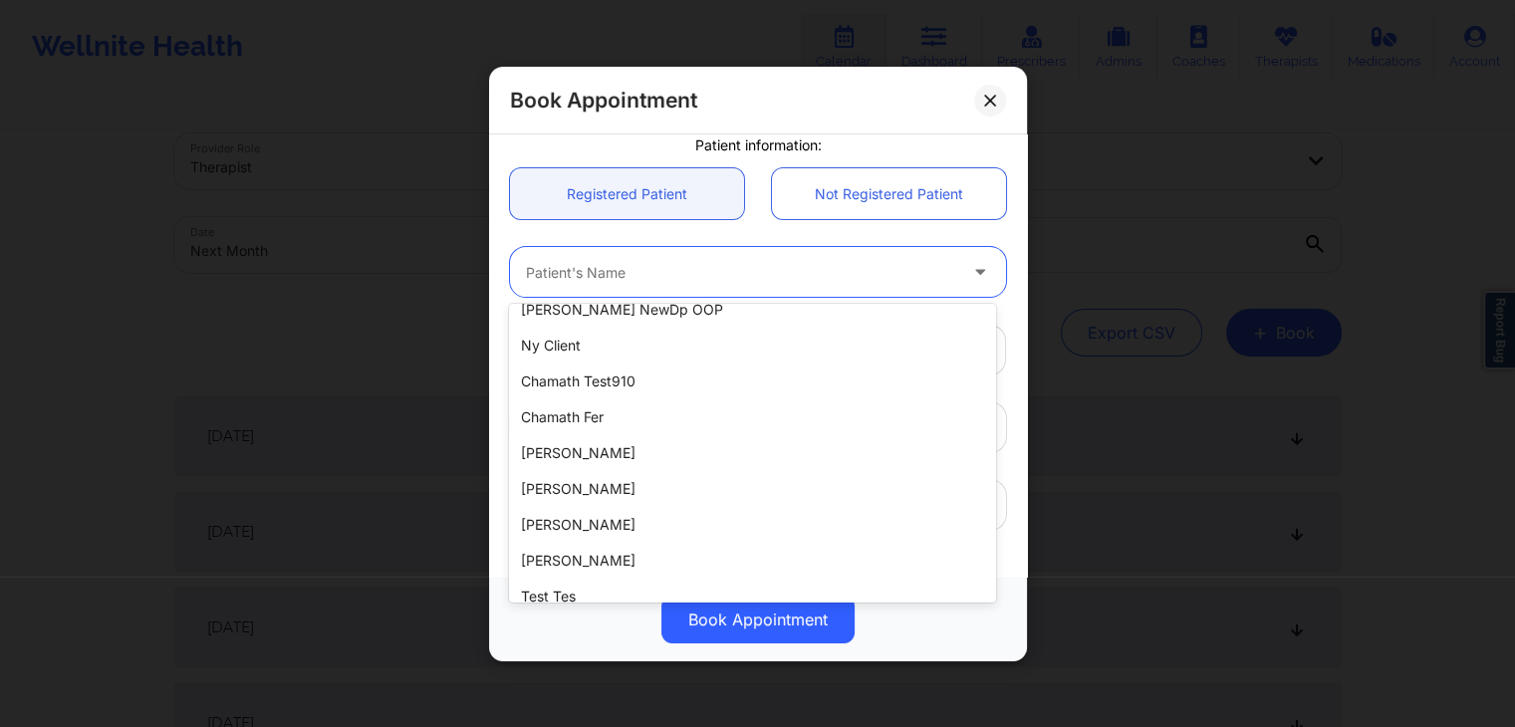
scroll to position [274, 0]
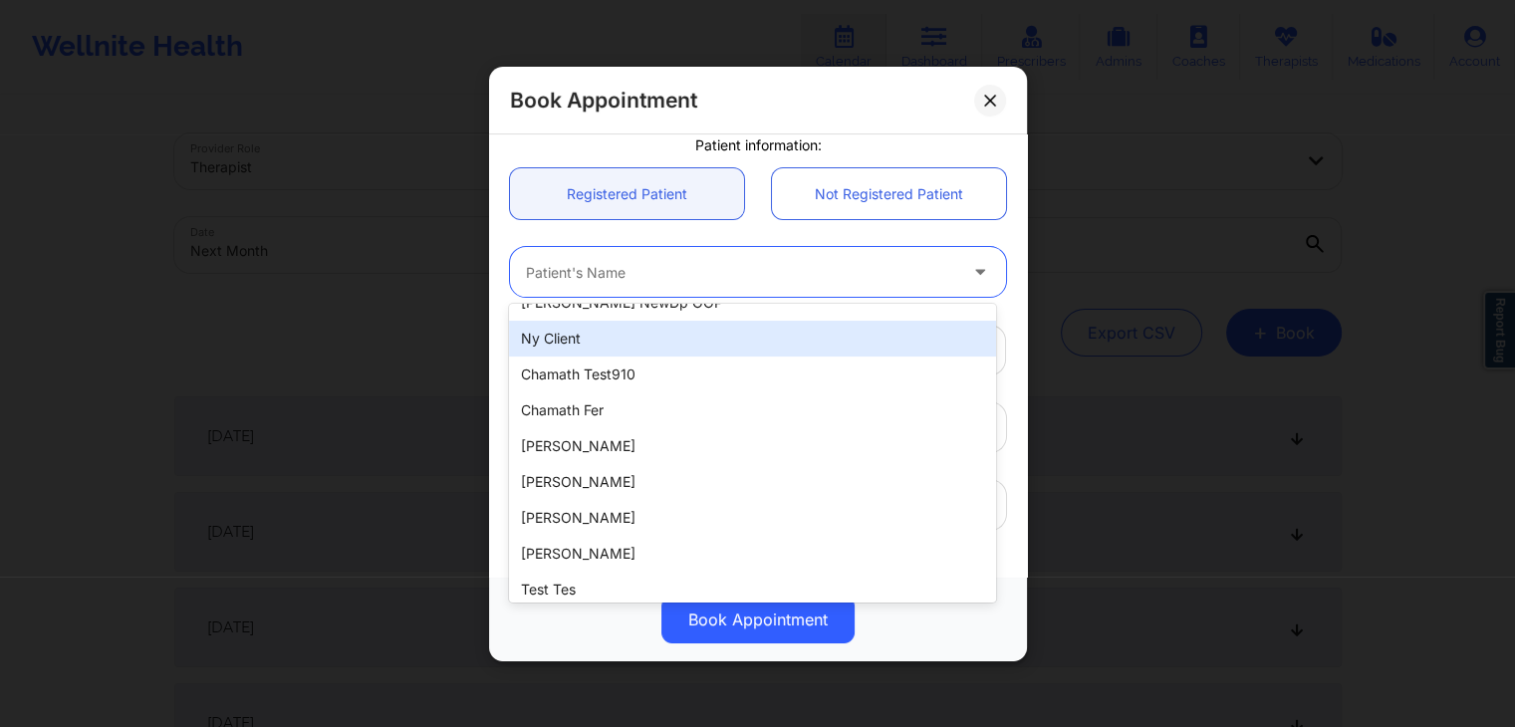
click at [581, 349] on div "ny client" at bounding box center [752, 339] width 486 height 36
type input "[EMAIL_ADDRESS][DOMAIN_NAME]"
type input "[PHONE_NUMBER]"
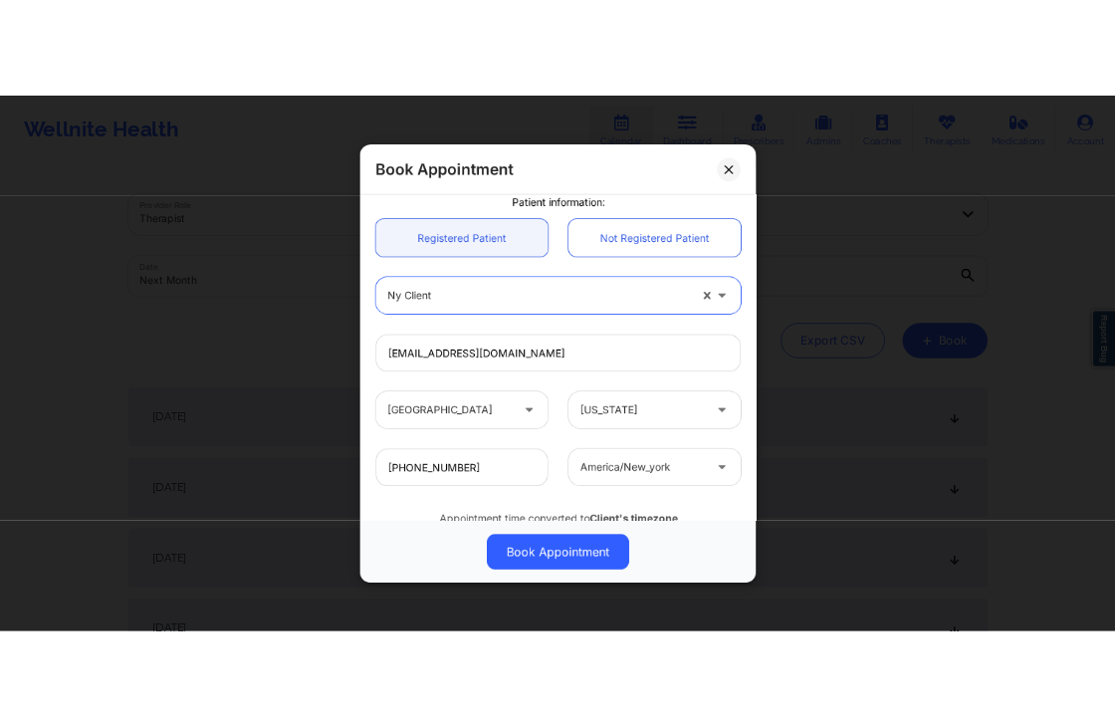
scroll to position [592, 0]
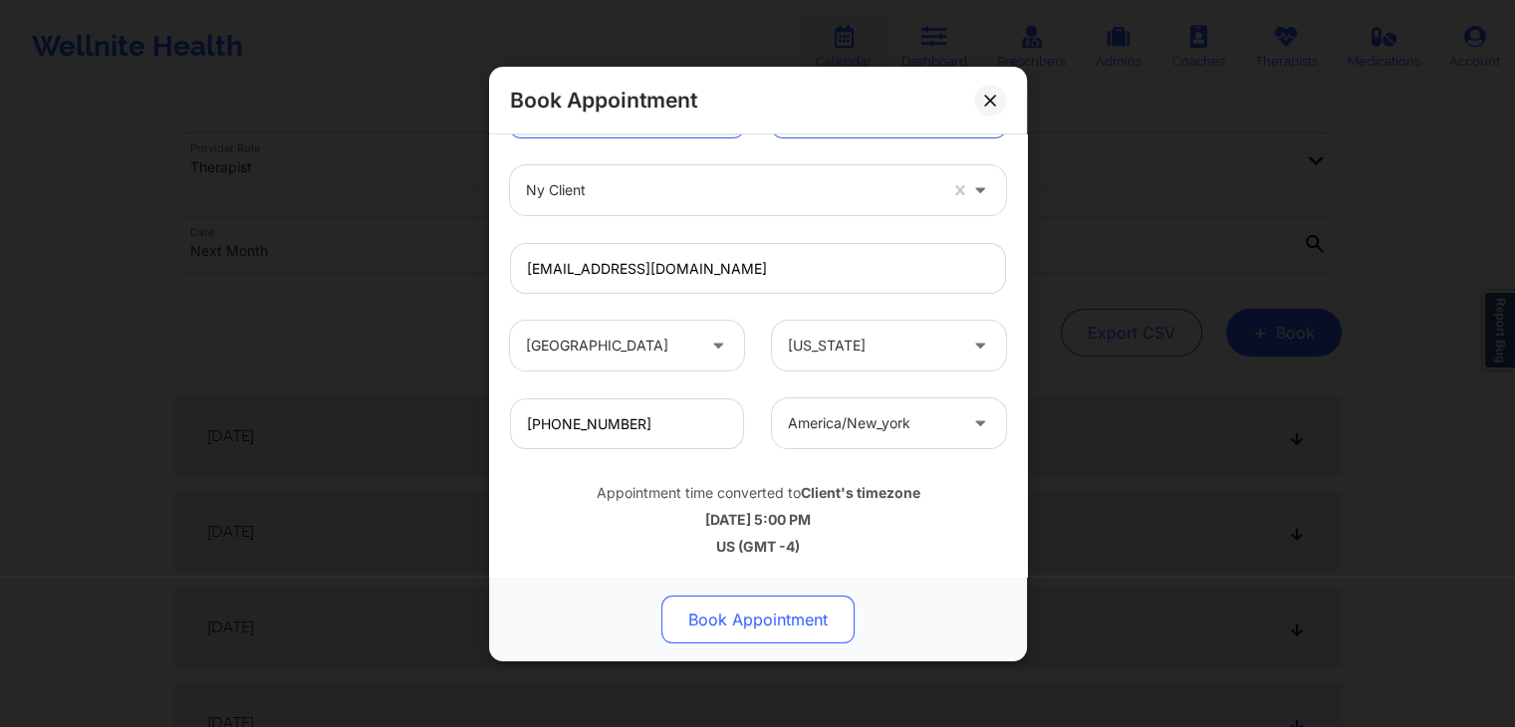
click at [791, 618] on button "Book Appointment" at bounding box center [757, 620] width 193 height 48
click at [880, 532] on div "Appointment time converted to Client's timezone [DATE] 5:00 PM US (GMT -4)" at bounding box center [758, 516] width 524 height 80
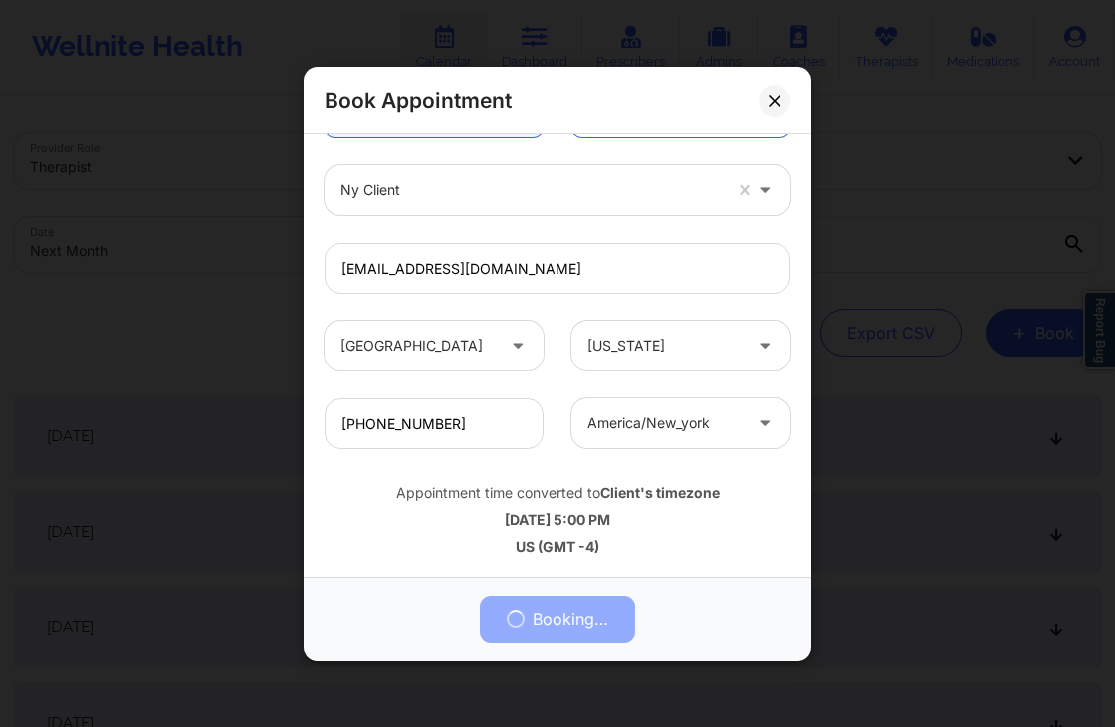
click at [629, 505] on div "Appointment time converted to Client's timezone [DATE] 5:00 PM US (GMT -4)" at bounding box center [558, 516] width 494 height 80
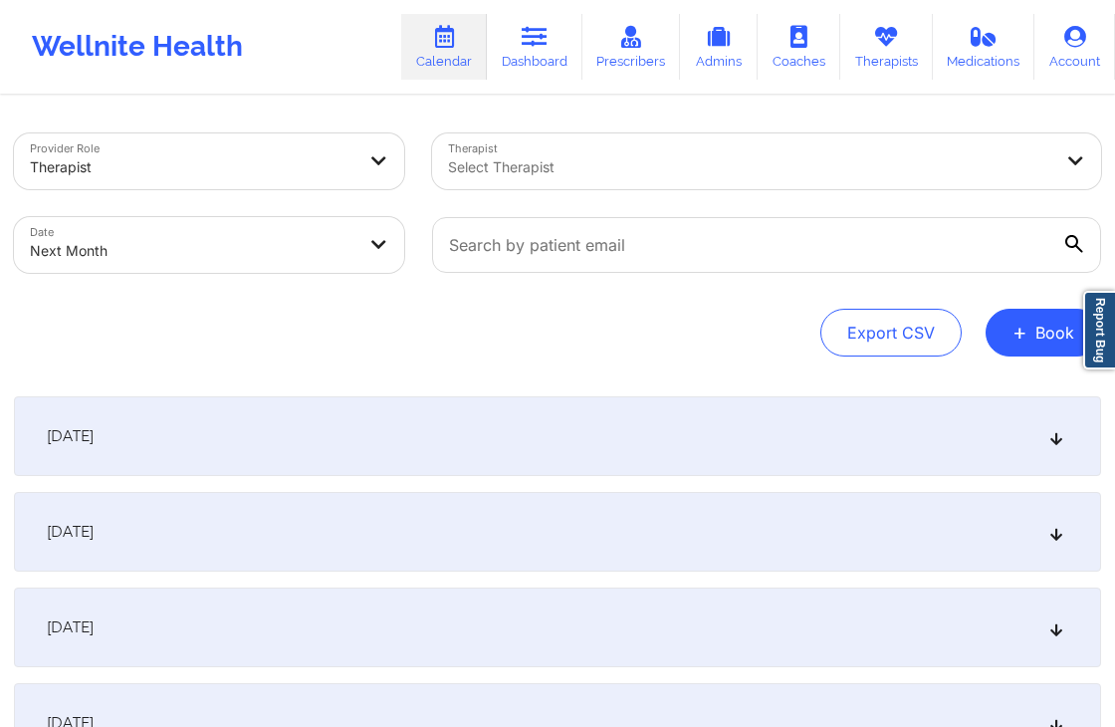
click at [880, 439] on div "[DATE]" at bounding box center [558, 436] width 1088 height 80
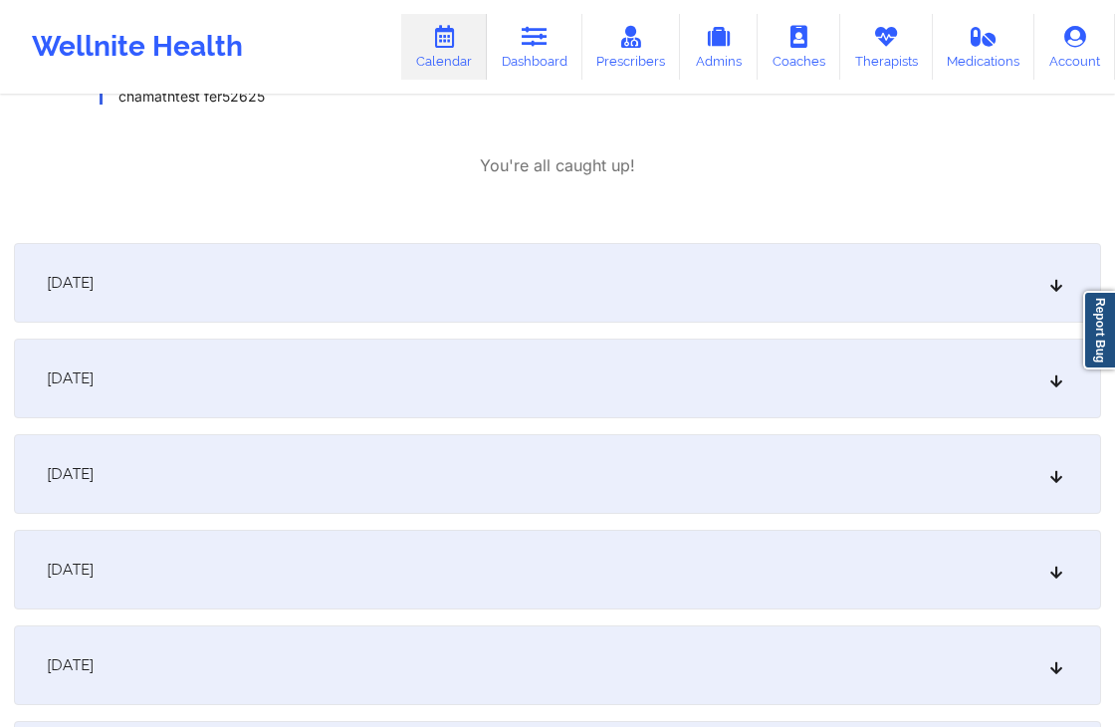
scroll to position [2307, 0]
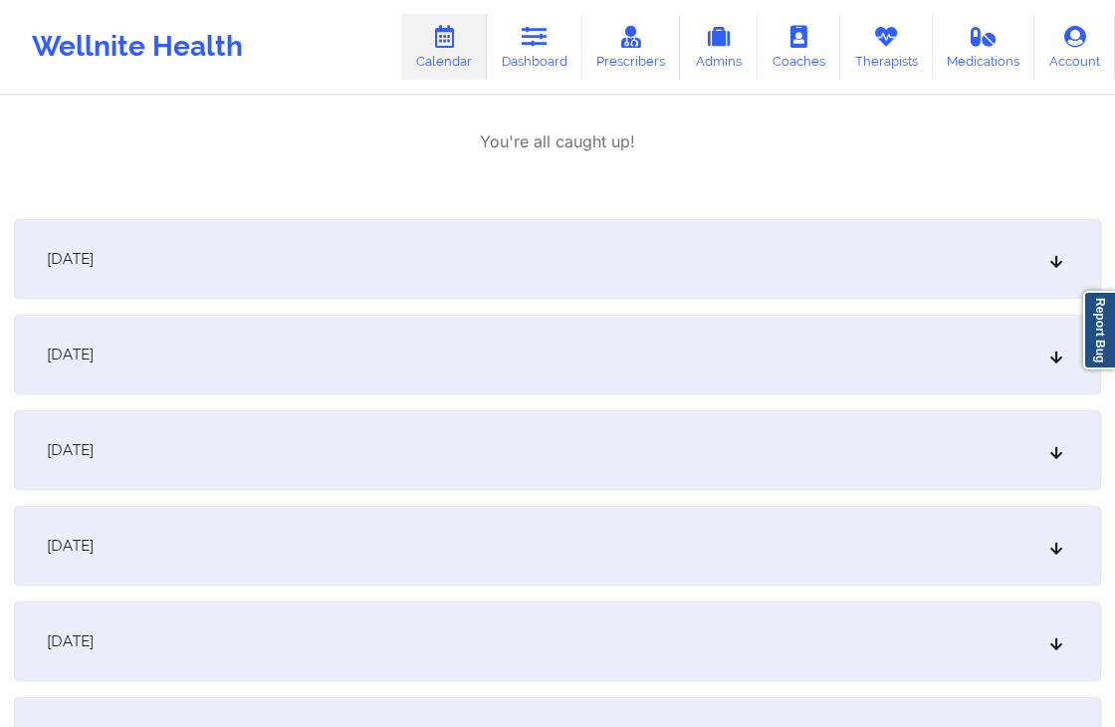
click at [827, 244] on div "[DATE]" at bounding box center [558, 259] width 1088 height 80
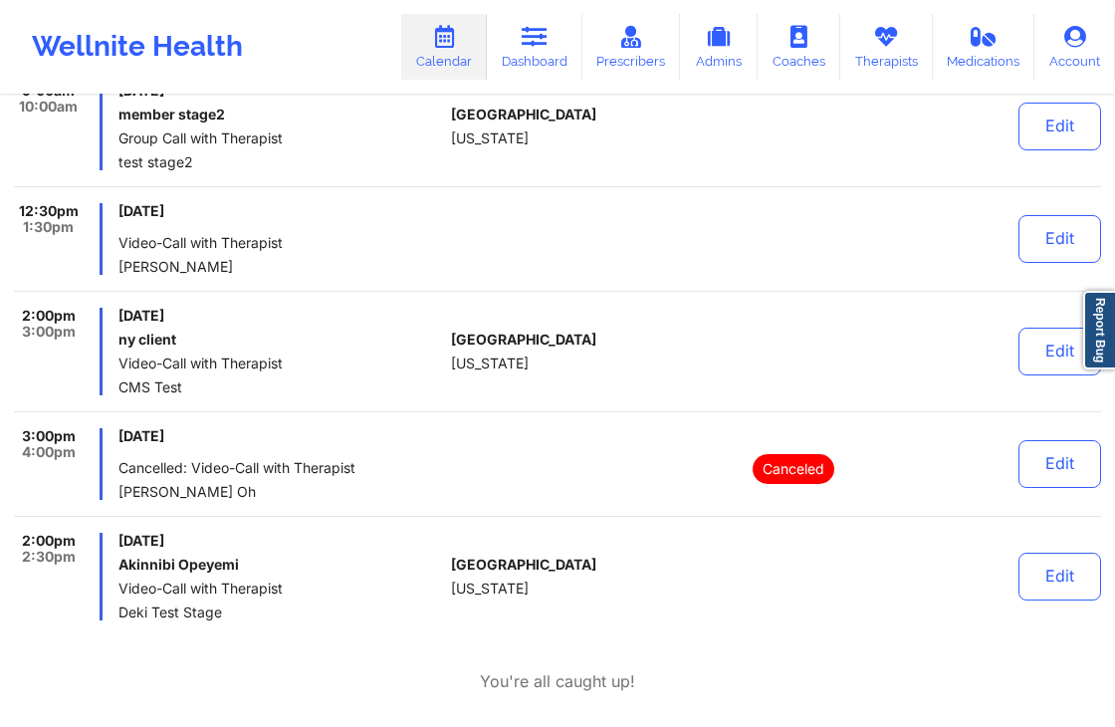
scroll to position [3350, 0]
click at [1049, 338] on button "Edit" at bounding box center [1060, 352] width 83 height 48
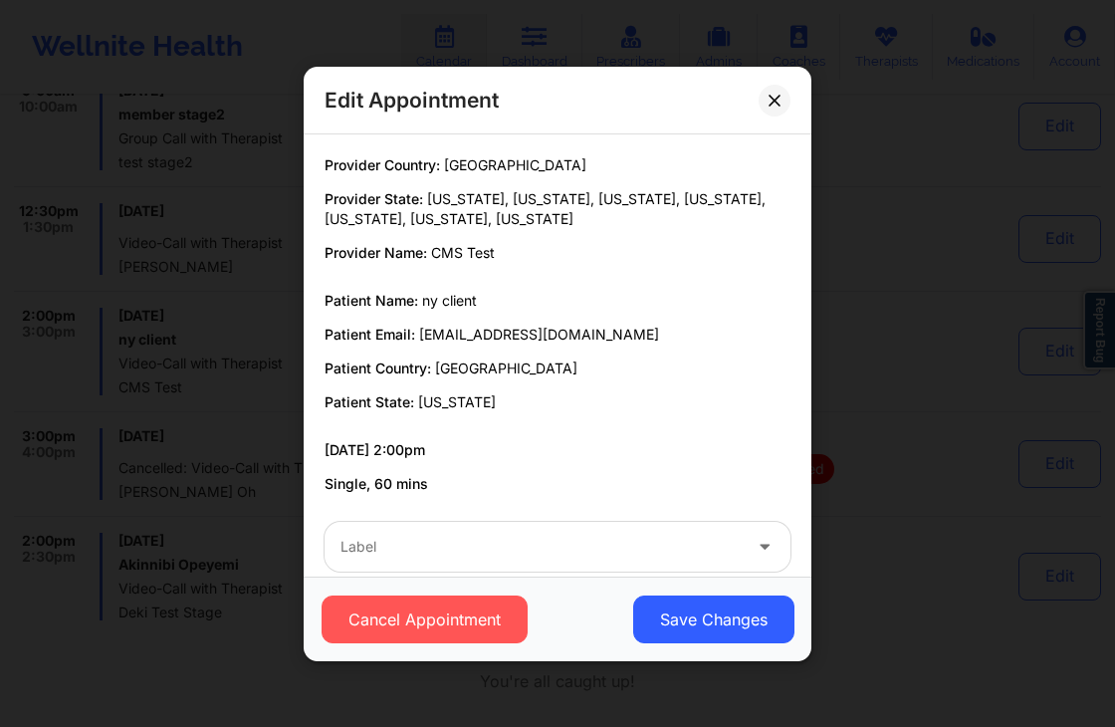
scroll to position [30, 0]
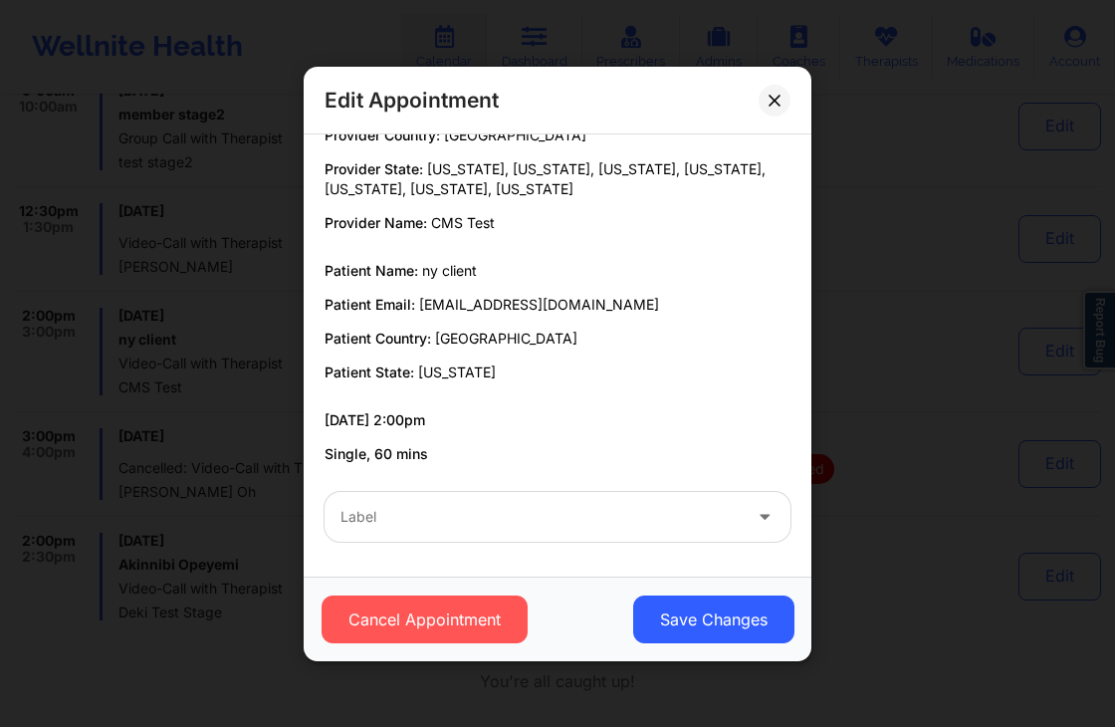
click at [590, 399] on div "Provider Country: [GEOGRAPHIC_DATA] Provider State: [US_STATE], [US_STATE], [US…" at bounding box center [558, 294] width 494 height 339
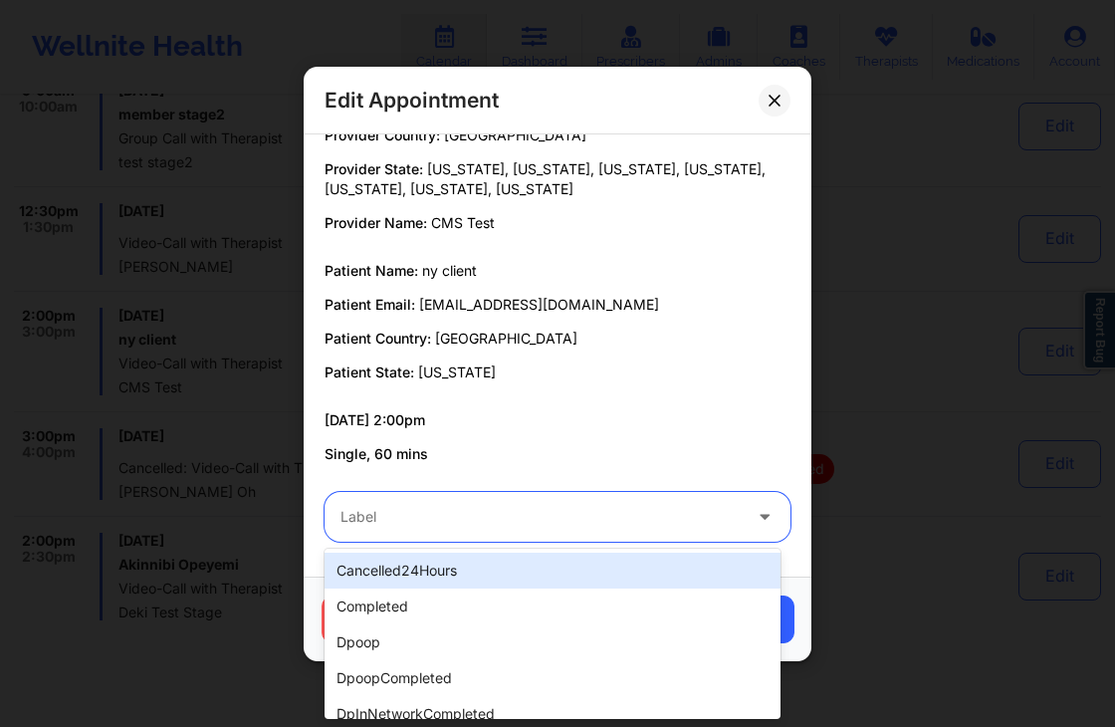
click at [512, 522] on div at bounding box center [541, 517] width 400 height 24
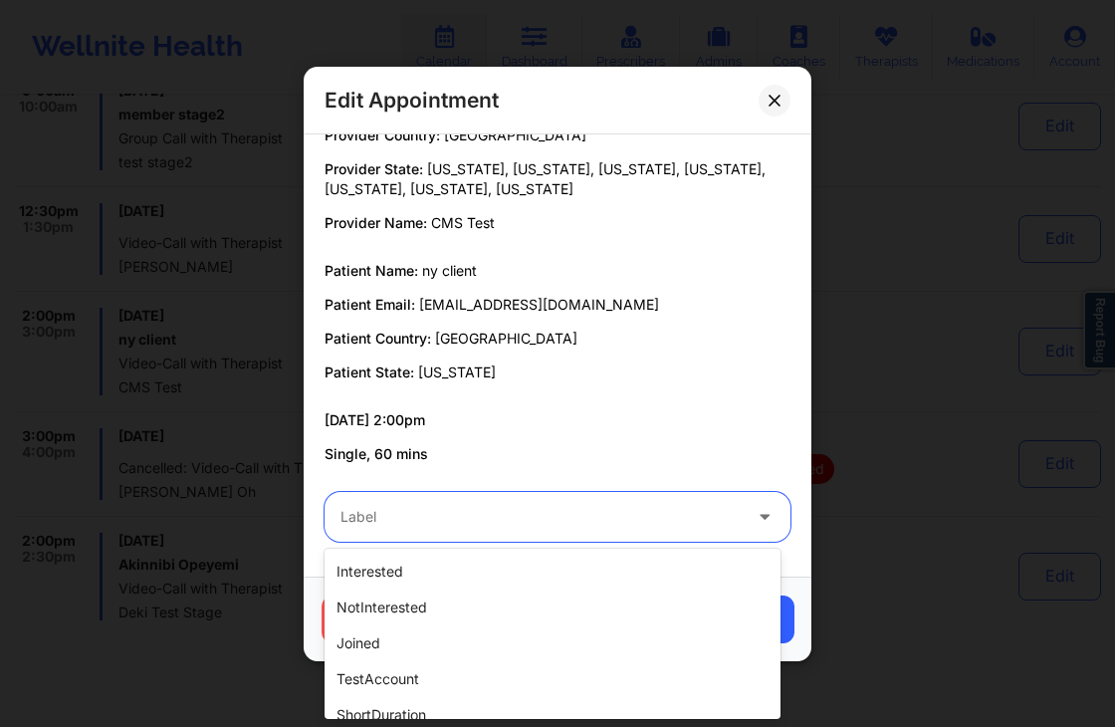
scroll to position [625, 0]
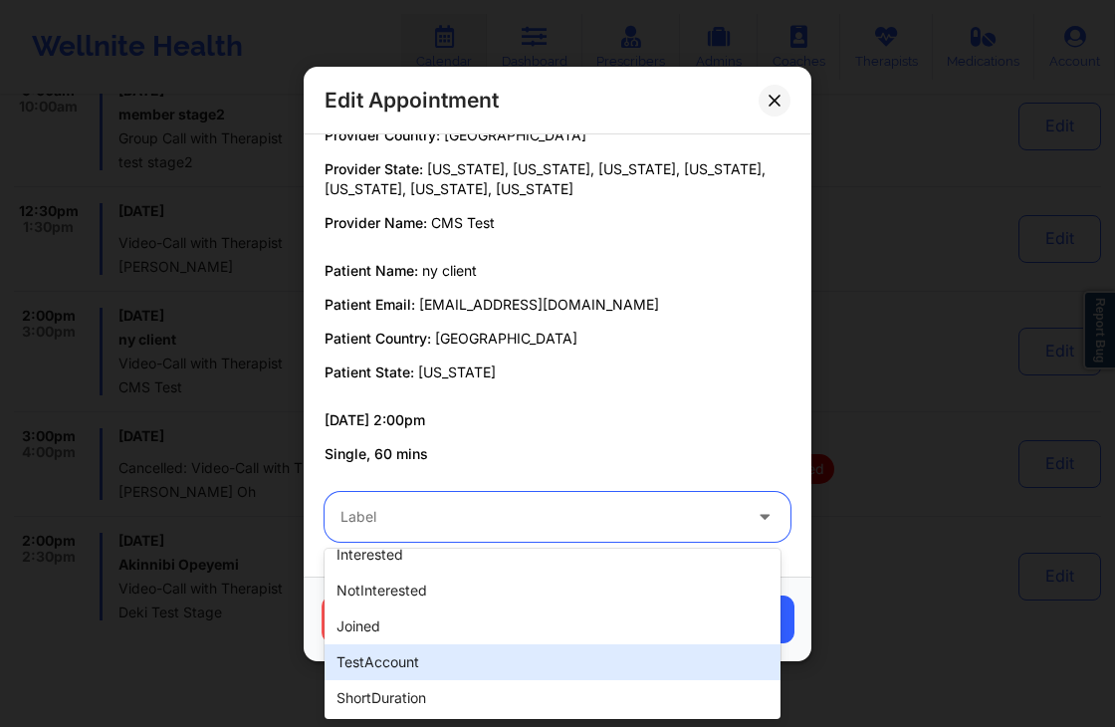
click at [426, 655] on div "testAccount" at bounding box center [553, 662] width 456 height 36
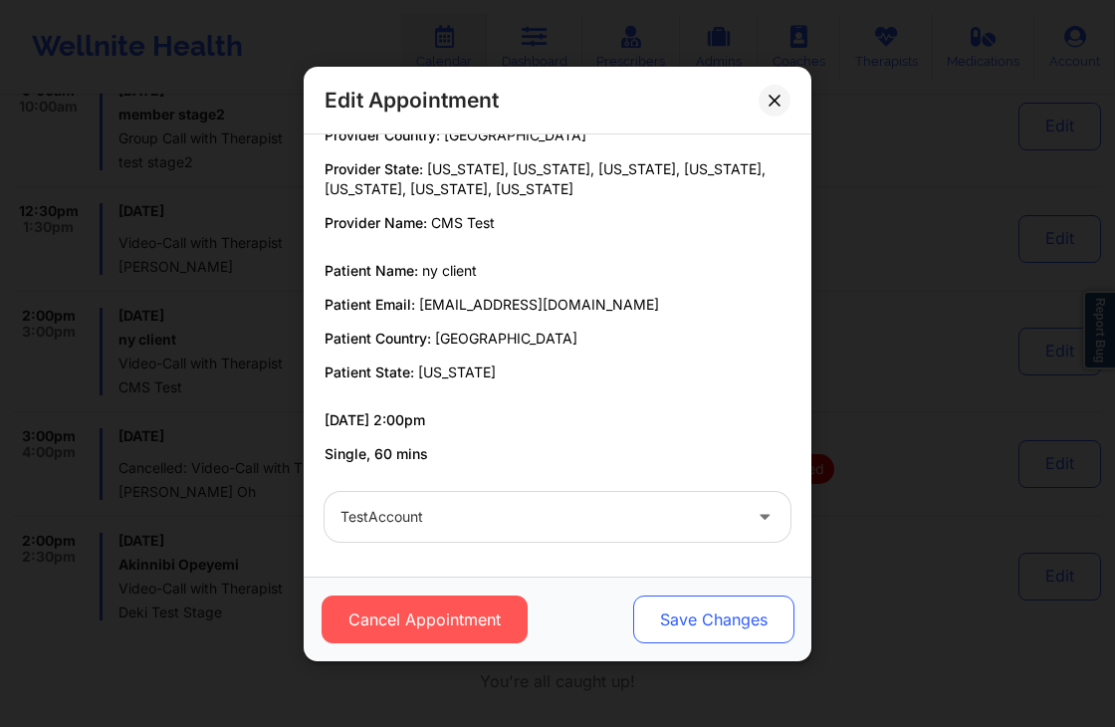
click at [756, 596] on button "Save Changes" at bounding box center [713, 620] width 161 height 48
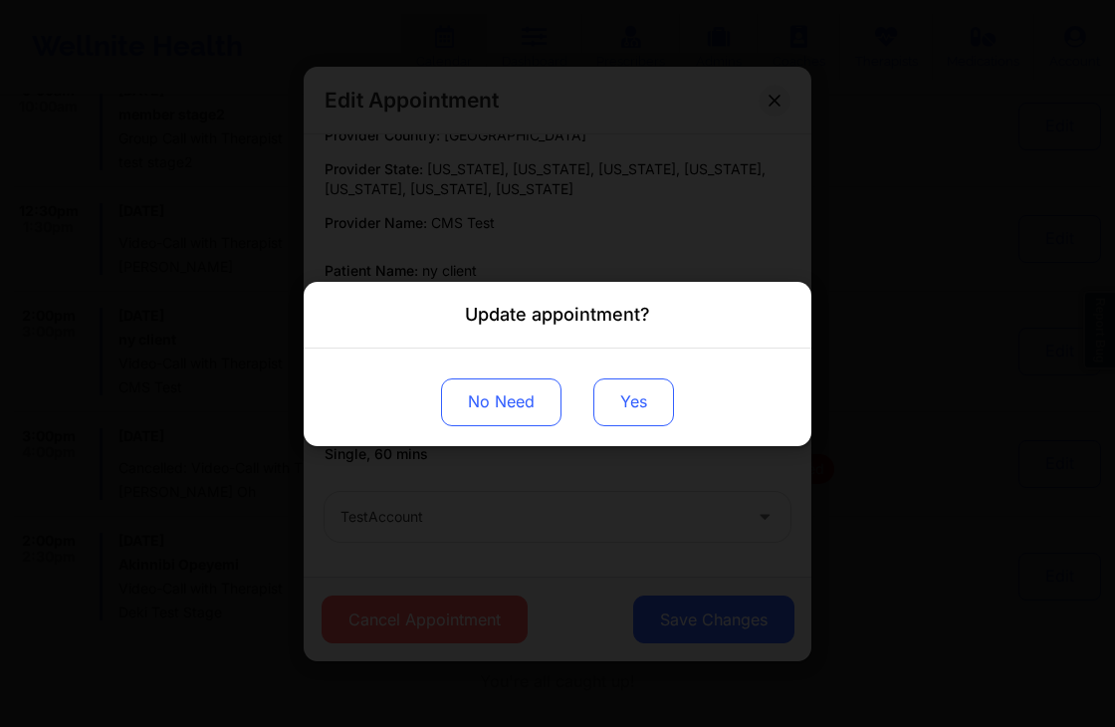
click at [635, 405] on button "Yes" at bounding box center [634, 401] width 81 height 48
click at [657, 316] on div "Update appointment?" at bounding box center [558, 315] width 508 height 67
